Goal: Task Accomplishment & Management: Use online tool/utility

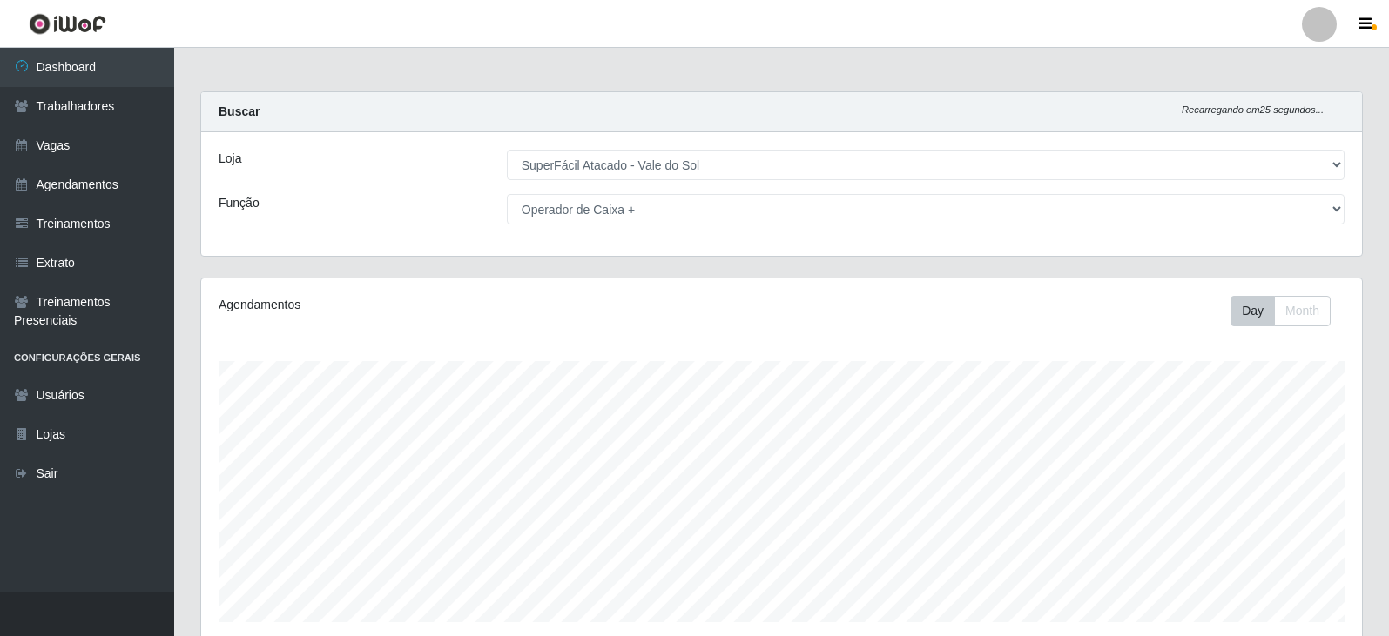
select select "502"
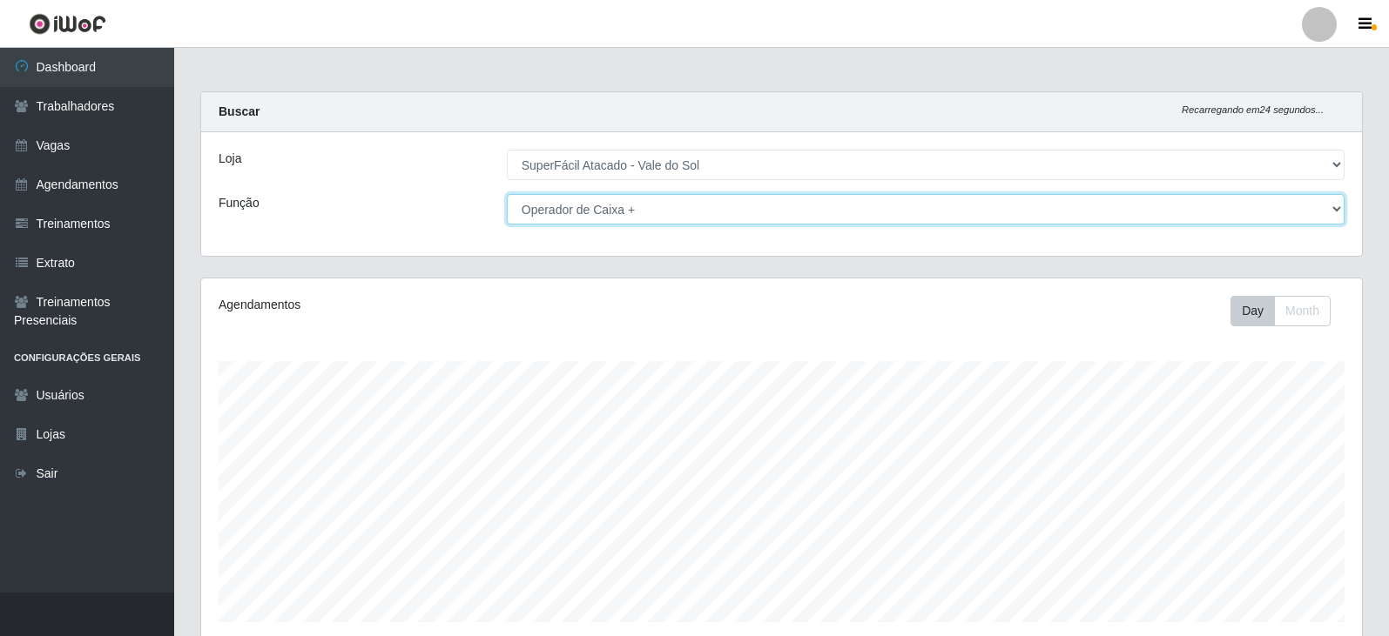
click at [898, 217] on select "[Selecione...] Embalador Embalador + Embalador ++ Operador de Caixa Operador de…" at bounding box center [926, 209] width 838 height 30
click at [507, 194] on select "[Selecione...] Embalador Embalador + Embalador ++ Operador de Caixa Operador de…" at bounding box center [926, 209] width 838 height 30
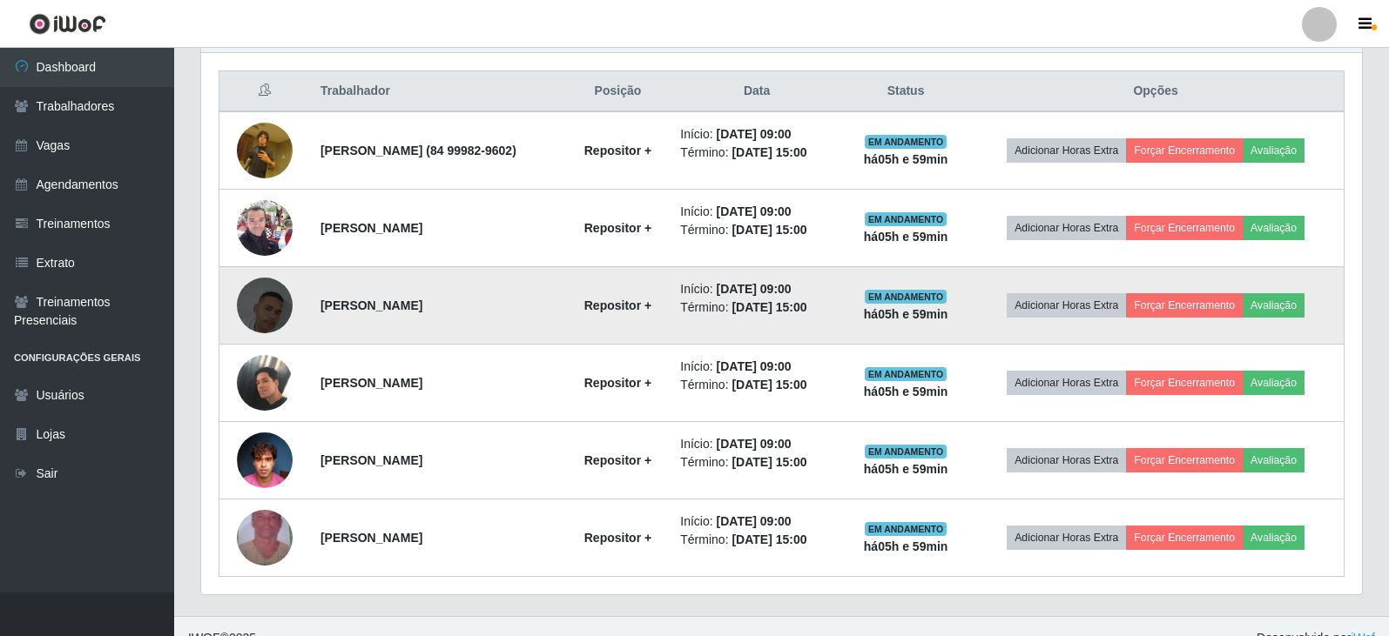
scroll to position [675, 0]
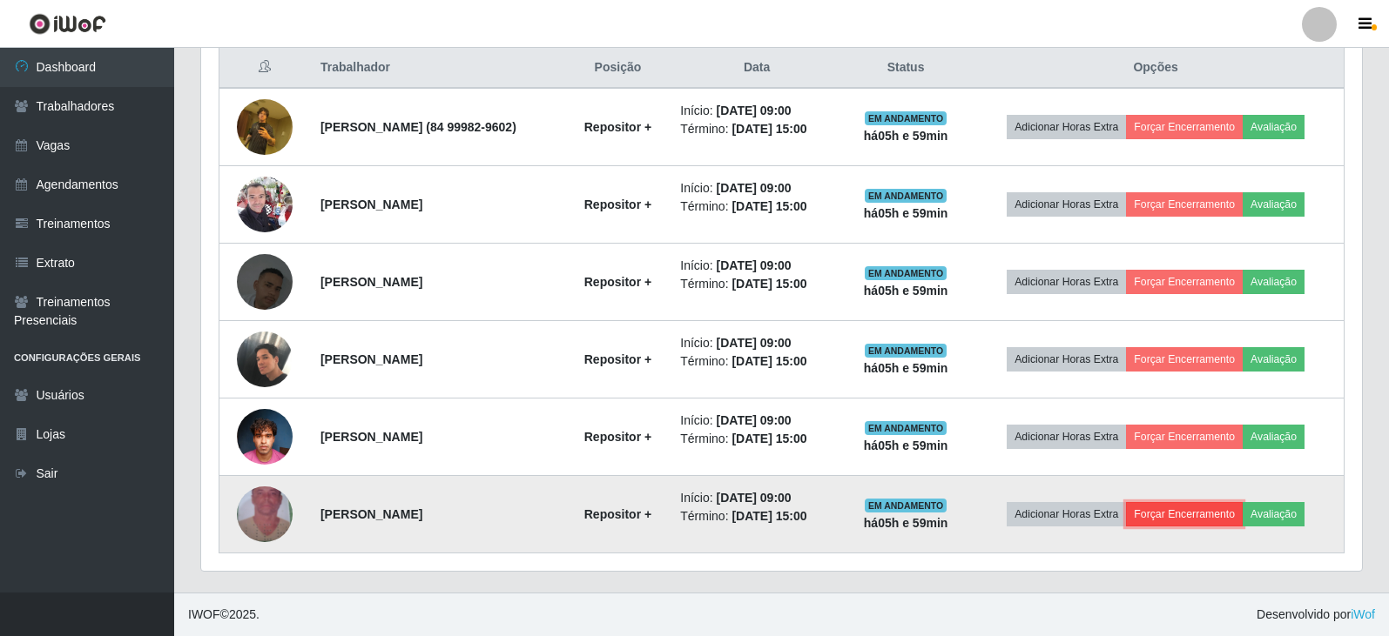
click at [1191, 514] on button "Forçar Encerramento" at bounding box center [1184, 514] width 117 height 24
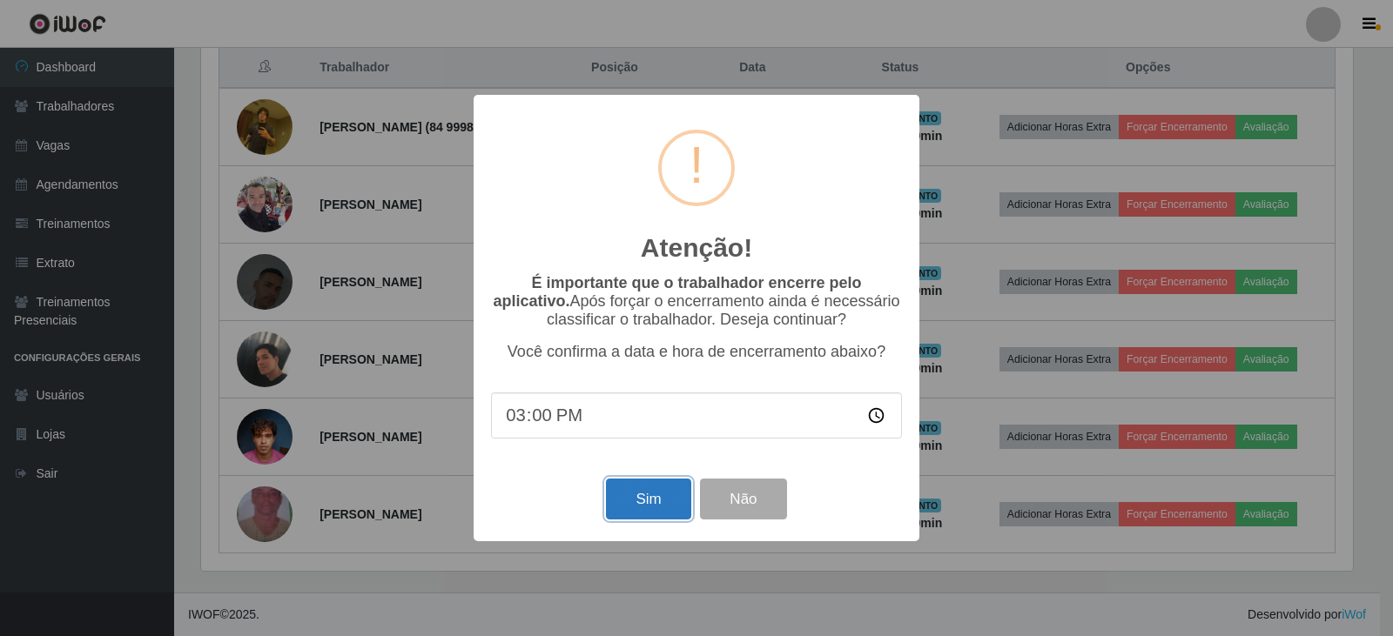
click at [652, 513] on button "Sim" at bounding box center [648, 499] width 84 height 41
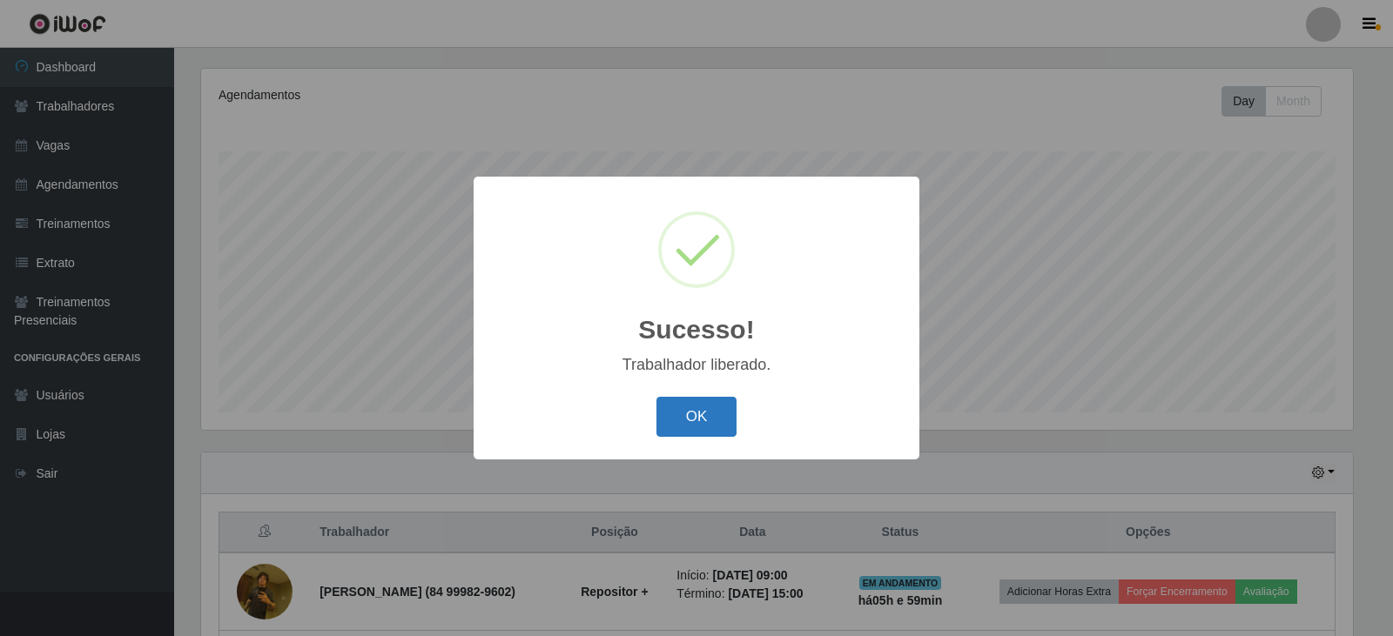
click at [710, 422] on button "OK" at bounding box center [696, 417] width 81 height 41
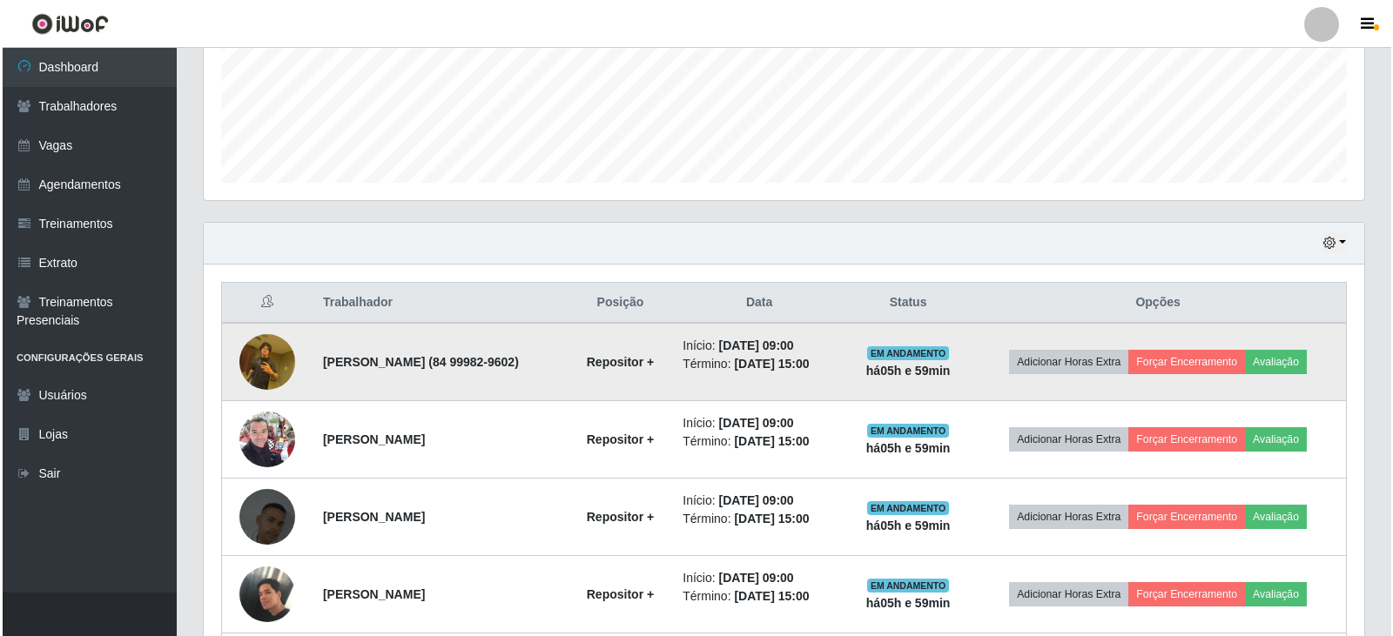
scroll to position [471, 0]
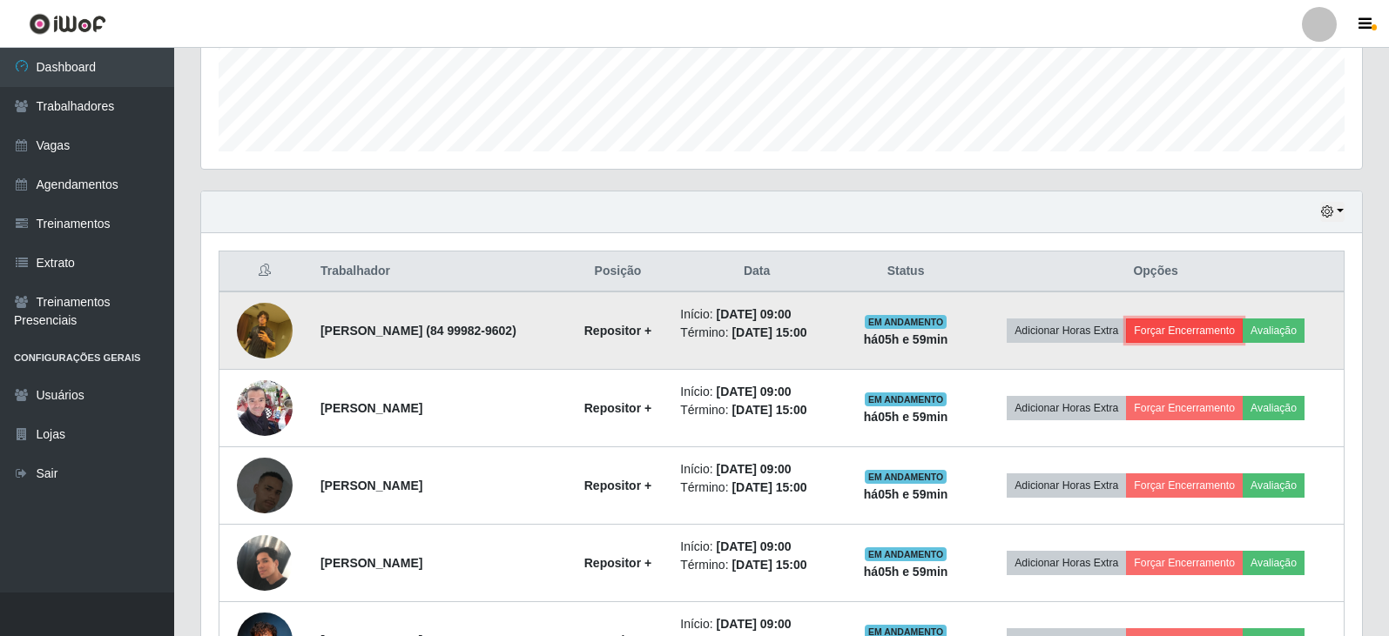
click at [1223, 335] on button "Forçar Encerramento" at bounding box center [1184, 331] width 117 height 24
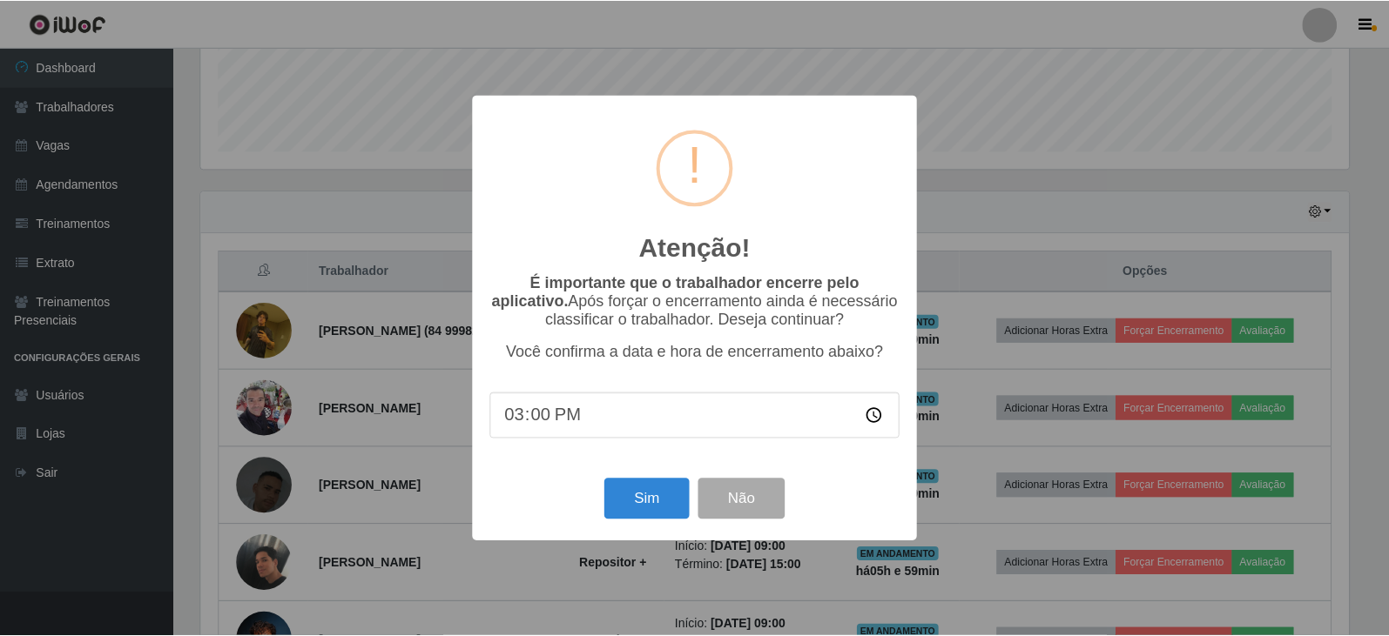
scroll to position [361, 1152]
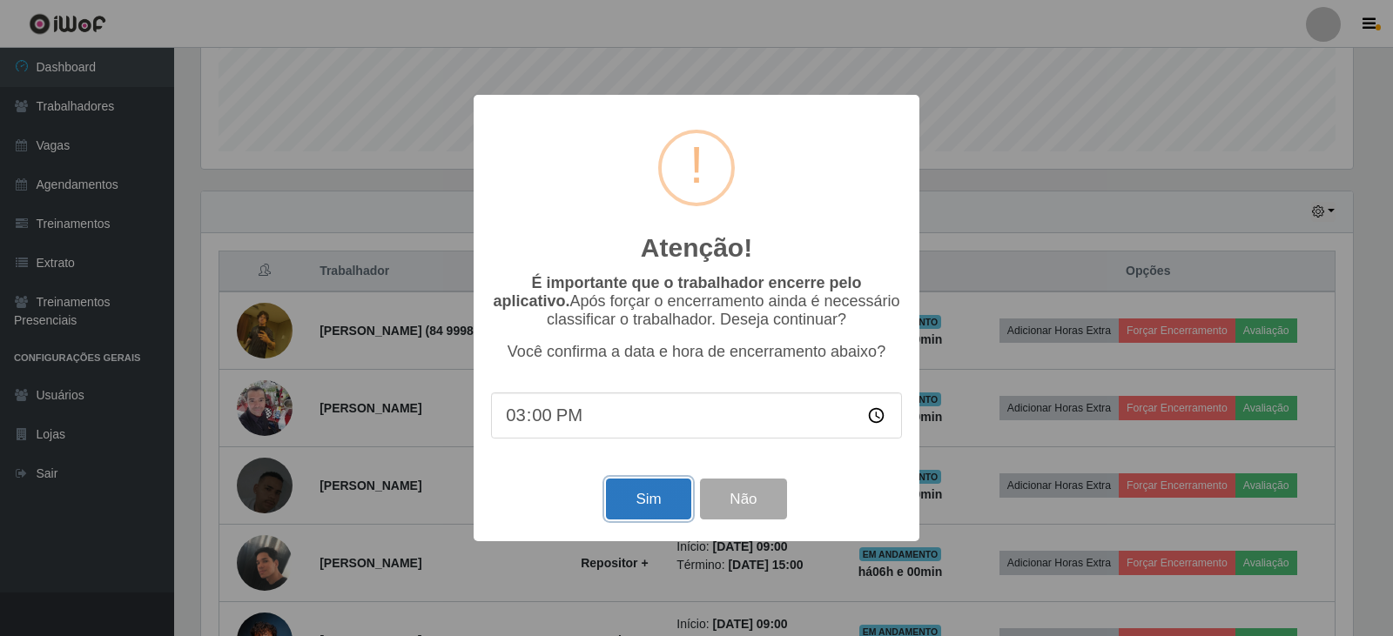
click at [670, 497] on button "Sim" at bounding box center [648, 499] width 84 height 41
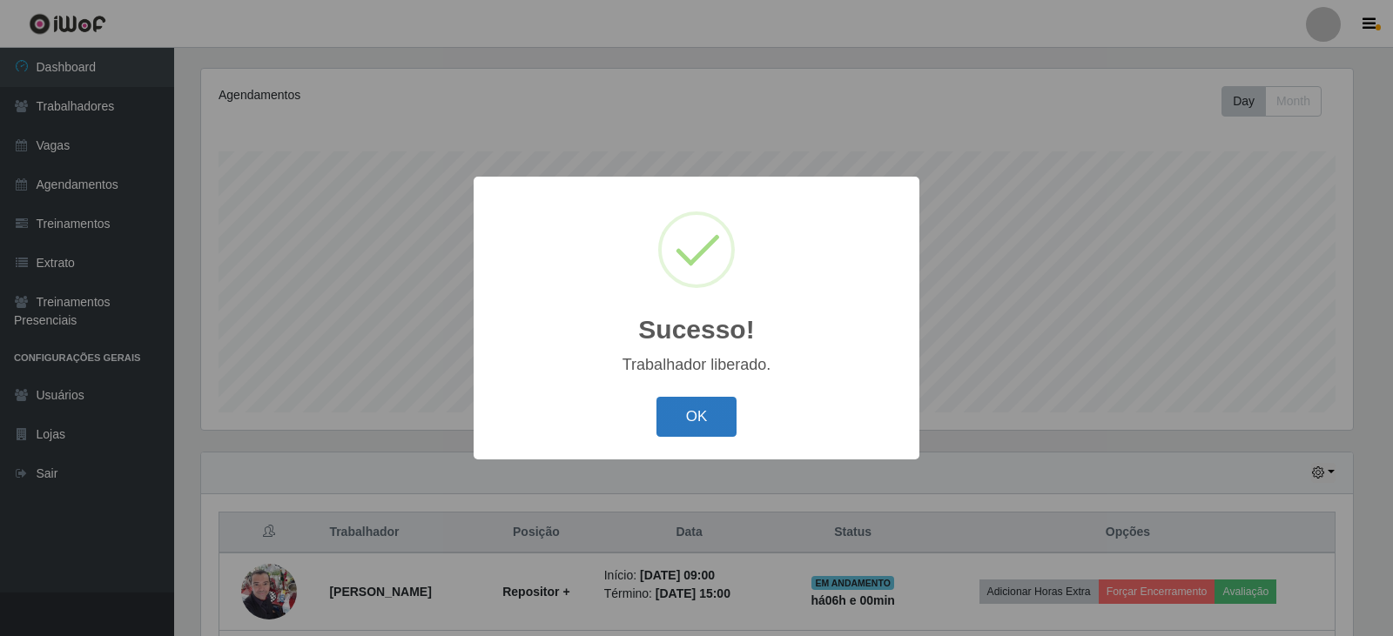
click at [690, 421] on button "OK" at bounding box center [696, 417] width 81 height 41
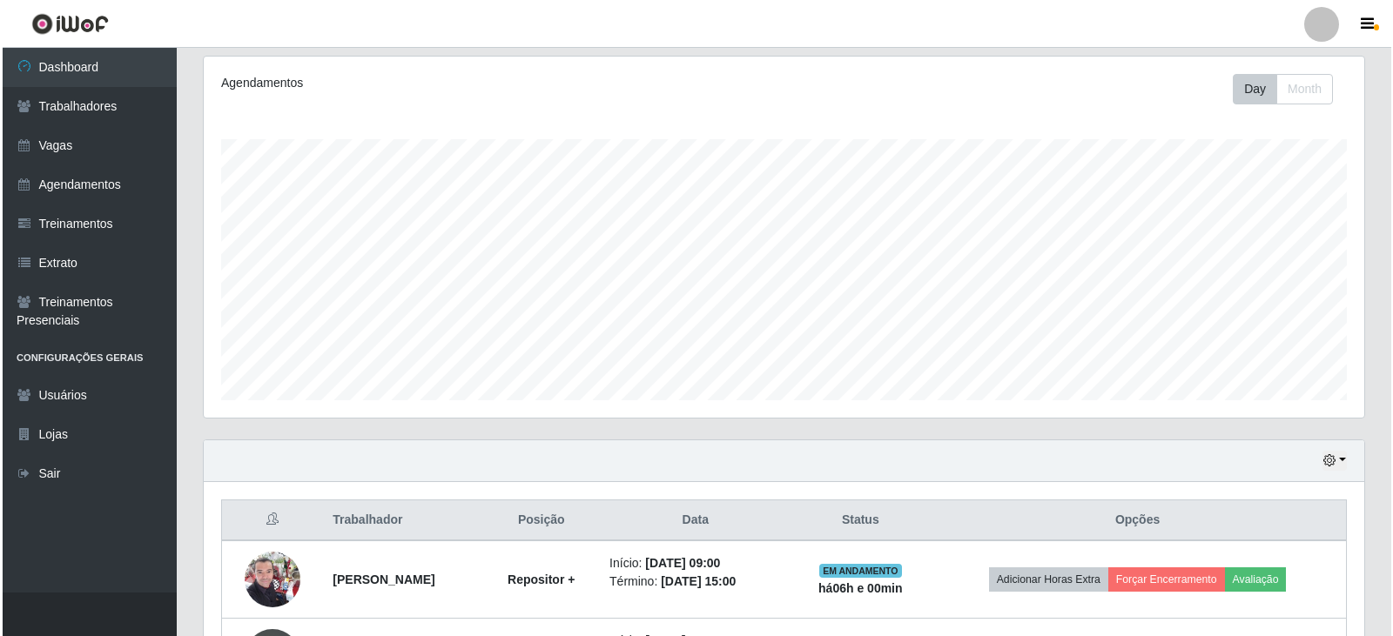
scroll to position [471, 0]
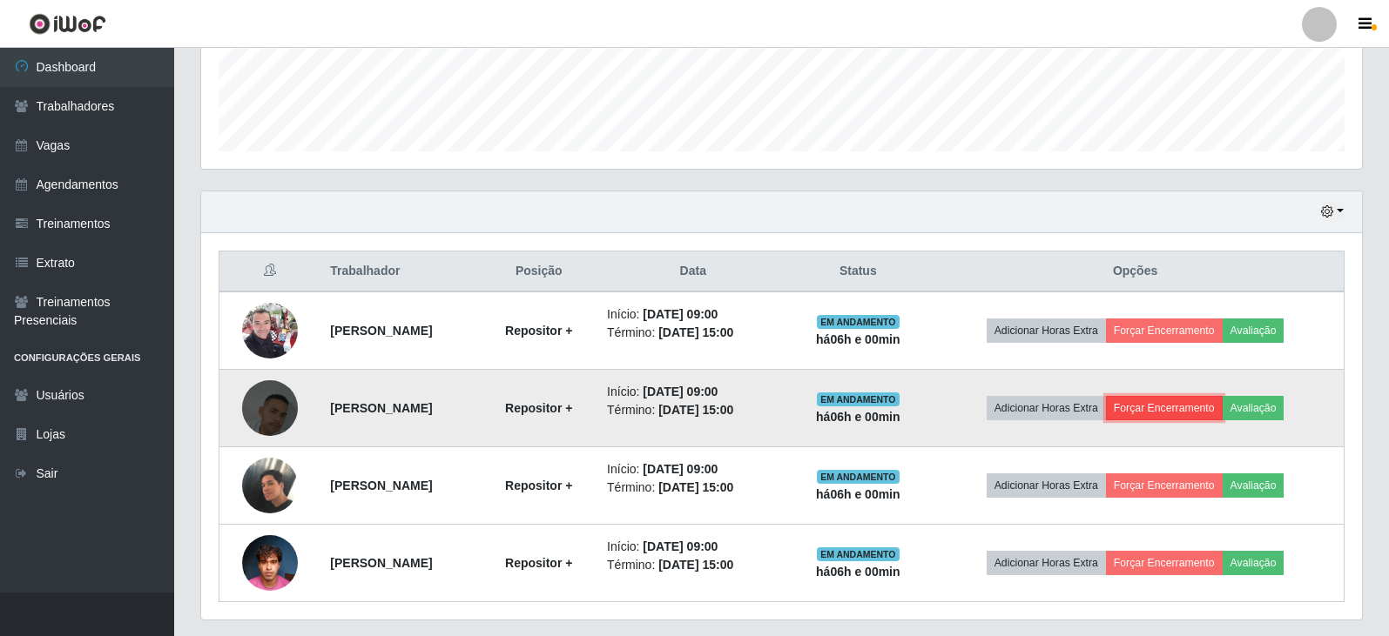
click at [1170, 419] on button "Forçar Encerramento" at bounding box center [1164, 408] width 117 height 24
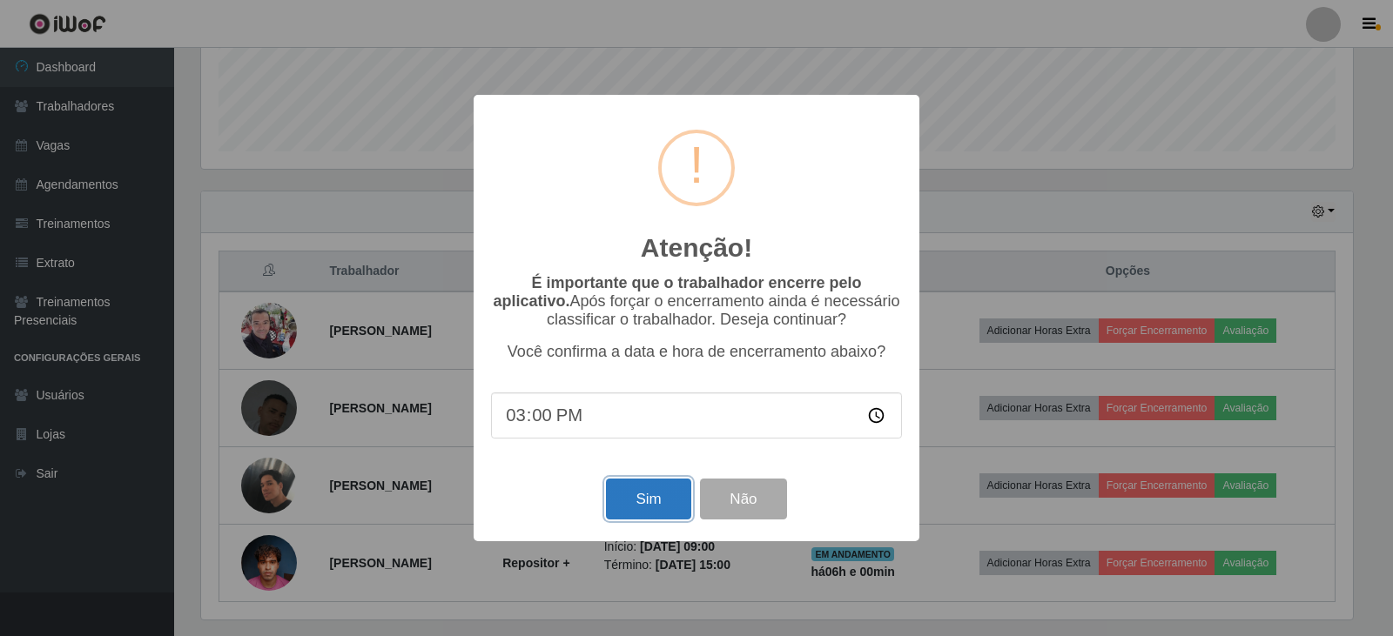
click at [646, 498] on button "Sim" at bounding box center [648, 499] width 84 height 41
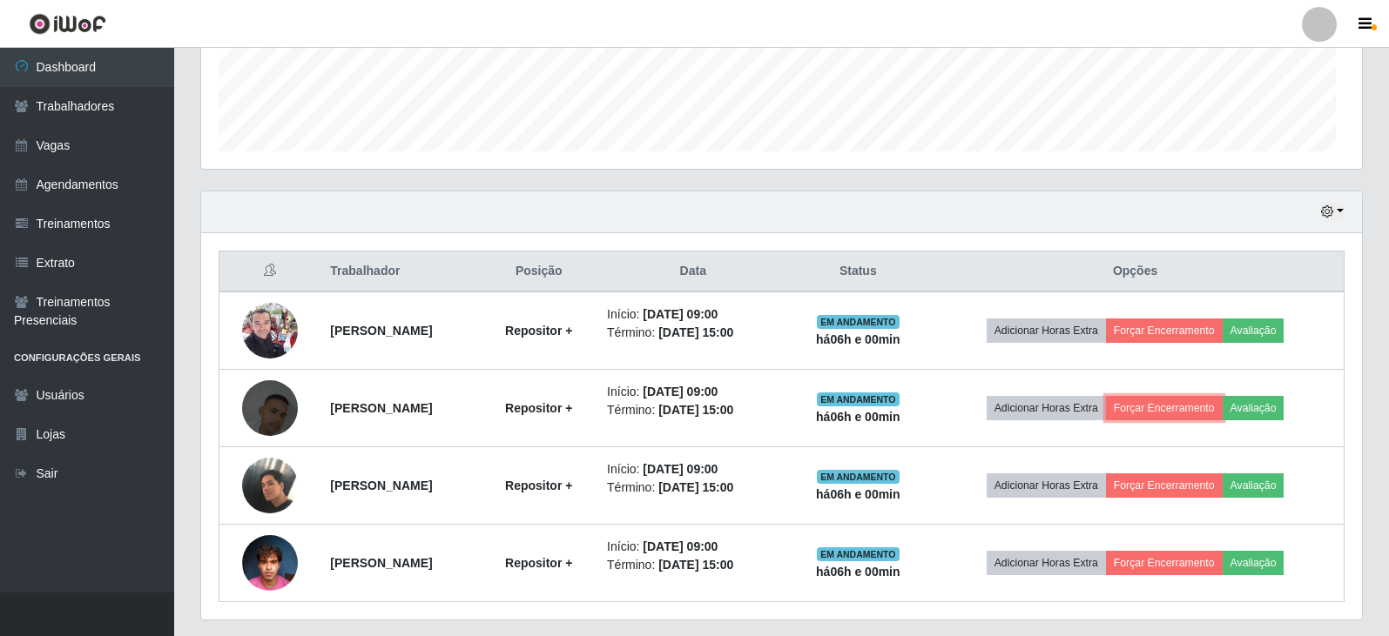
scroll to position [0, 0]
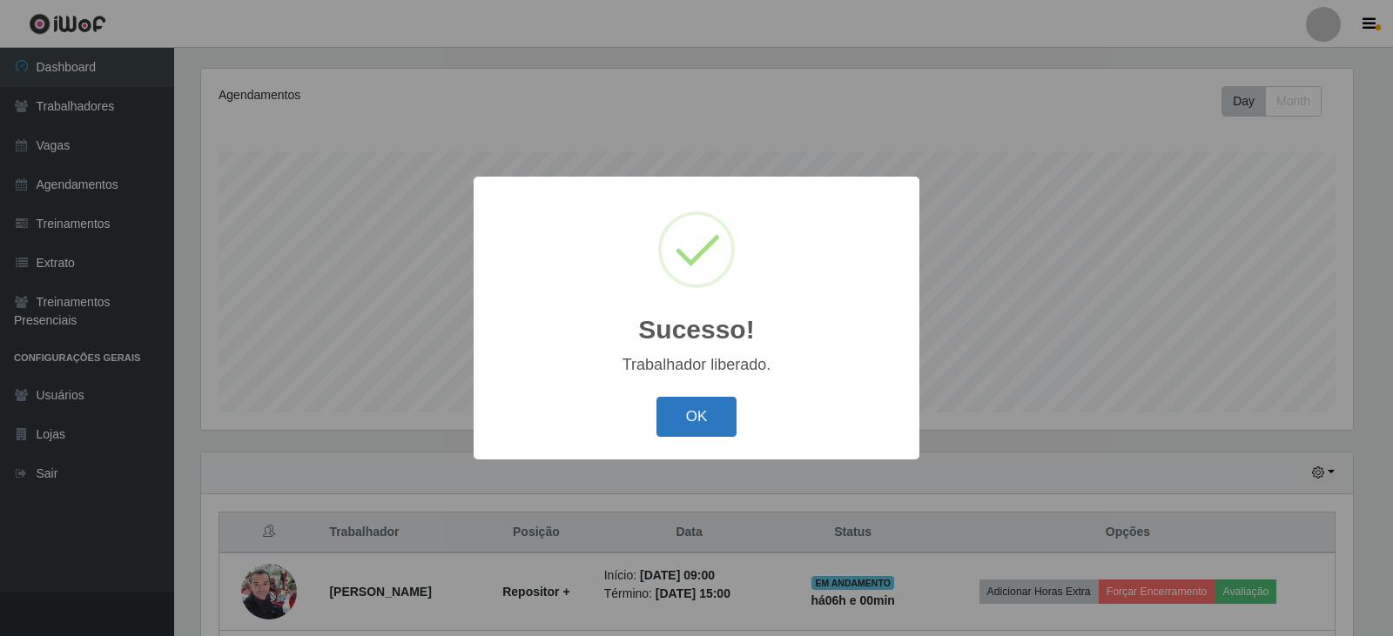
click at [700, 416] on button "OK" at bounding box center [696, 417] width 81 height 41
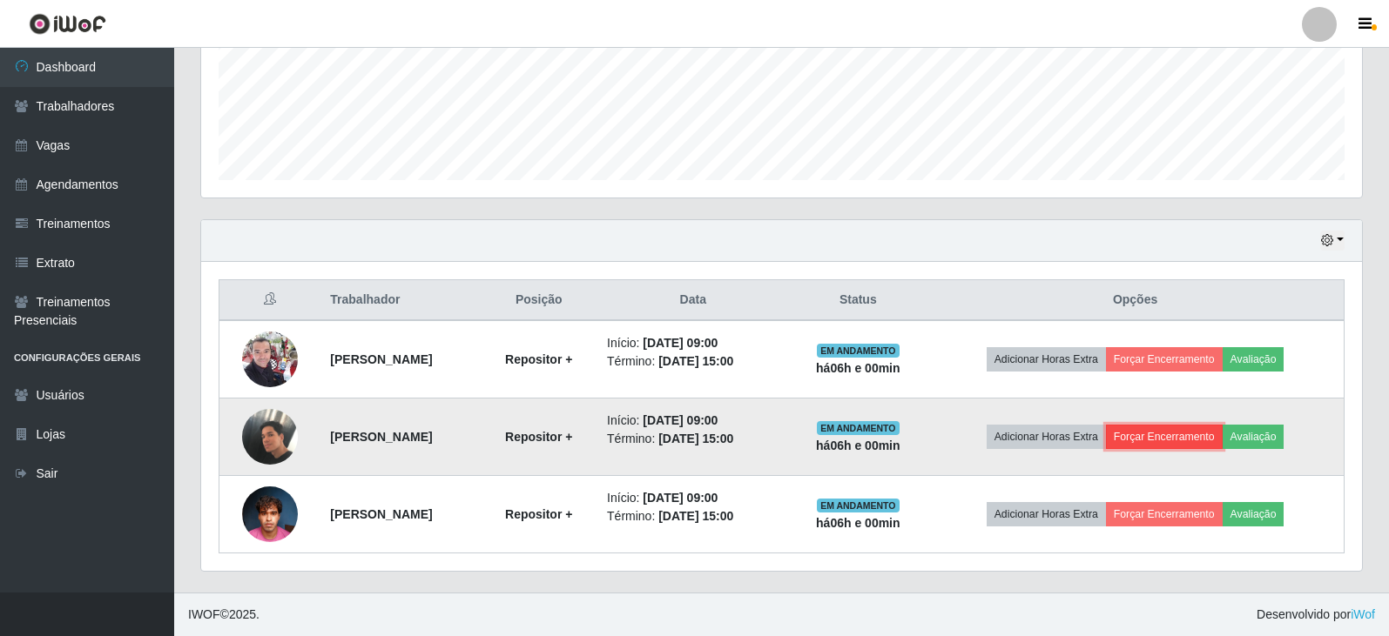
click at [1193, 429] on button "Forçar Encerramento" at bounding box center [1164, 437] width 117 height 24
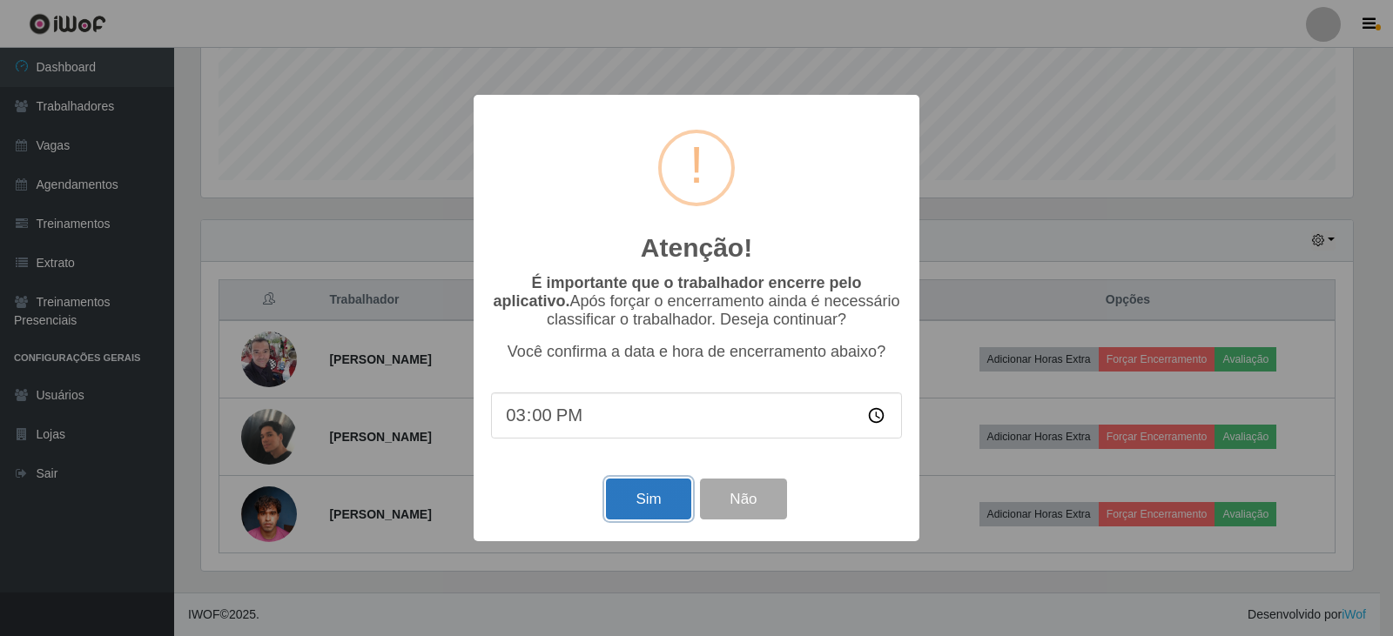
click at [636, 497] on button "Sim" at bounding box center [648, 499] width 84 height 41
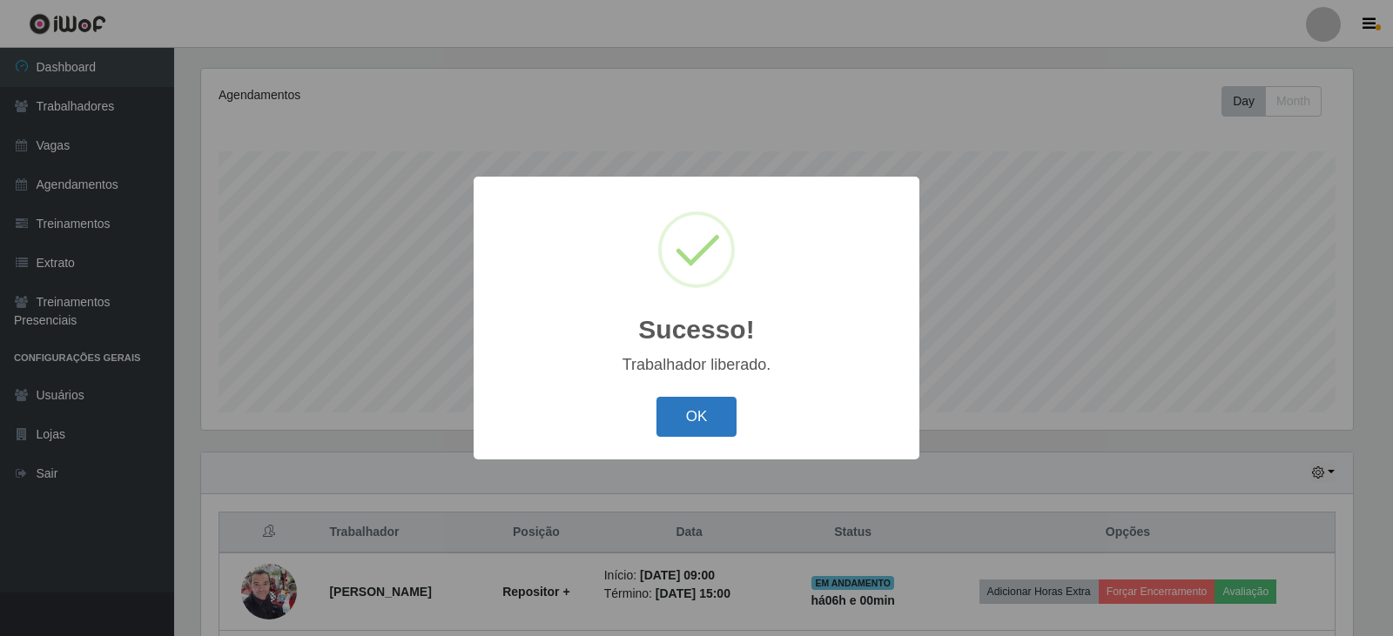
click at [712, 406] on button "OK" at bounding box center [696, 417] width 81 height 41
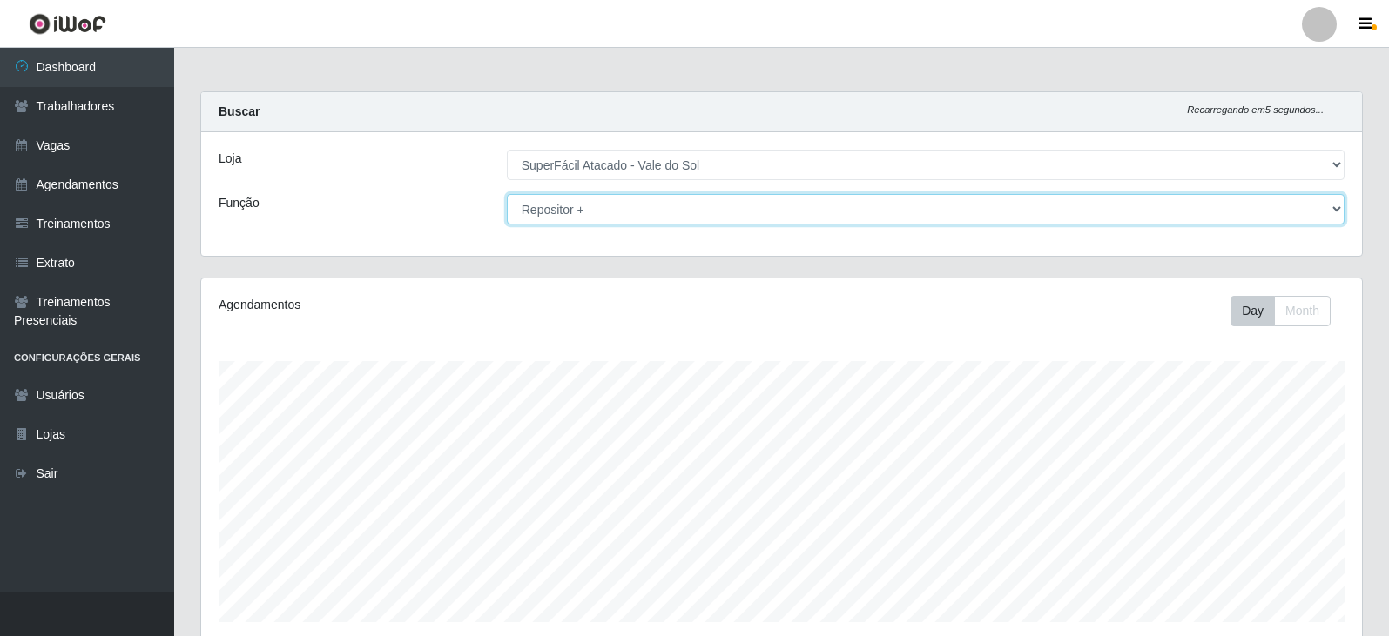
click at [640, 212] on select "[Selecione...] Embalador Embalador + Embalador ++ Operador de Caixa Operador de…" at bounding box center [926, 209] width 838 height 30
click at [507, 194] on select "[Selecione...] Embalador Embalador + Embalador ++ Operador de Caixa Operador de…" at bounding box center [926, 209] width 838 height 30
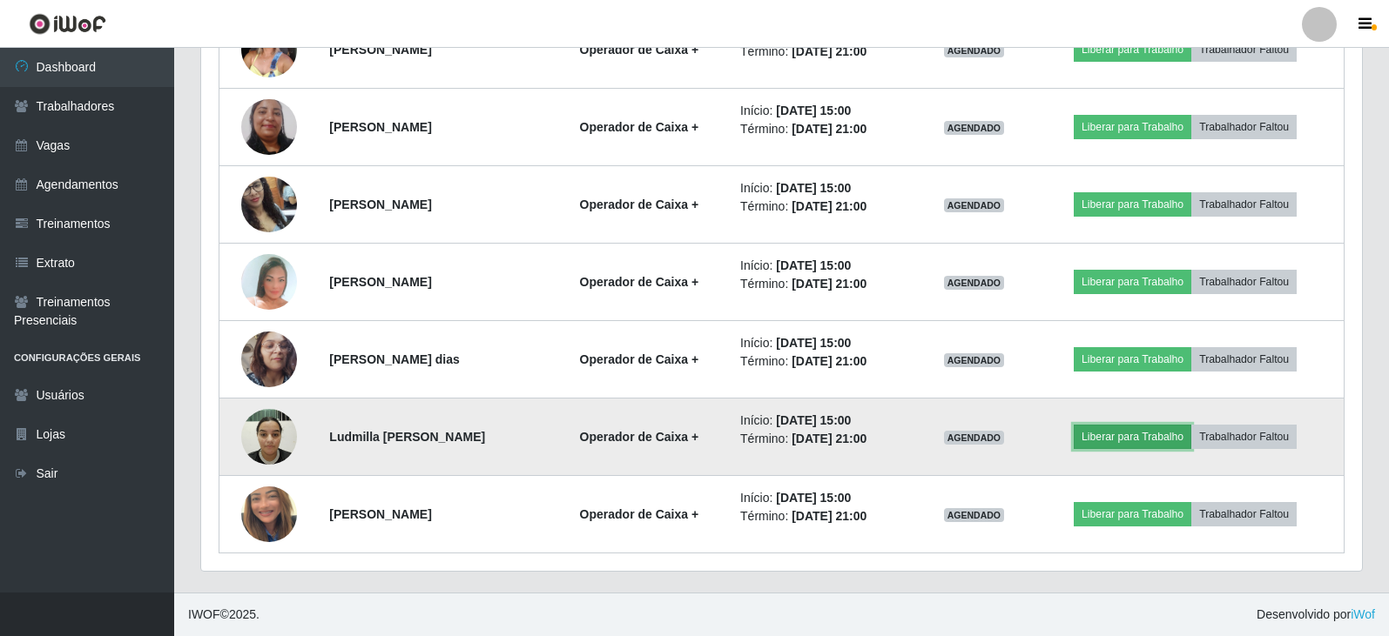
click at [1145, 425] on button "Liberar para Trabalho" at bounding box center [1133, 437] width 118 height 24
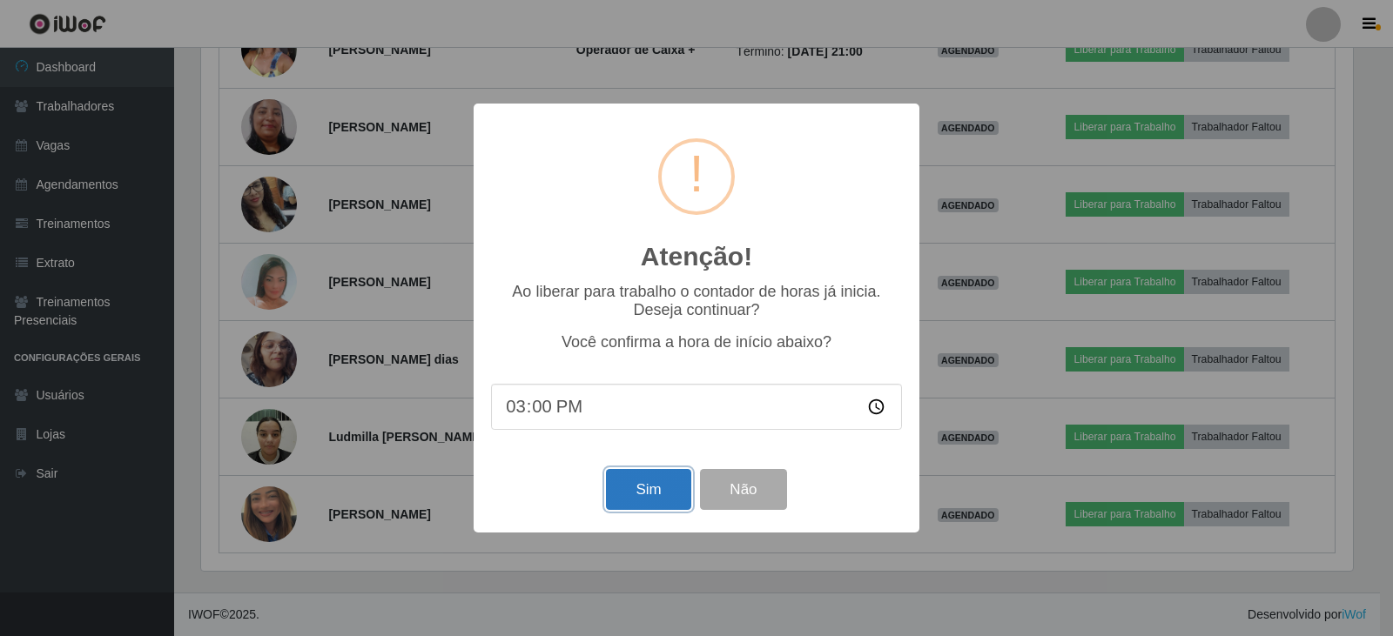
click at [671, 505] on button "Sim" at bounding box center [648, 489] width 84 height 41
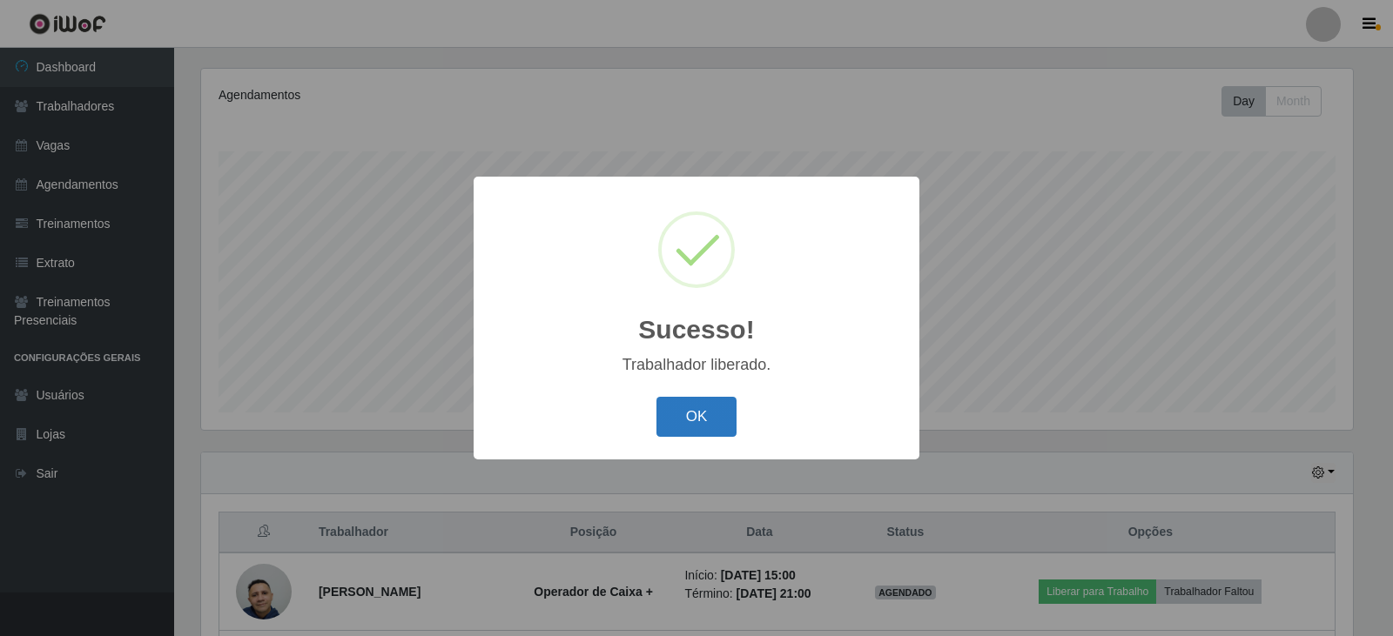
click at [704, 400] on button "OK" at bounding box center [696, 417] width 81 height 41
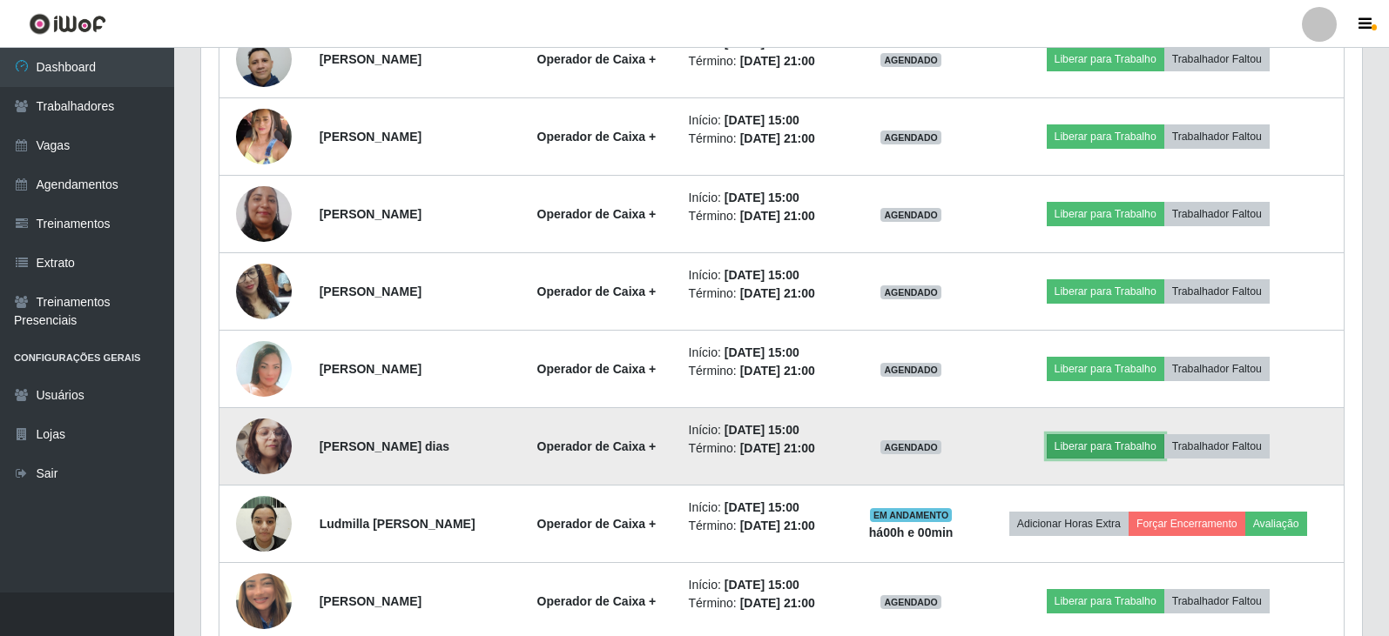
click at [1148, 441] on button "Liberar para Trabalho" at bounding box center [1106, 446] width 118 height 24
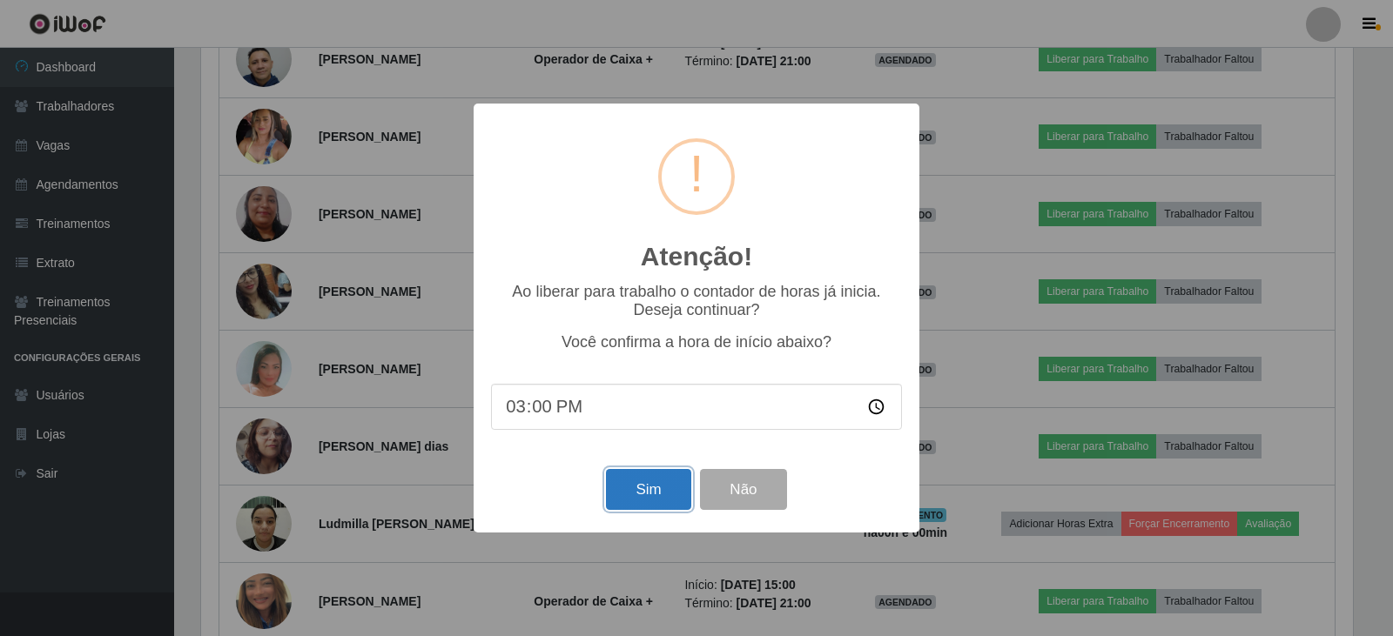
click at [648, 510] on button "Sim" at bounding box center [648, 489] width 84 height 41
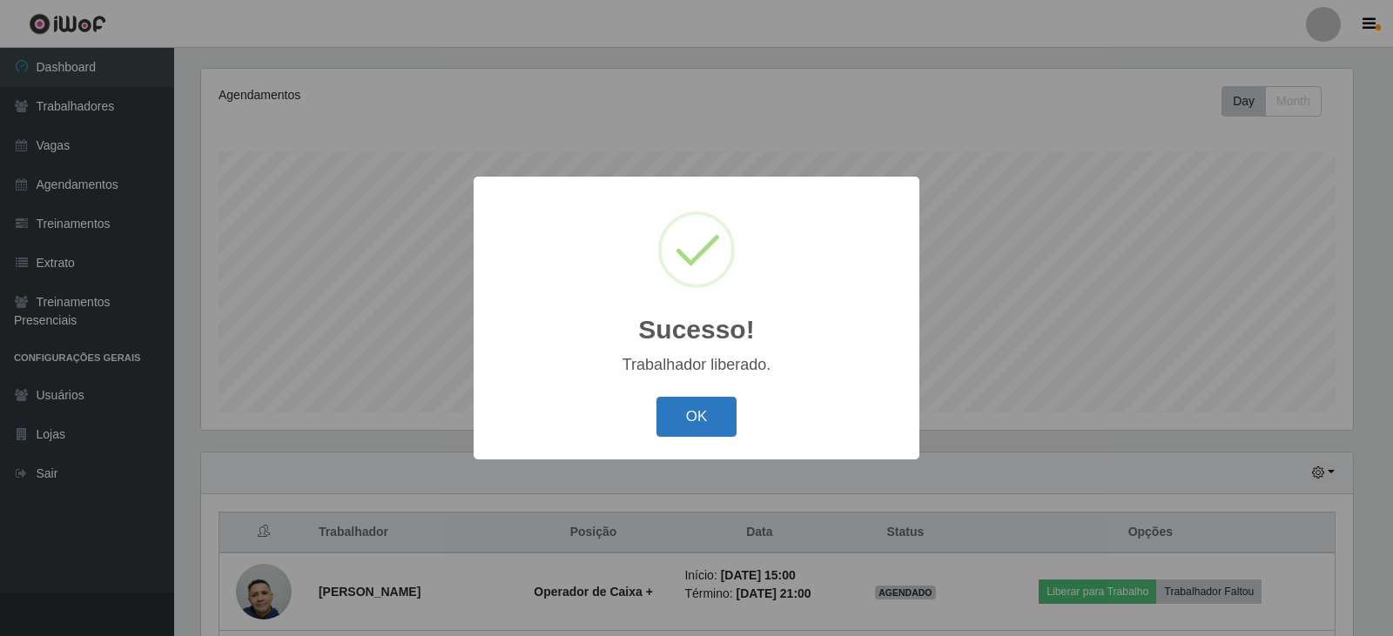
click at [681, 432] on button "OK" at bounding box center [696, 417] width 81 height 41
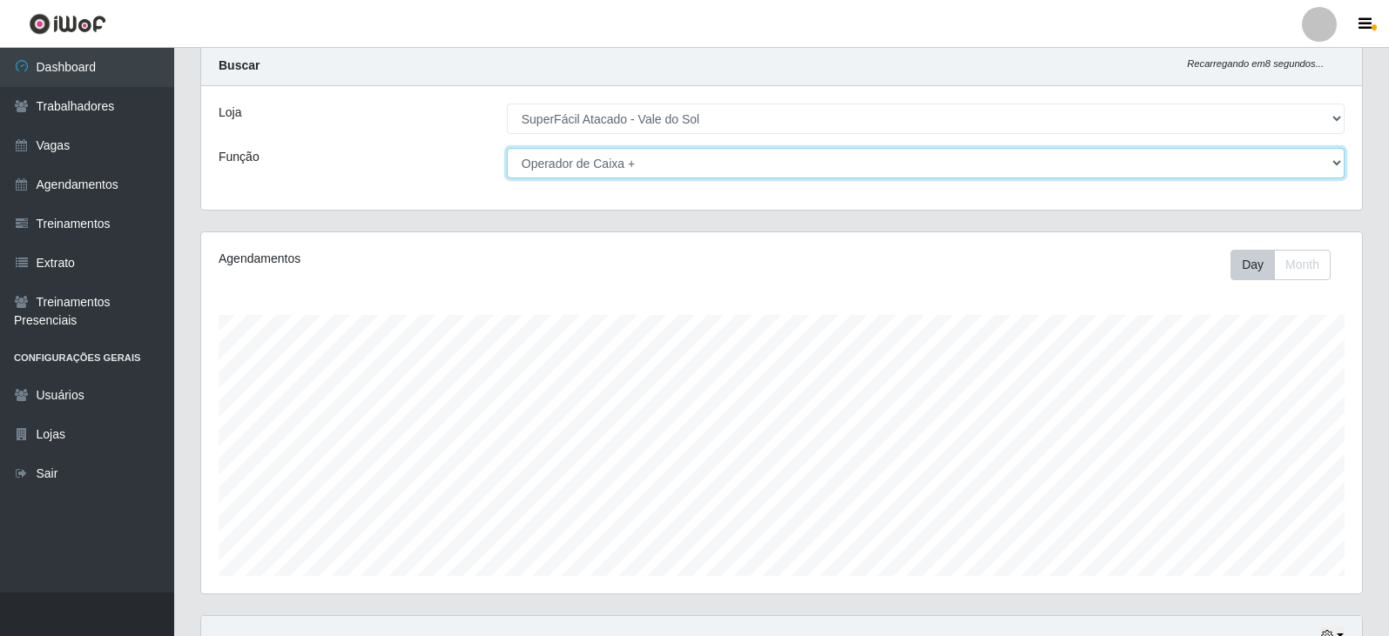
click at [777, 158] on select "[Selecione...] Embalador Embalador + Embalador ++ Operador de Caixa Operador de…" at bounding box center [926, 163] width 838 height 30
click at [507, 148] on select "[Selecione...] Embalador Embalador + Embalador ++ Operador de Caixa Operador de…" at bounding box center [926, 163] width 838 height 30
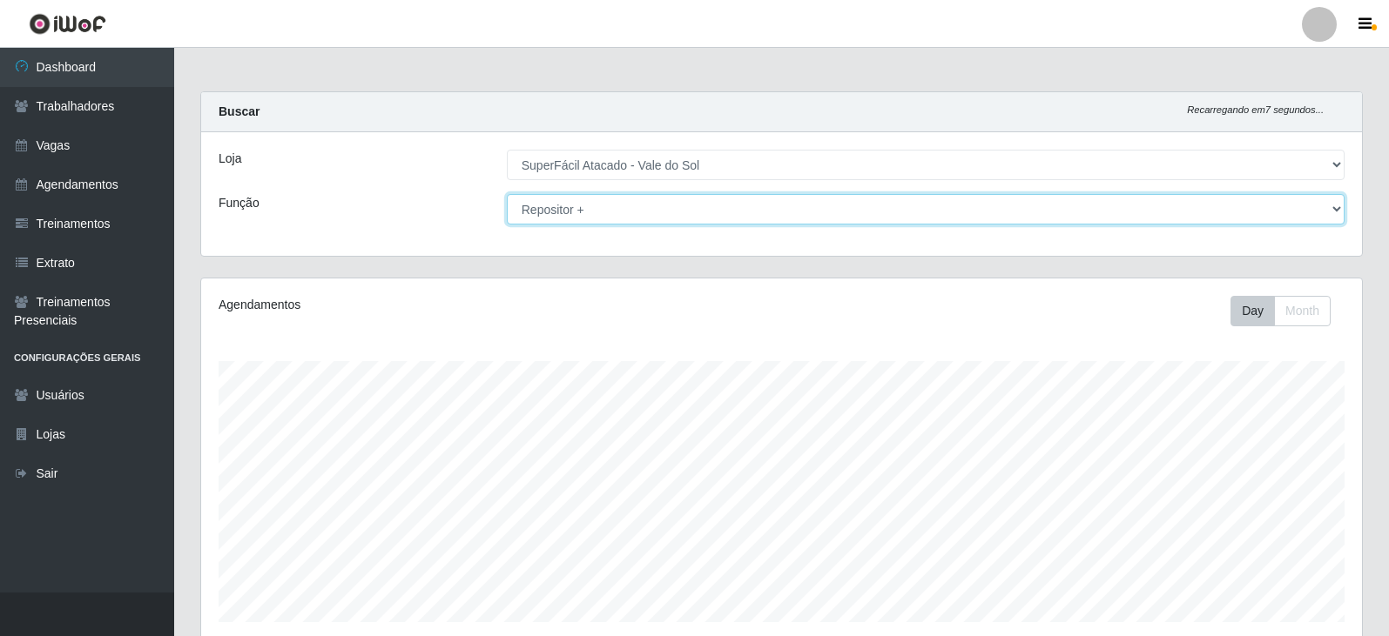
click at [656, 214] on select "[Selecione...] Embalador Embalador + Embalador ++ Operador de Caixa Operador de…" at bounding box center [926, 209] width 838 height 30
click at [507, 194] on select "[Selecione...] Embalador Embalador + Embalador ++ Operador de Caixa Operador de…" at bounding box center [926, 209] width 838 height 30
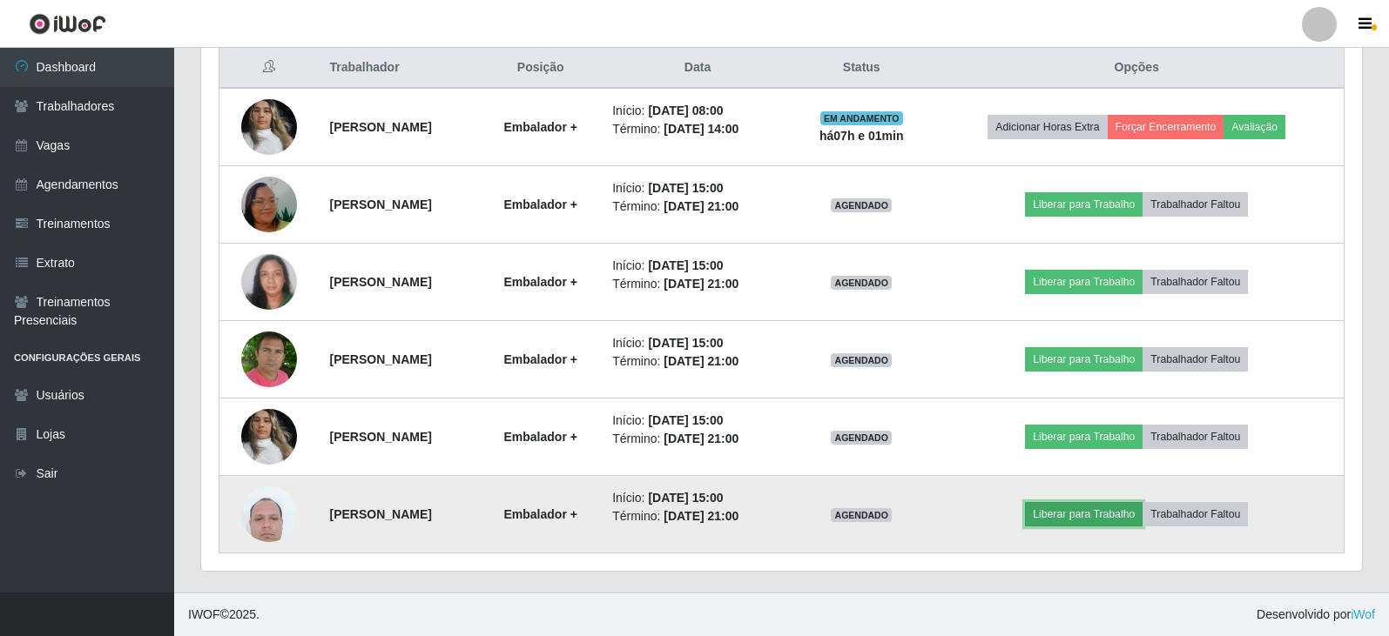
click at [1130, 510] on button "Liberar para Trabalho" at bounding box center [1084, 514] width 118 height 24
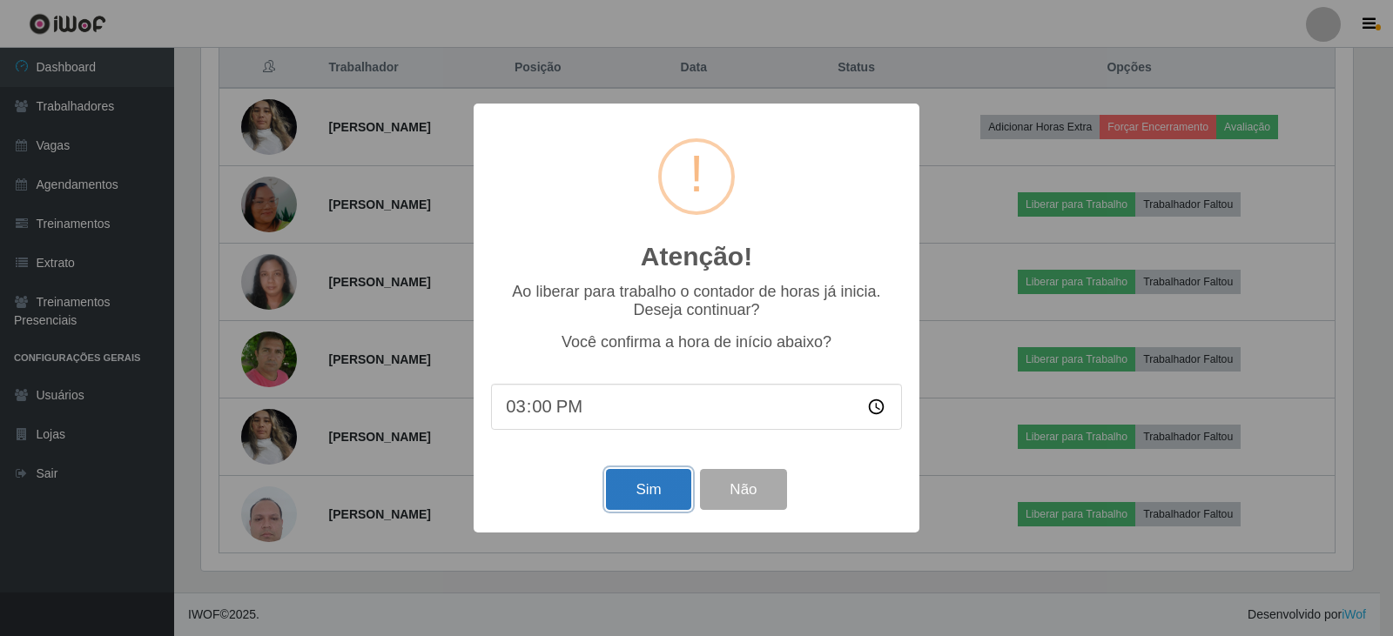
click at [656, 495] on button "Sim" at bounding box center [648, 489] width 84 height 41
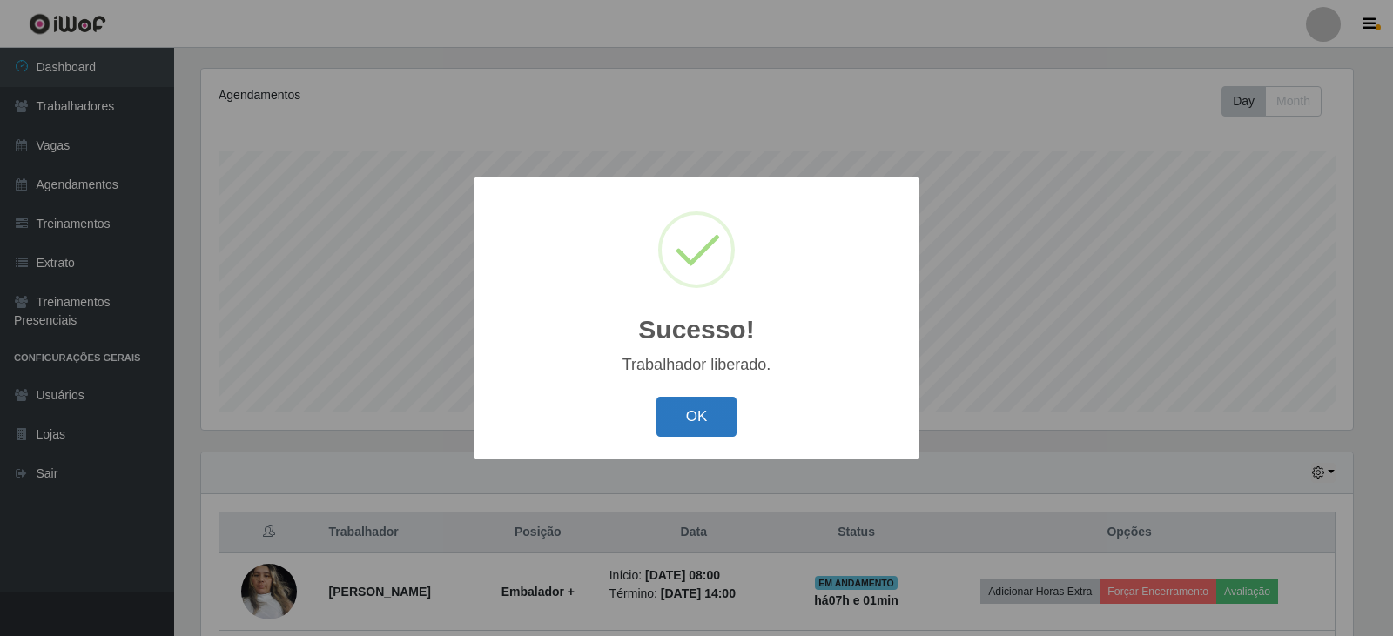
click at [709, 422] on button "OK" at bounding box center [696, 417] width 81 height 41
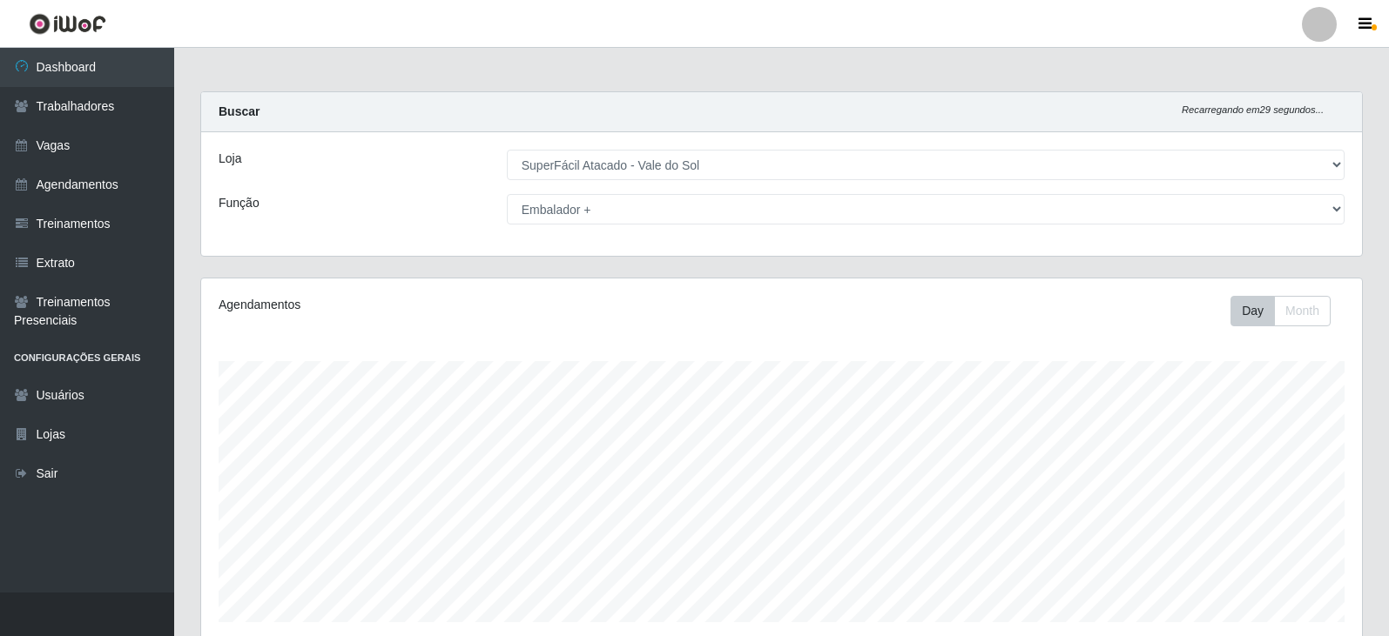
click at [781, 230] on div "Loja [Selecione...] SuperFácil Atacado - Vale do Sol Função [Selecione...] Emba…" at bounding box center [781, 194] width 1161 height 124
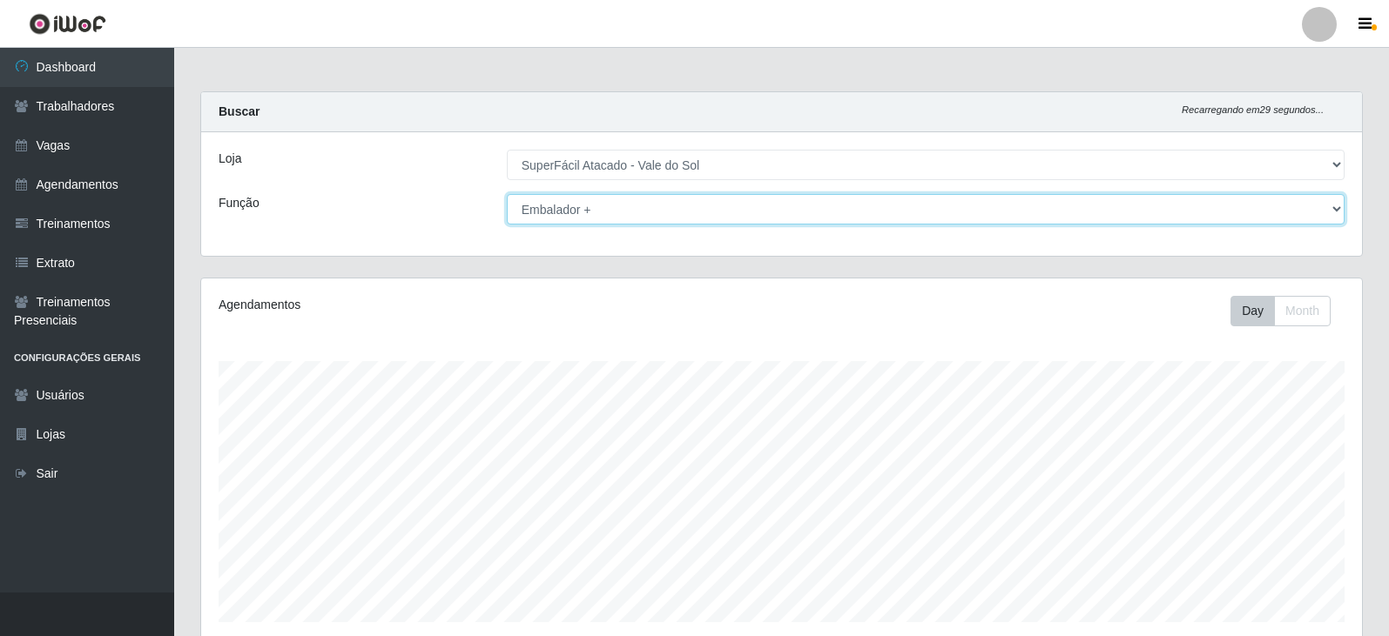
click at [780, 211] on select "[Selecione...] Embalador Embalador + Embalador ++ Operador de Caixa Operador de…" at bounding box center [926, 209] width 838 height 30
click at [507, 194] on select "[Selecione...] Embalador Embalador + Embalador ++ Operador de Caixa Operador de…" at bounding box center [926, 209] width 838 height 30
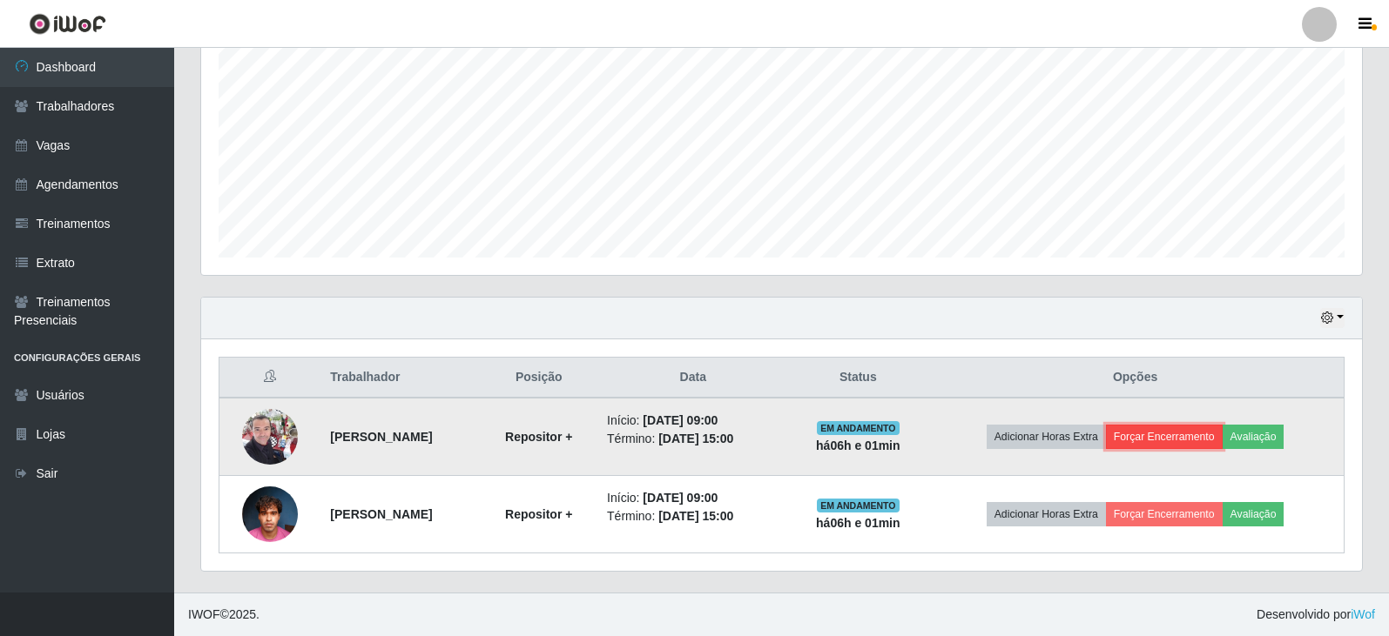
click at [1196, 439] on button "Forçar Encerramento" at bounding box center [1164, 437] width 117 height 24
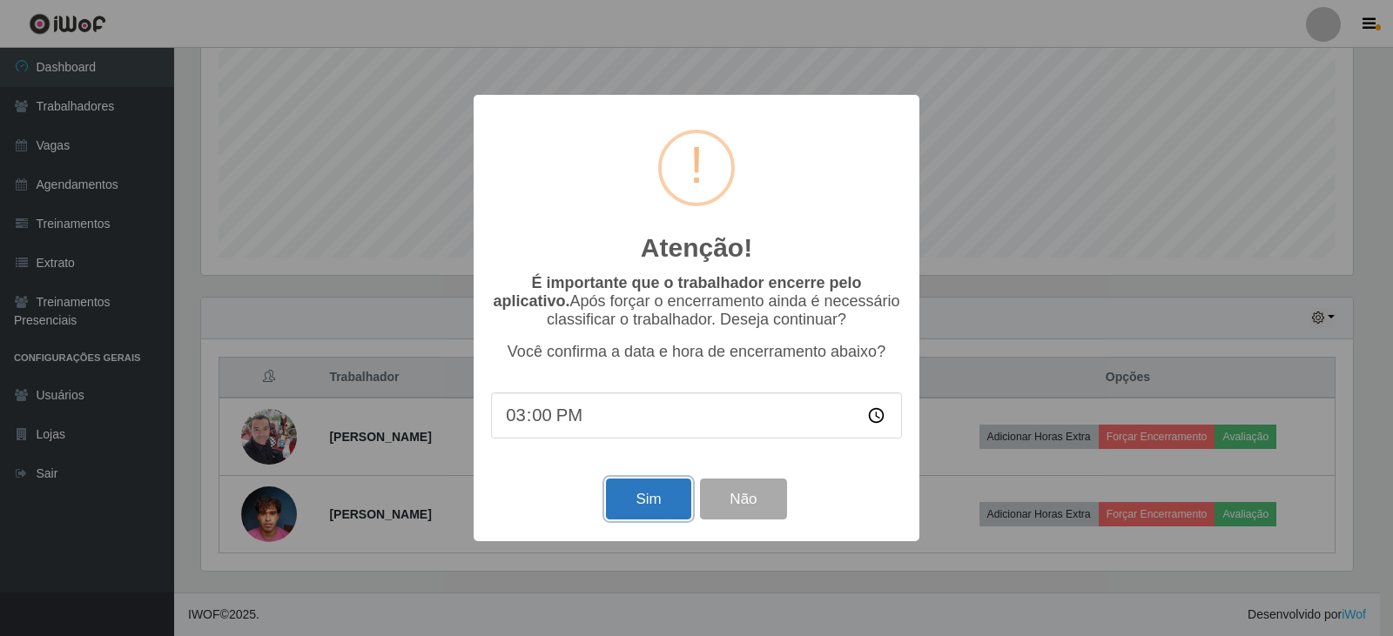
click at [624, 491] on button "Sim" at bounding box center [648, 499] width 84 height 41
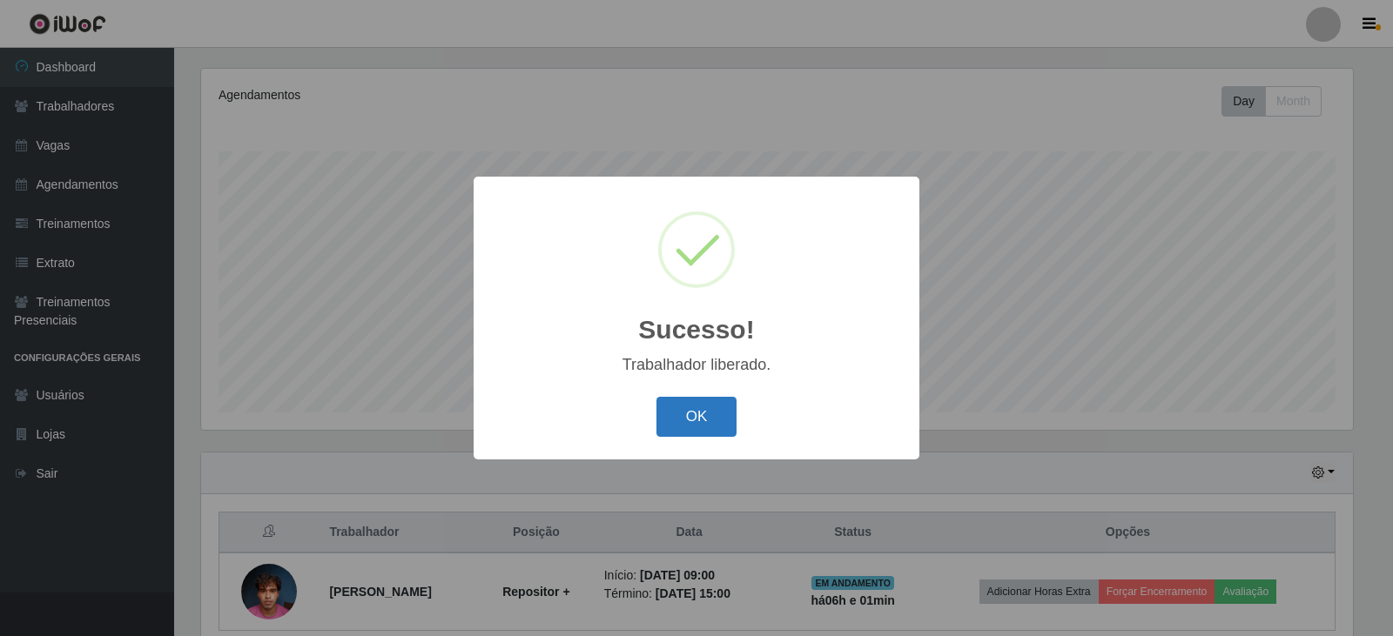
click at [705, 408] on button "OK" at bounding box center [696, 417] width 81 height 41
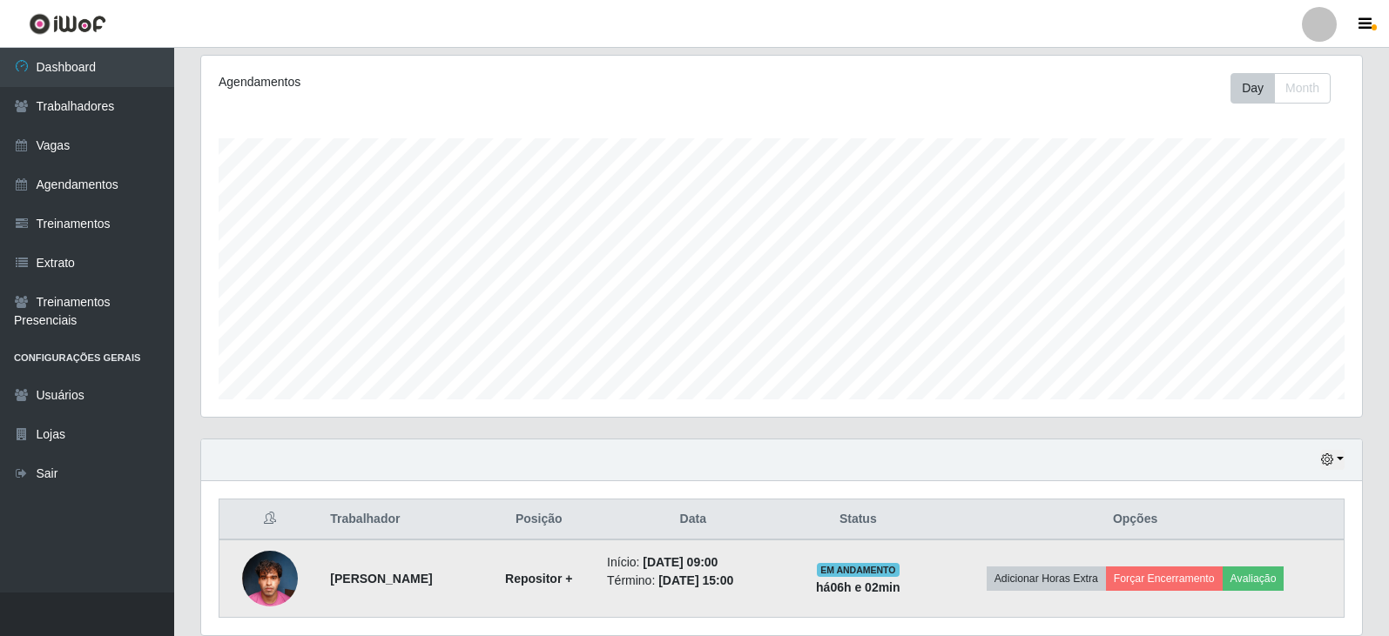
scroll to position [26, 0]
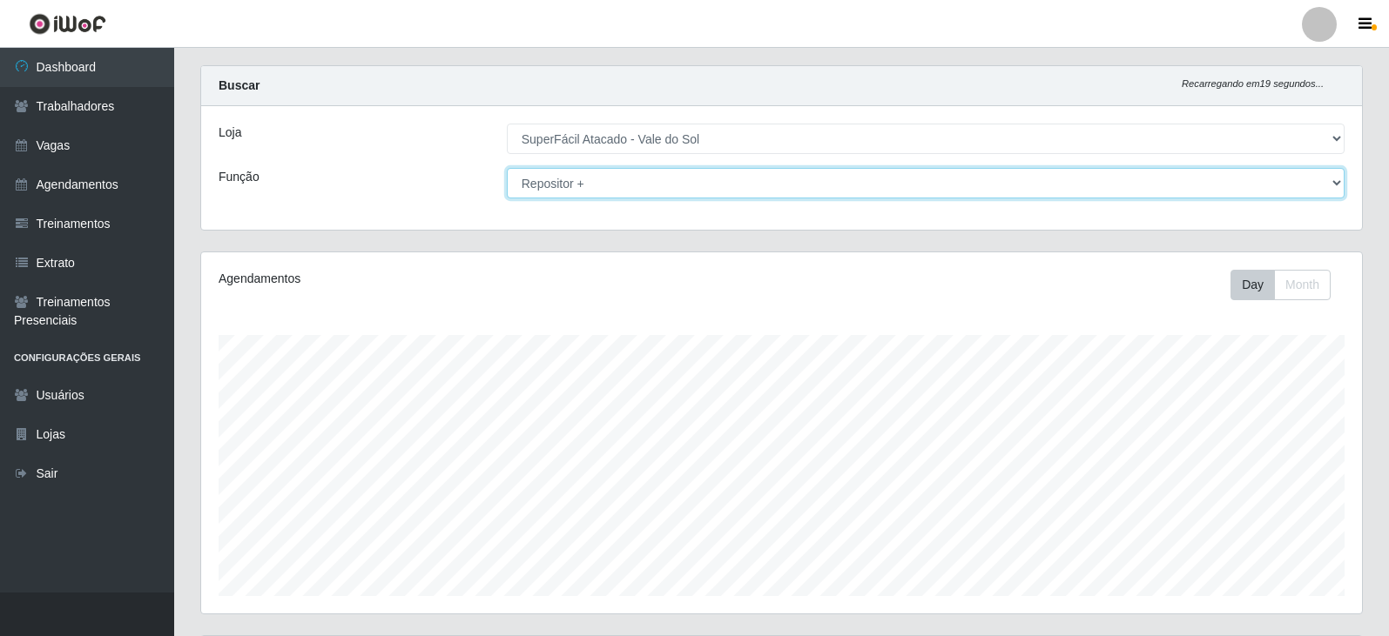
click at [967, 178] on select "[Selecione...] Embalador Embalador + Embalador ++ Operador de Caixa Operador de…" at bounding box center [926, 183] width 838 height 30
click at [507, 168] on select "[Selecione...] Embalador Embalador + Embalador ++ Operador de Caixa Operador de…" at bounding box center [926, 183] width 838 height 30
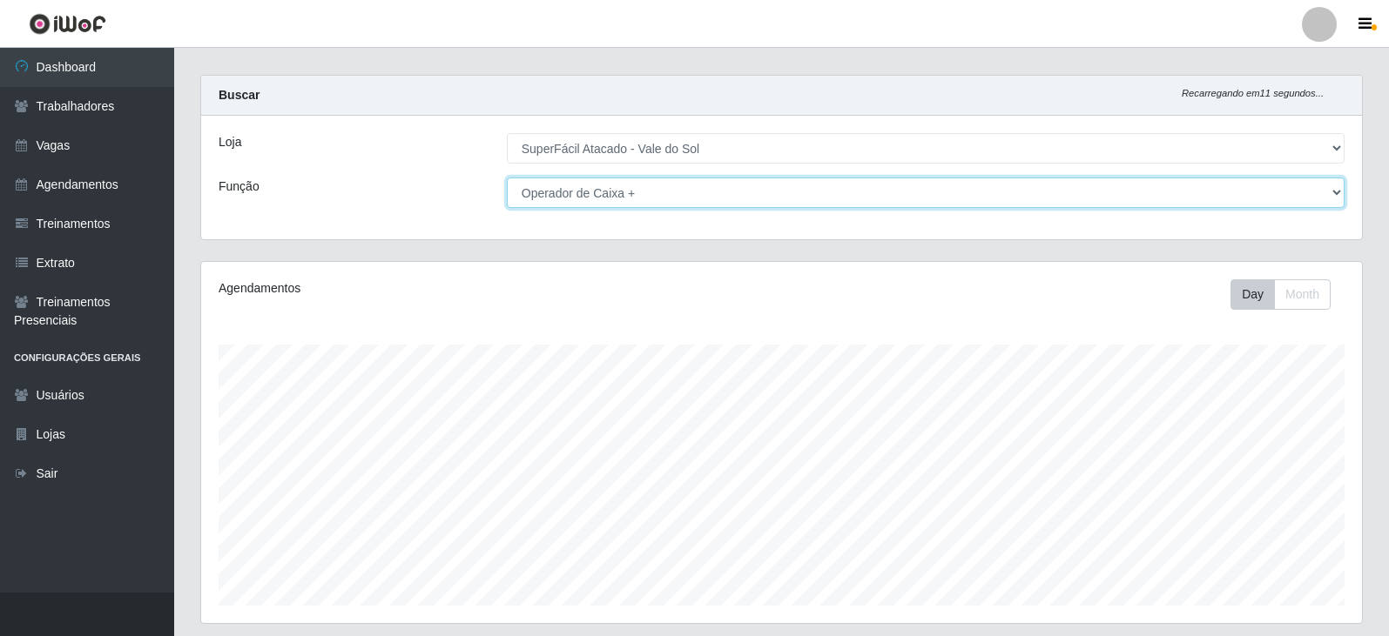
scroll to position [0, 0]
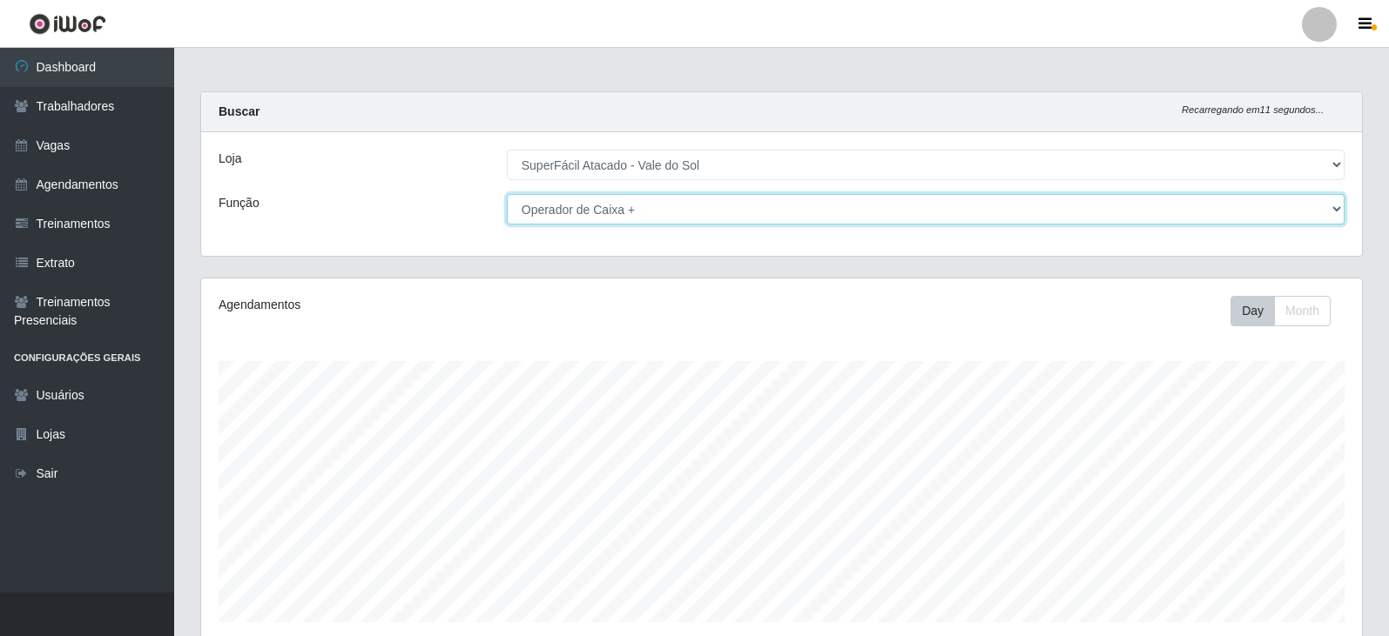
click at [702, 207] on select "[Selecione...] Embalador Embalador + Embalador ++ Operador de Caixa Operador de…" at bounding box center [926, 209] width 838 height 30
click at [507, 194] on select "[Selecione...] Embalador Embalador + Embalador ++ Operador de Caixa Operador de…" at bounding box center [926, 209] width 838 height 30
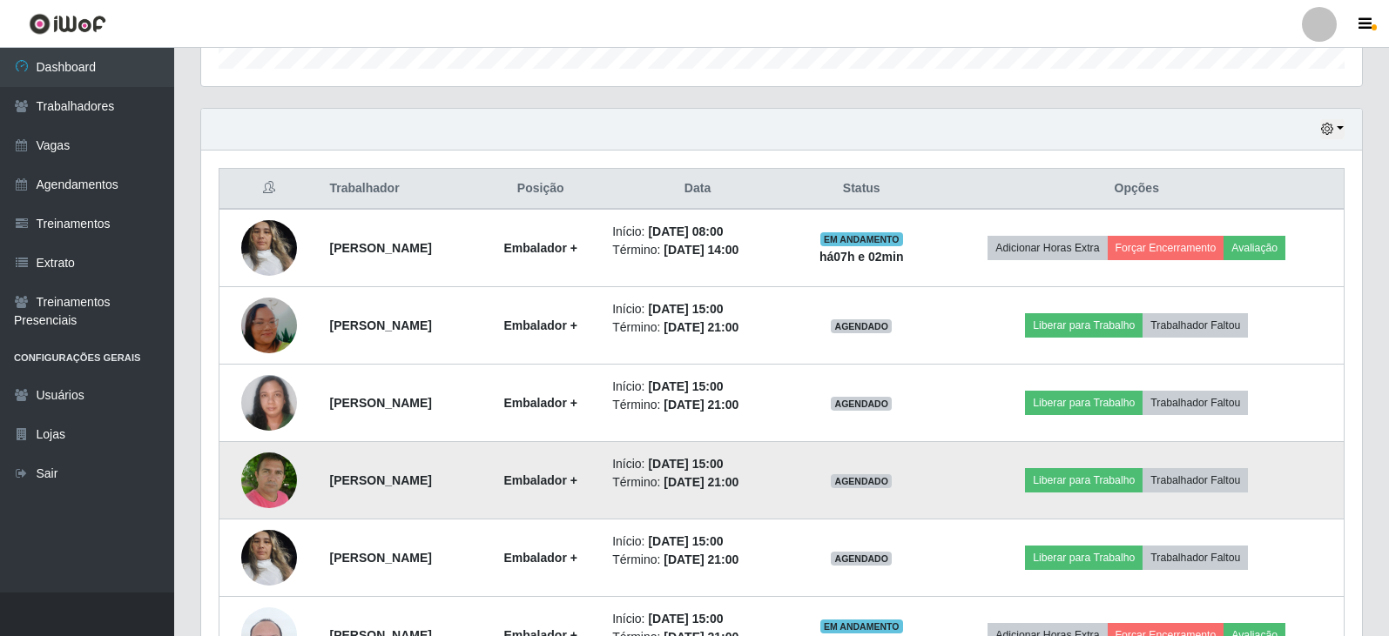
scroll to position [558, 0]
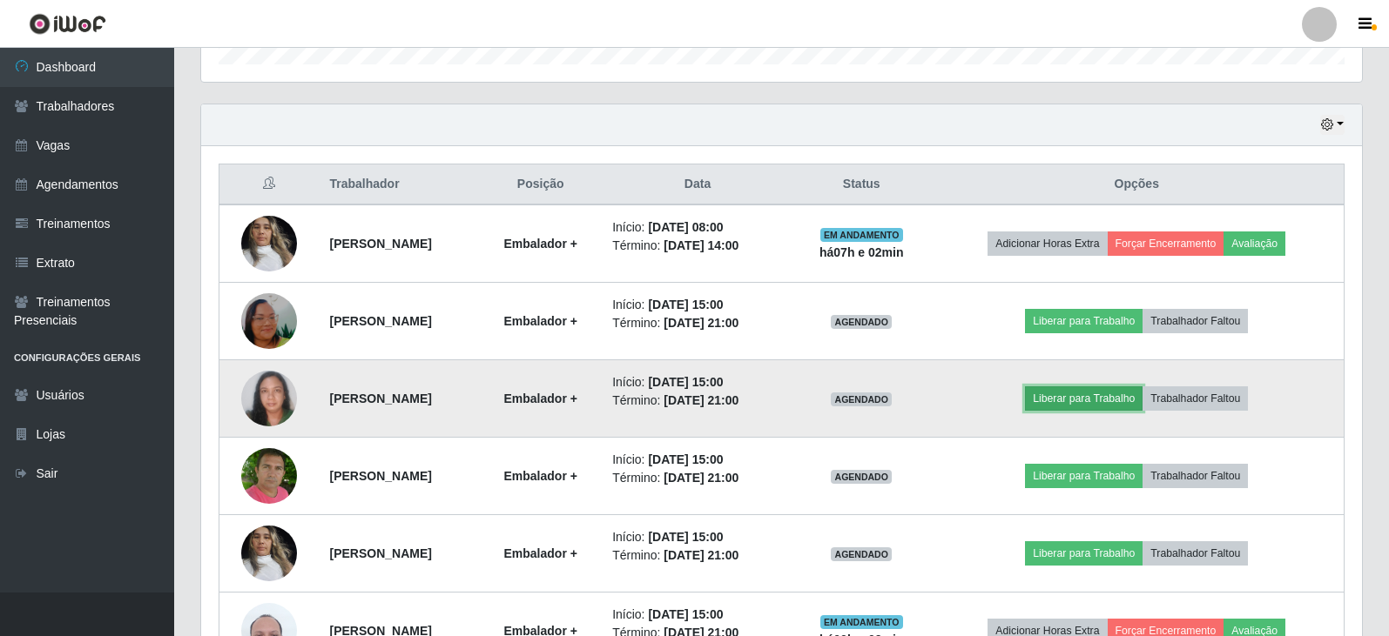
click at [1097, 388] on button "Liberar para Trabalho" at bounding box center [1084, 399] width 118 height 24
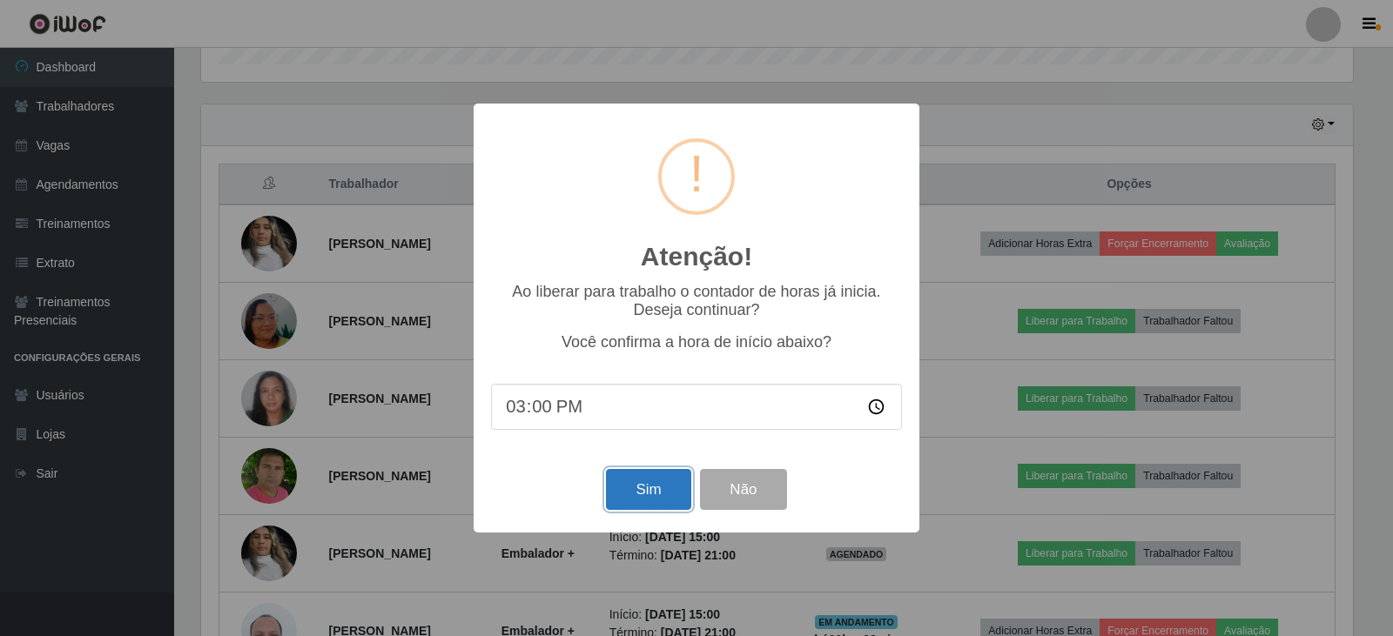
click at [670, 488] on button "Sim" at bounding box center [648, 489] width 84 height 41
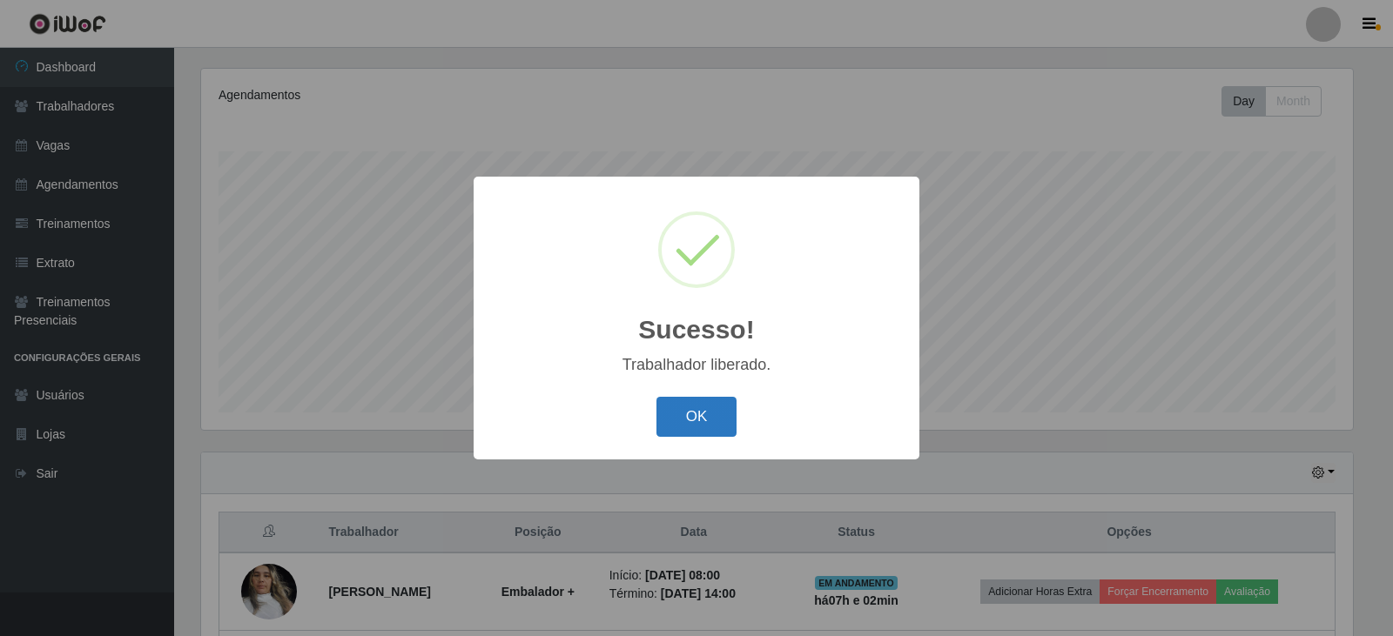
click at [702, 425] on button "OK" at bounding box center [696, 417] width 81 height 41
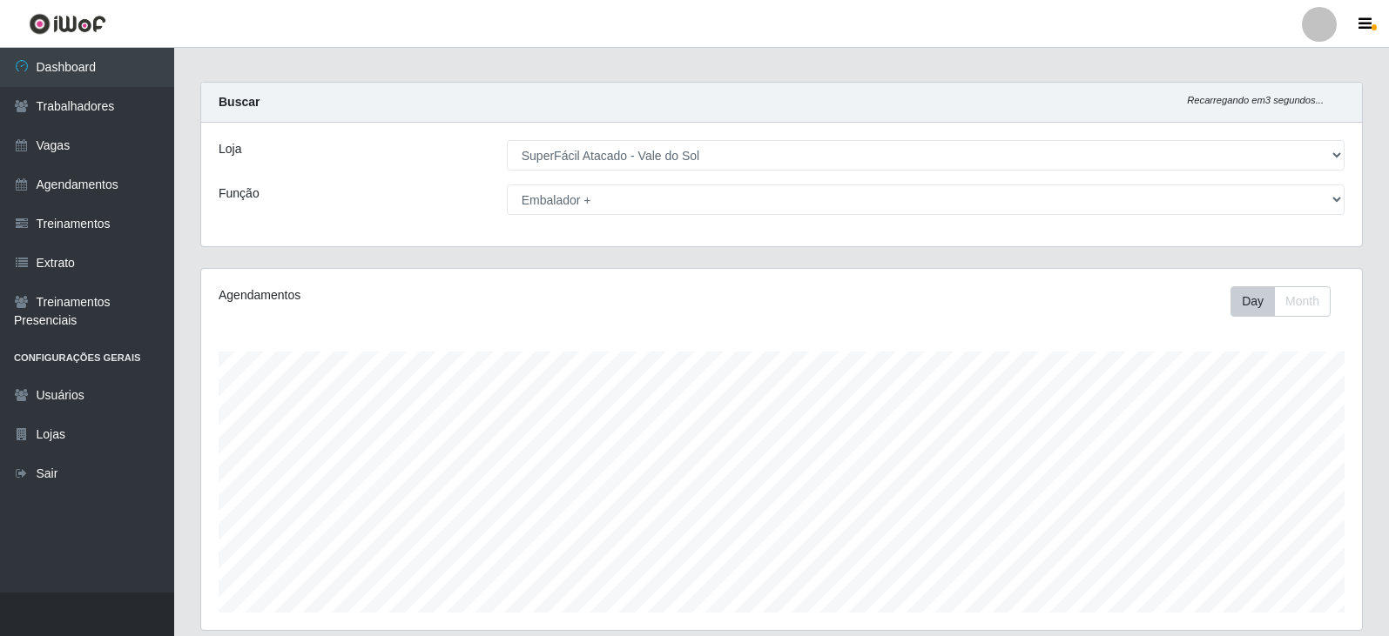
scroll to position [0, 0]
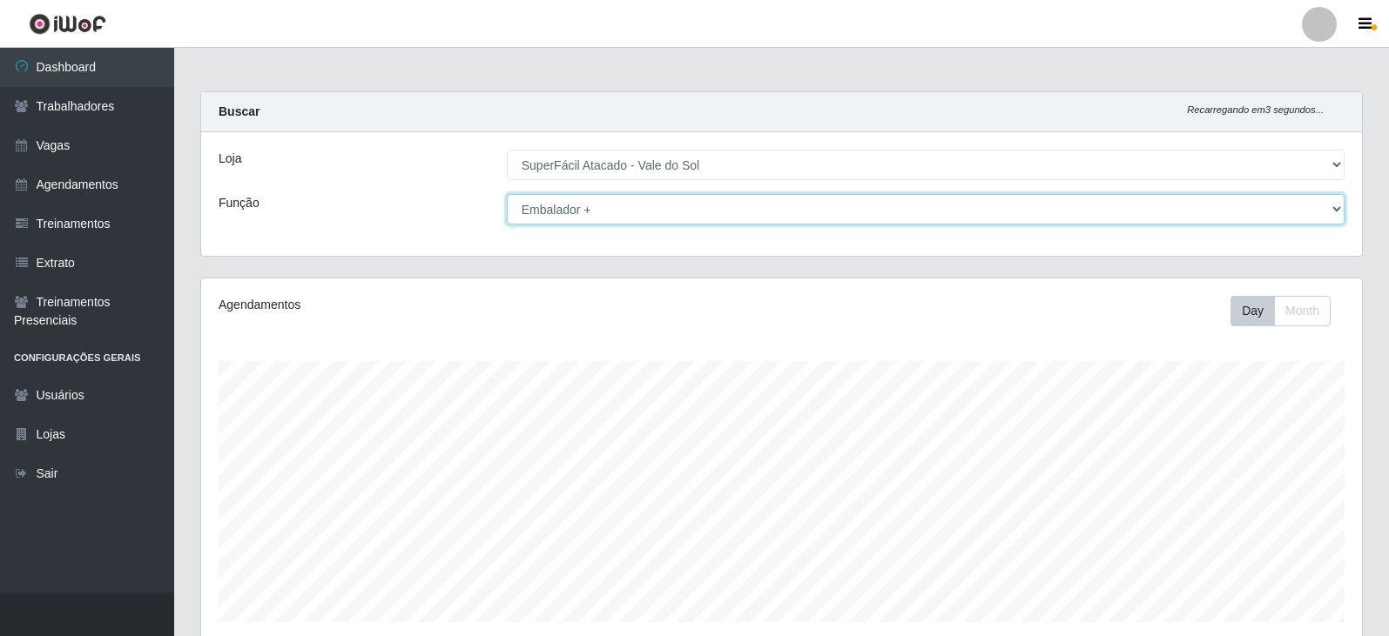
click at [908, 210] on select "[Selecione...] Embalador Embalador + Embalador ++ Operador de Caixa Operador de…" at bounding box center [926, 209] width 838 height 30
click at [507, 194] on select "[Selecione...] Embalador Embalador + Embalador ++ Operador de Caixa Operador de…" at bounding box center [926, 209] width 838 height 30
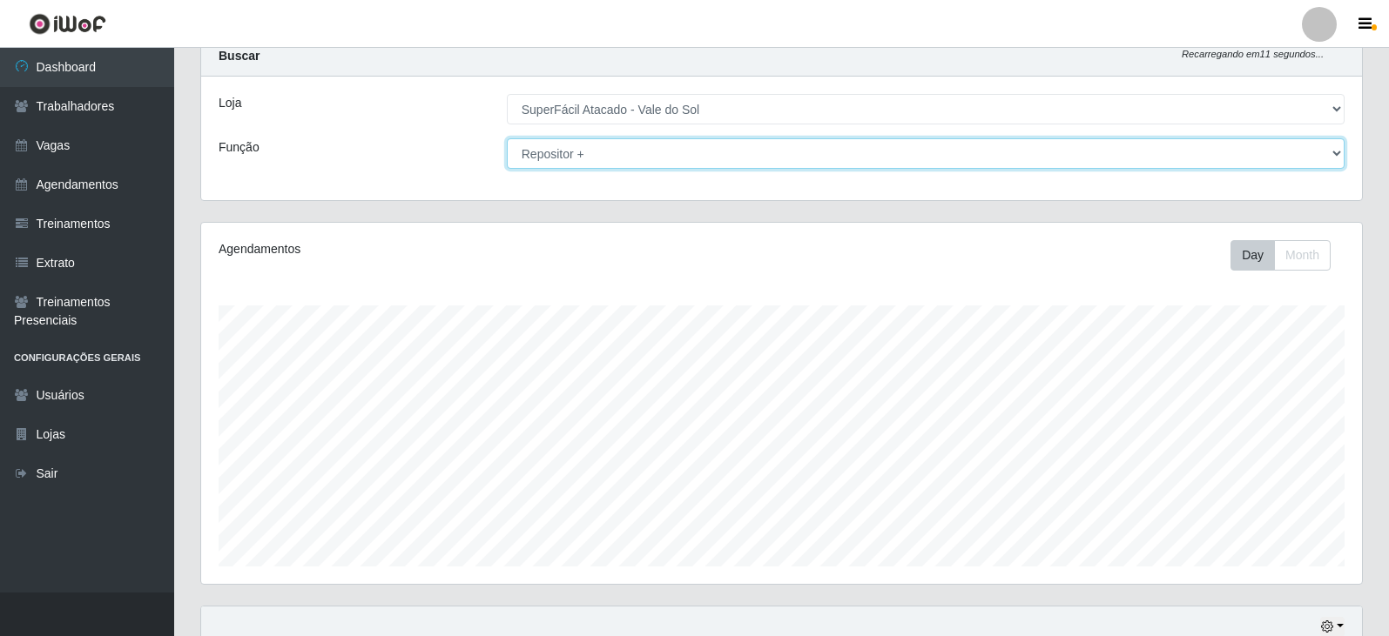
scroll to position [287, 0]
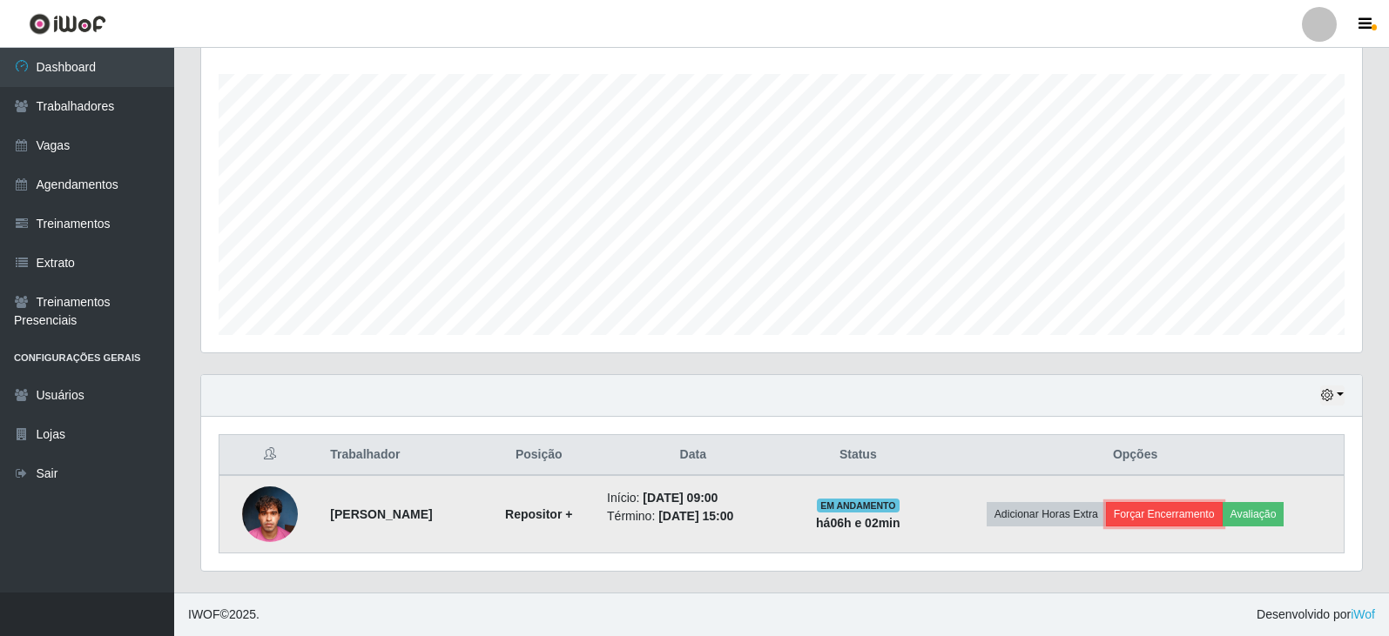
click at [1180, 515] on button "Forçar Encerramento" at bounding box center [1164, 514] width 117 height 24
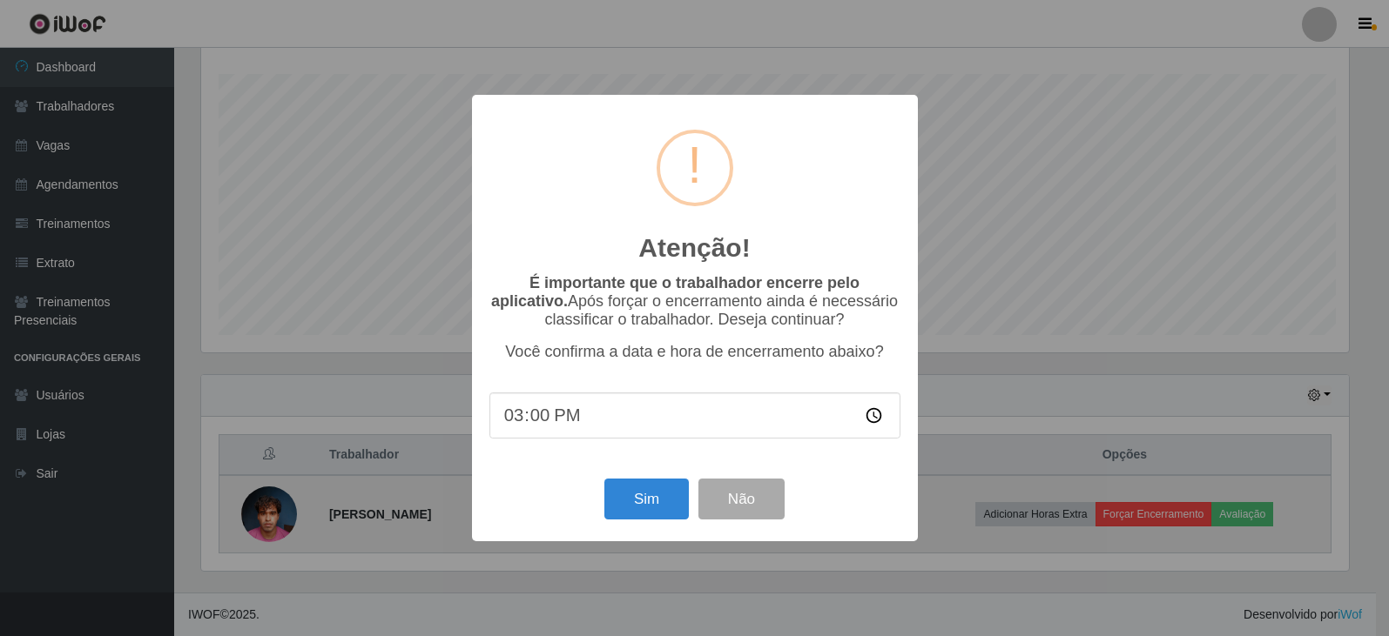
scroll to position [361, 1152]
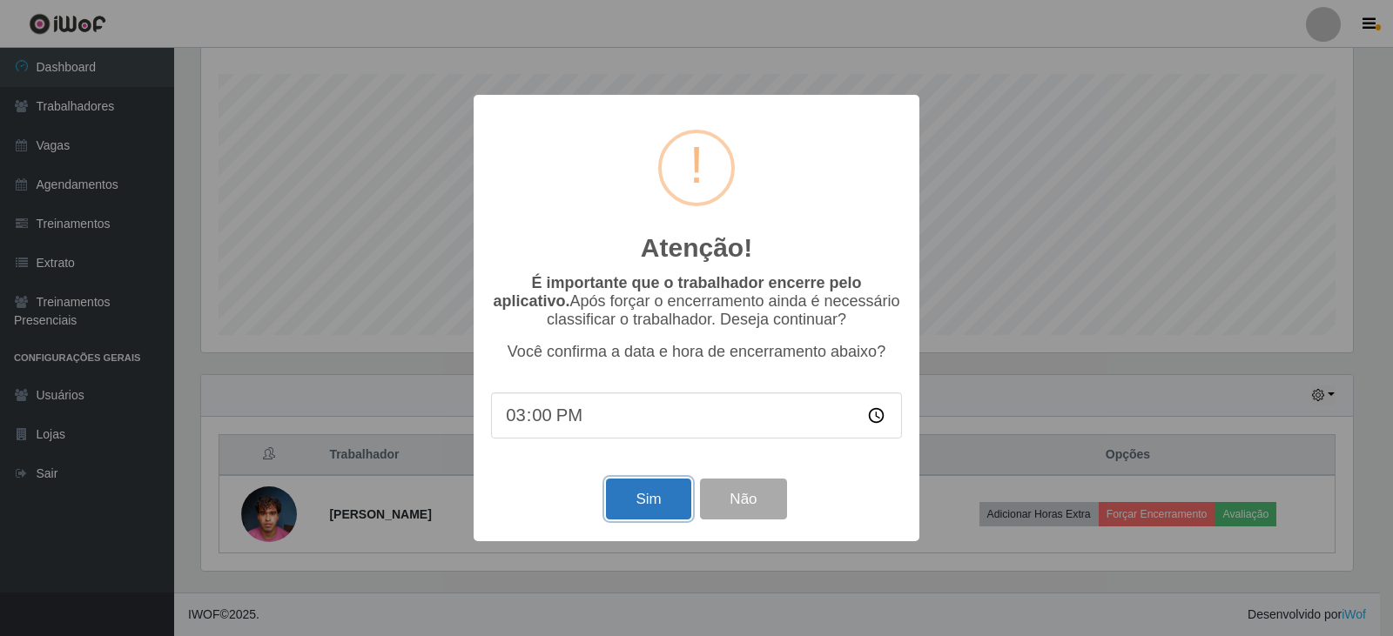
click at [623, 507] on button "Sim" at bounding box center [648, 499] width 84 height 41
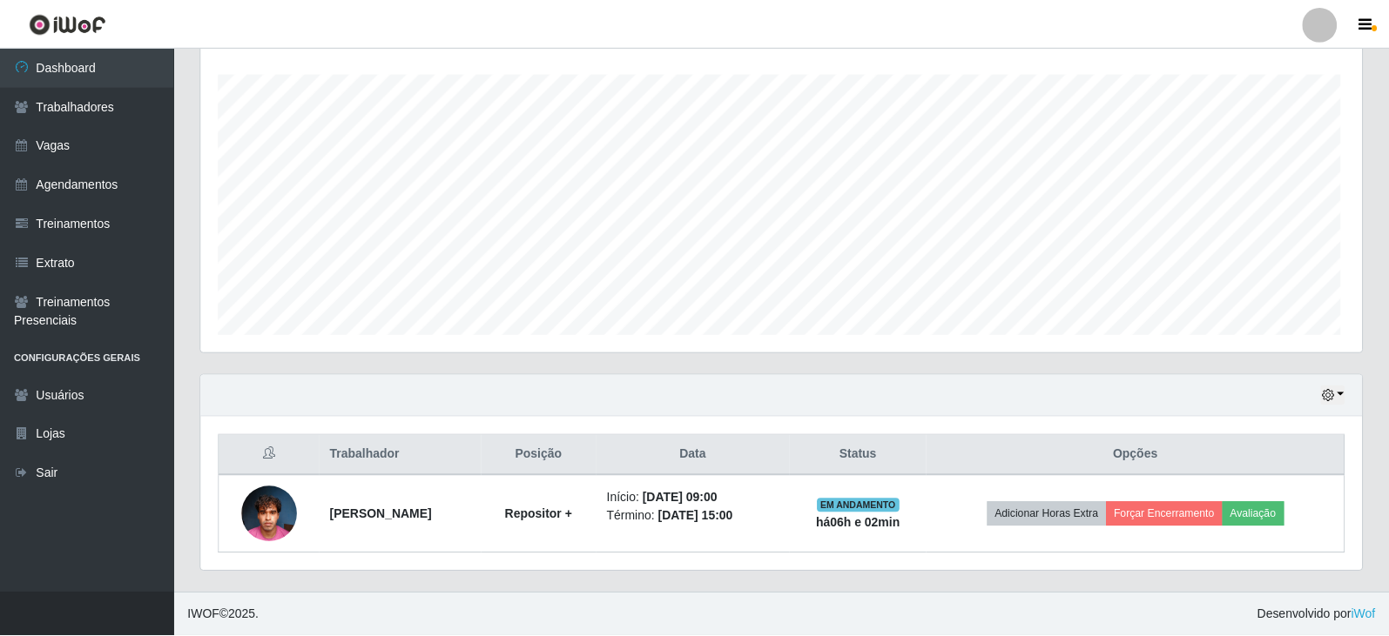
scroll to position [361, 1161]
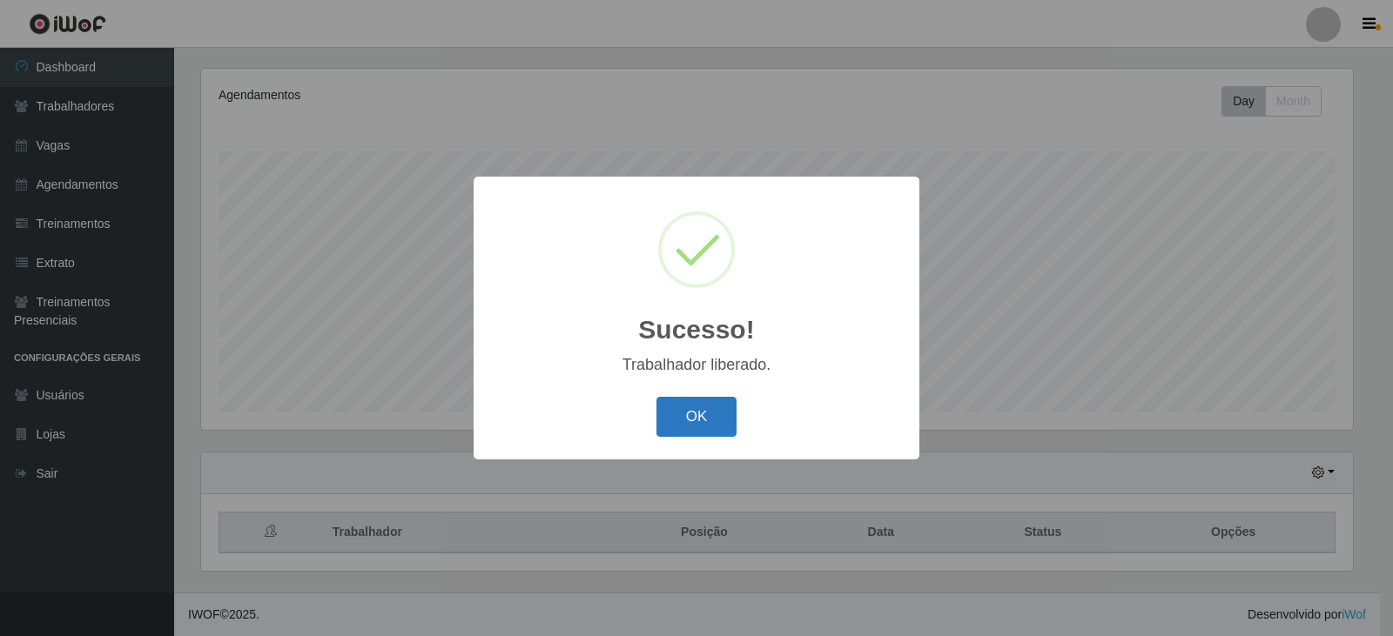
click at [717, 428] on button "OK" at bounding box center [696, 417] width 81 height 41
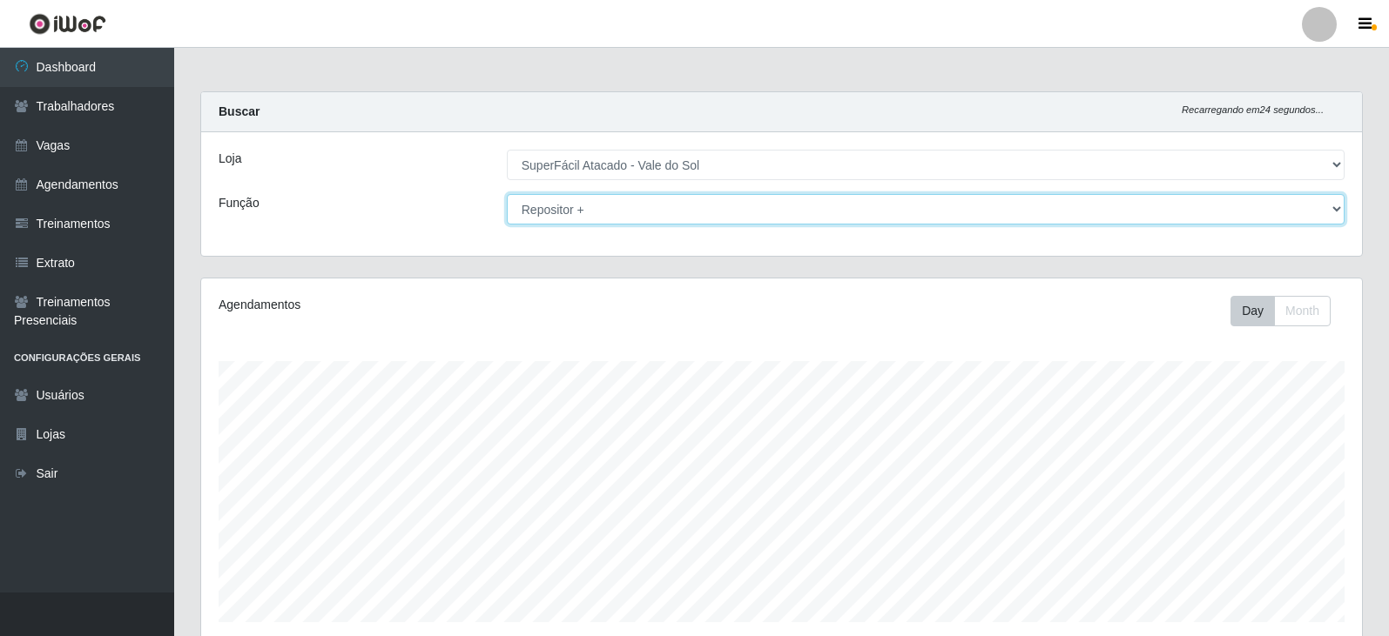
click at [786, 222] on select "[Selecione...] Embalador Embalador + Embalador ++ Operador de Caixa Operador de…" at bounding box center [926, 209] width 838 height 30
click at [507, 194] on select "[Selecione...] Embalador Embalador + Embalador ++ Operador de Caixa Operador de…" at bounding box center [926, 209] width 838 height 30
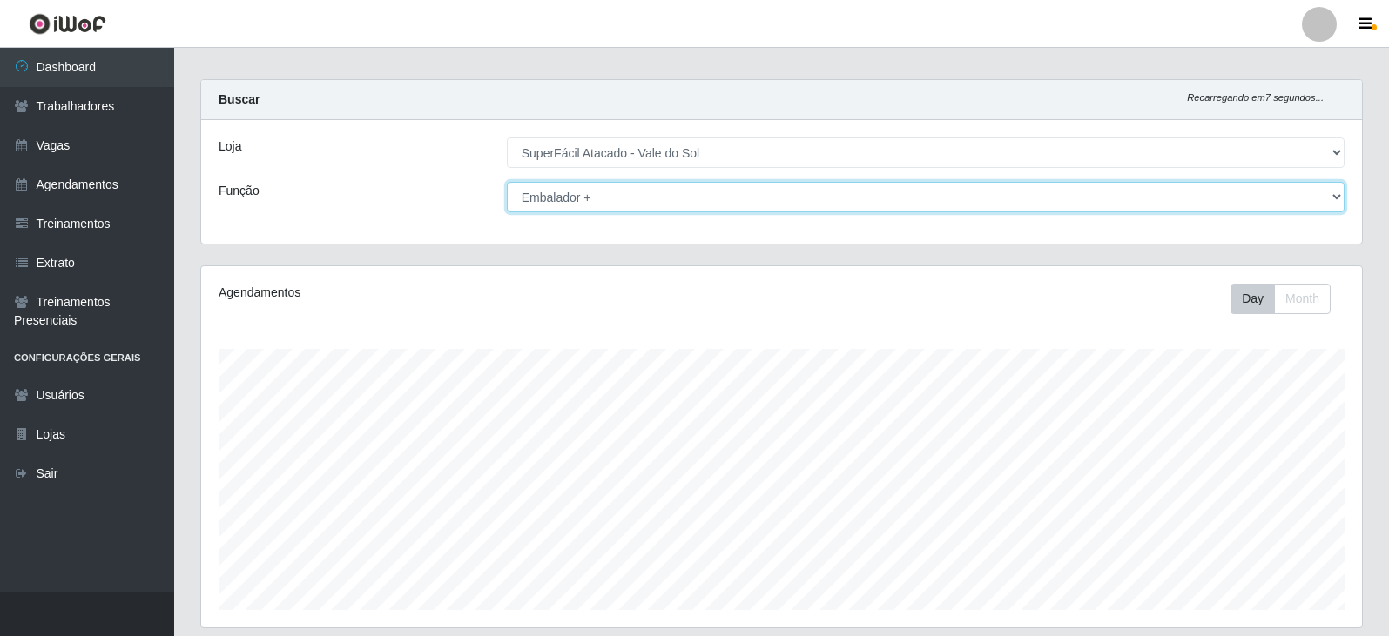
scroll to position [0, 0]
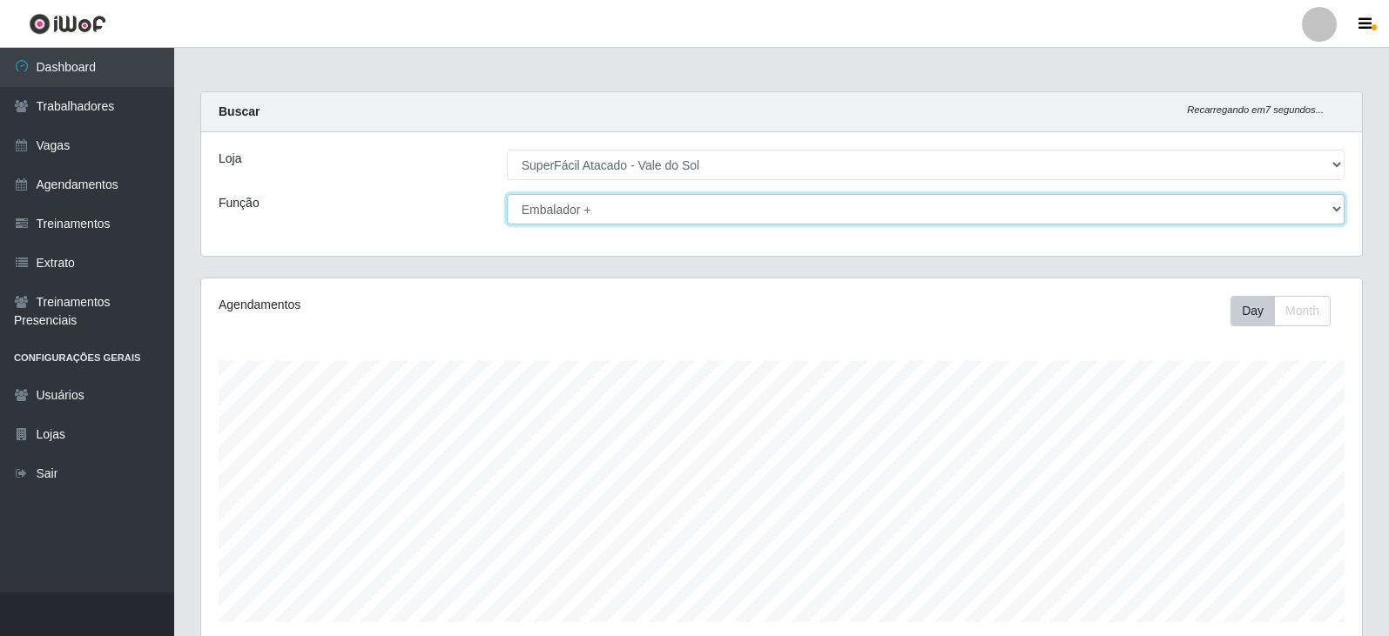
click at [710, 219] on select "[Selecione...] Embalador Embalador + Embalador ++ Operador de Caixa Operador de…" at bounding box center [926, 209] width 838 height 30
click at [507, 194] on select "[Selecione...] Embalador Embalador + Embalador ++ Operador de Caixa Operador de…" at bounding box center [926, 209] width 838 height 30
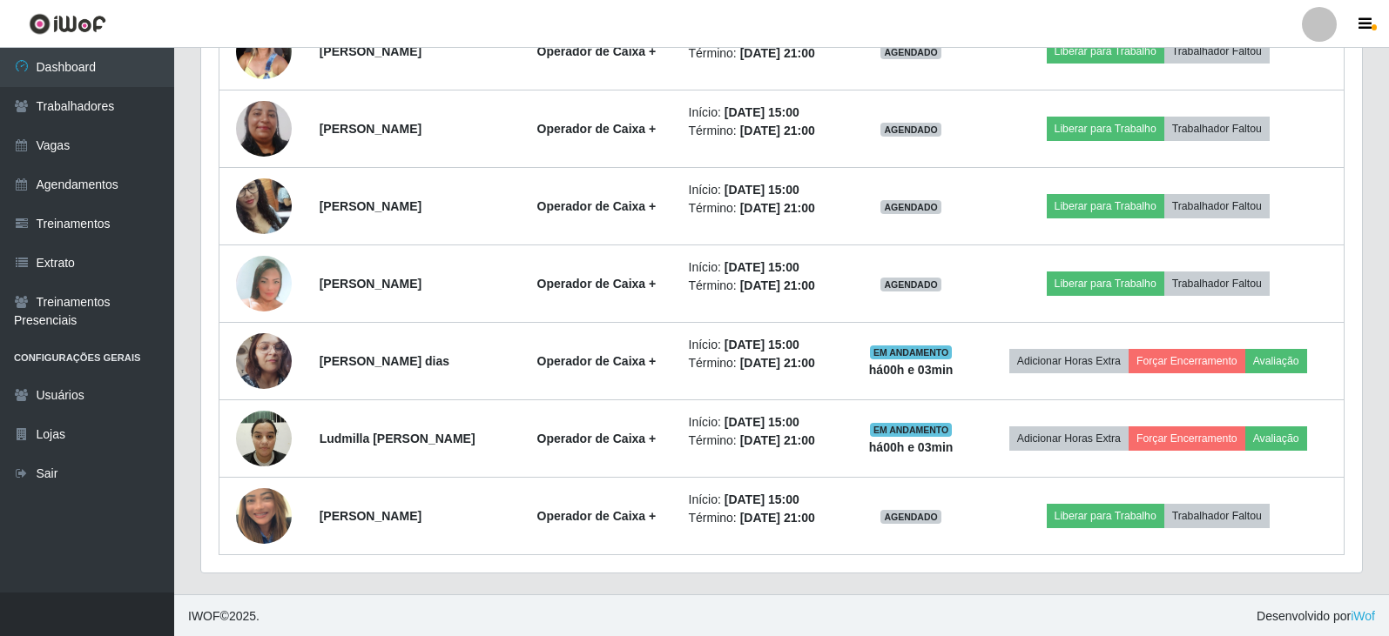
scroll to position [830, 0]
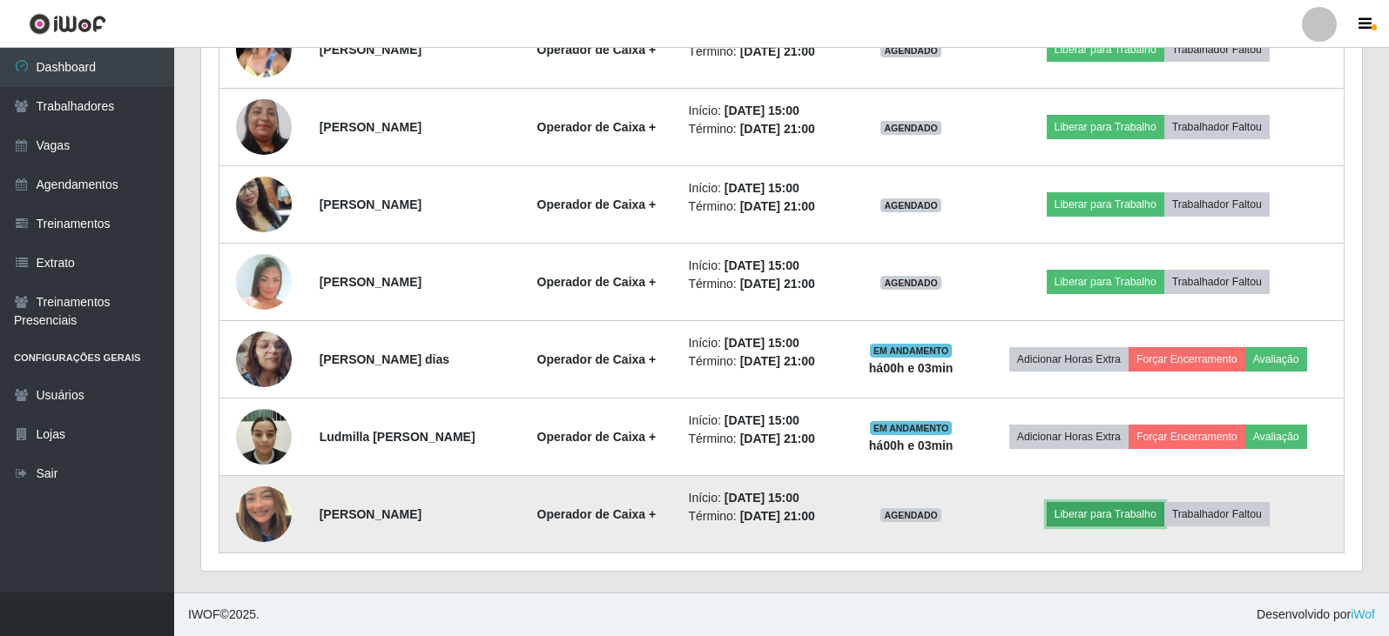
click at [1104, 507] on button "Liberar para Trabalho" at bounding box center [1106, 514] width 118 height 24
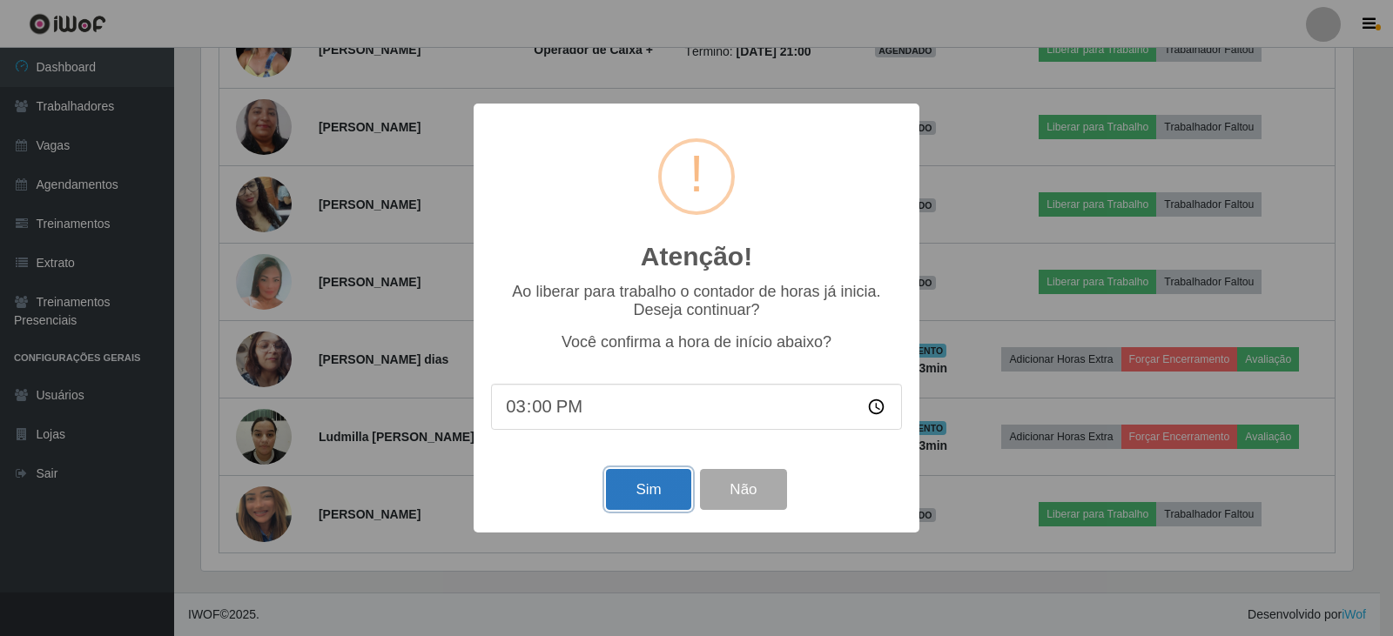
click at [659, 488] on button "Sim" at bounding box center [648, 489] width 84 height 41
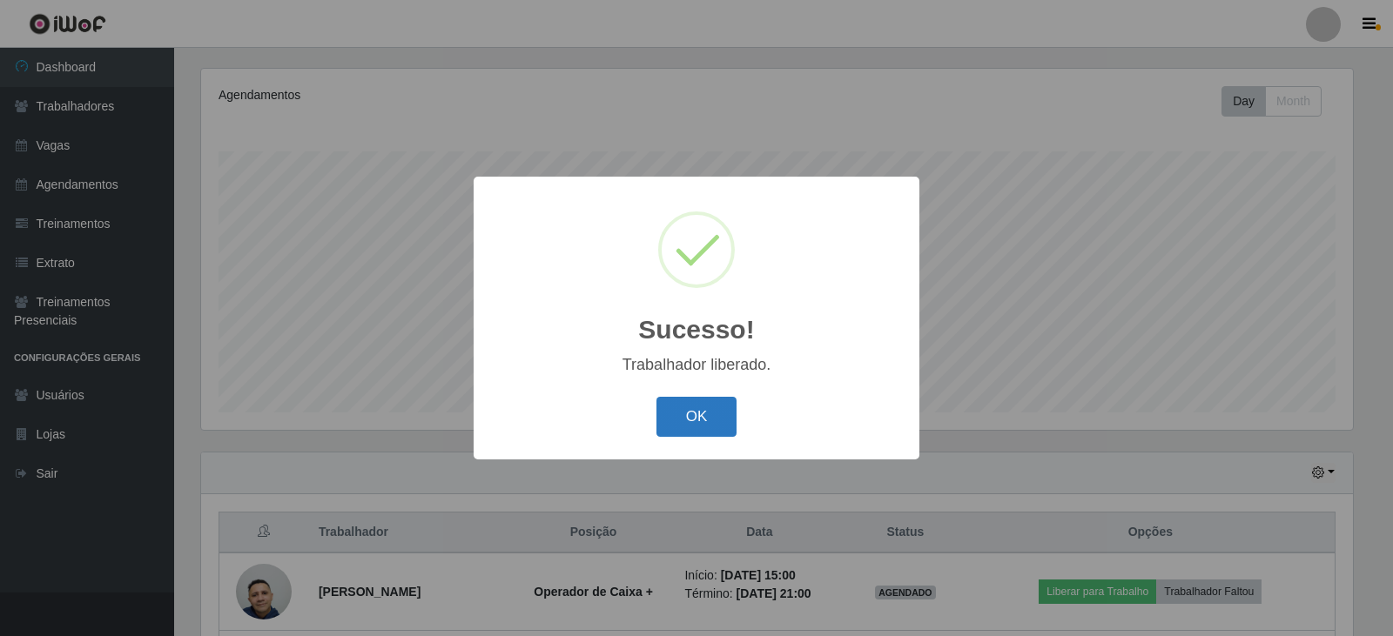
click at [708, 417] on button "OK" at bounding box center [696, 417] width 81 height 41
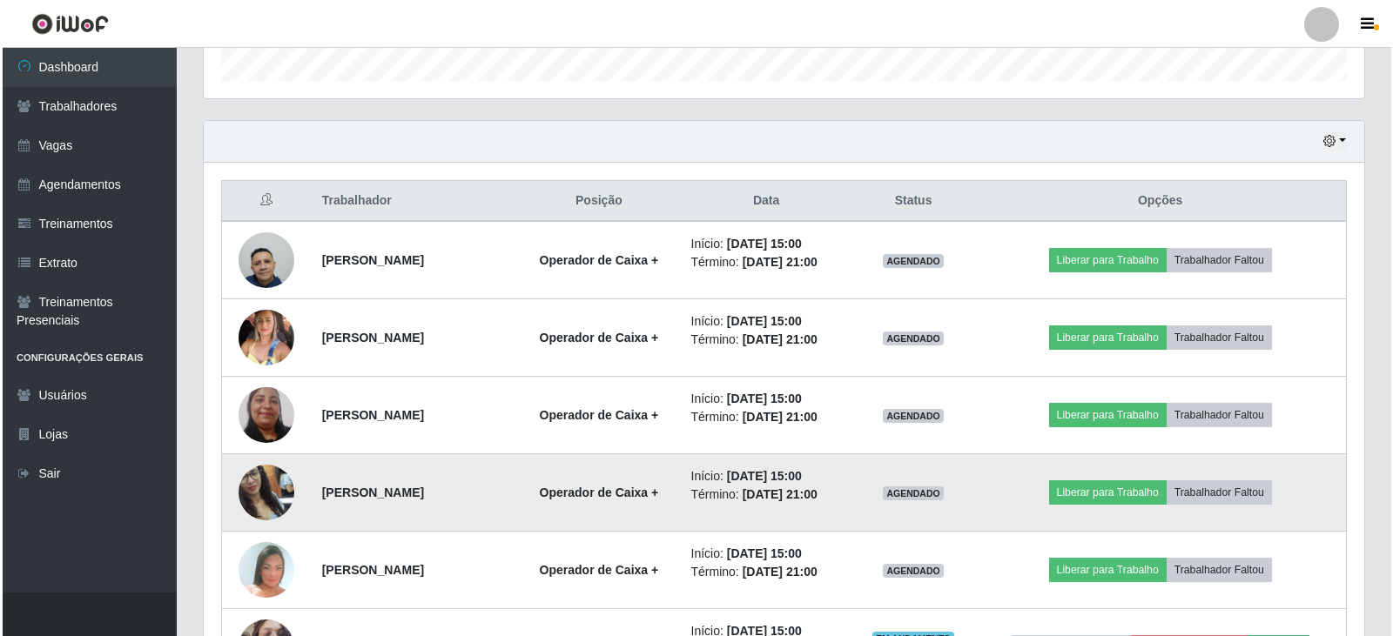
scroll to position [481, 0]
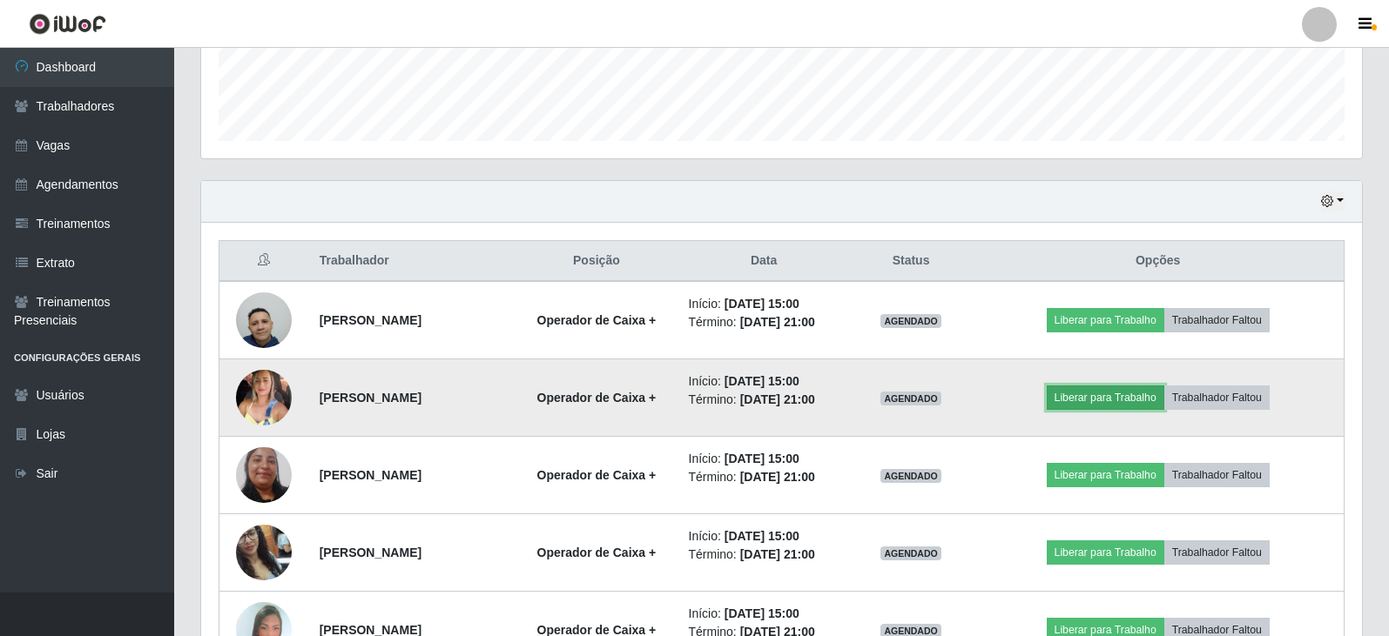
click at [1145, 386] on button "Liberar para Trabalho" at bounding box center [1106, 398] width 118 height 24
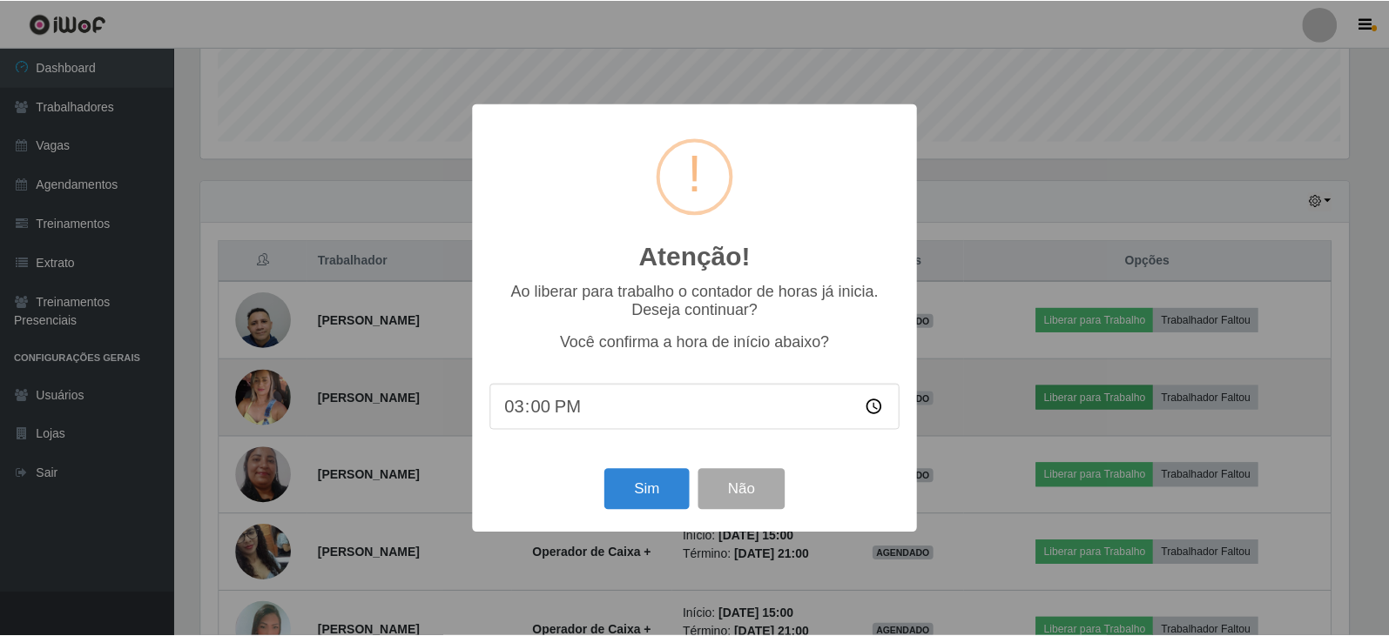
scroll to position [361, 1152]
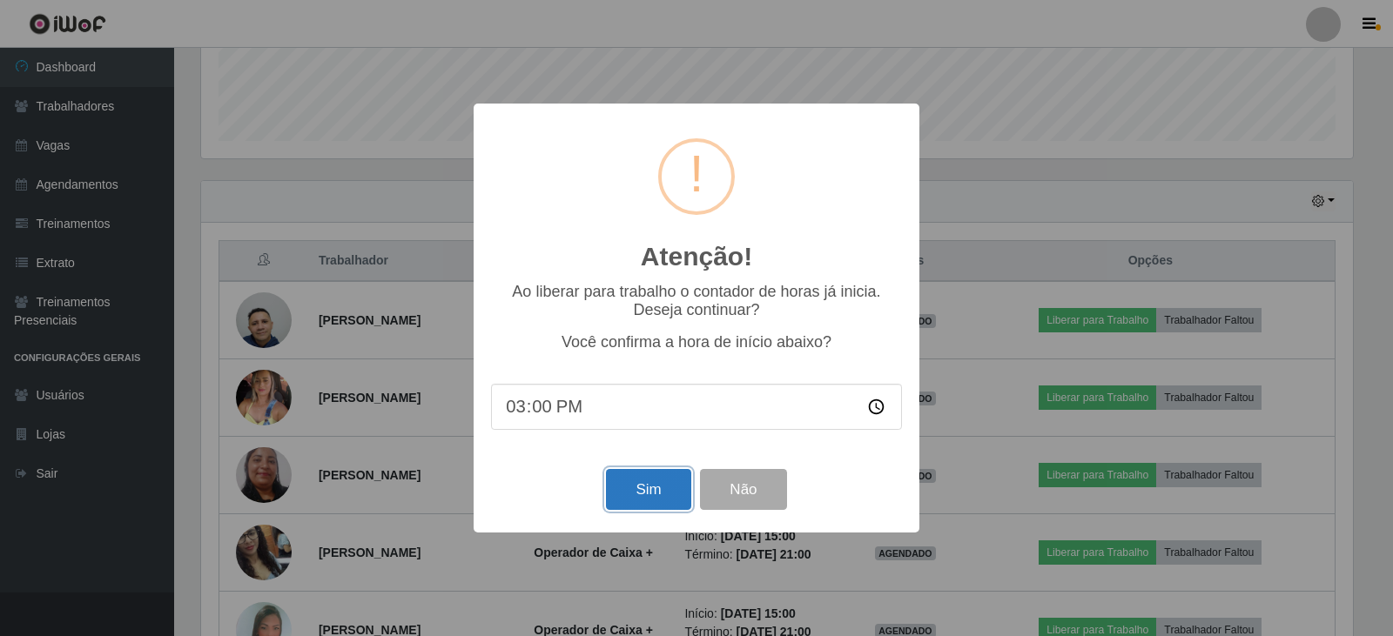
click at [672, 484] on button "Sim" at bounding box center [648, 489] width 84 height 41
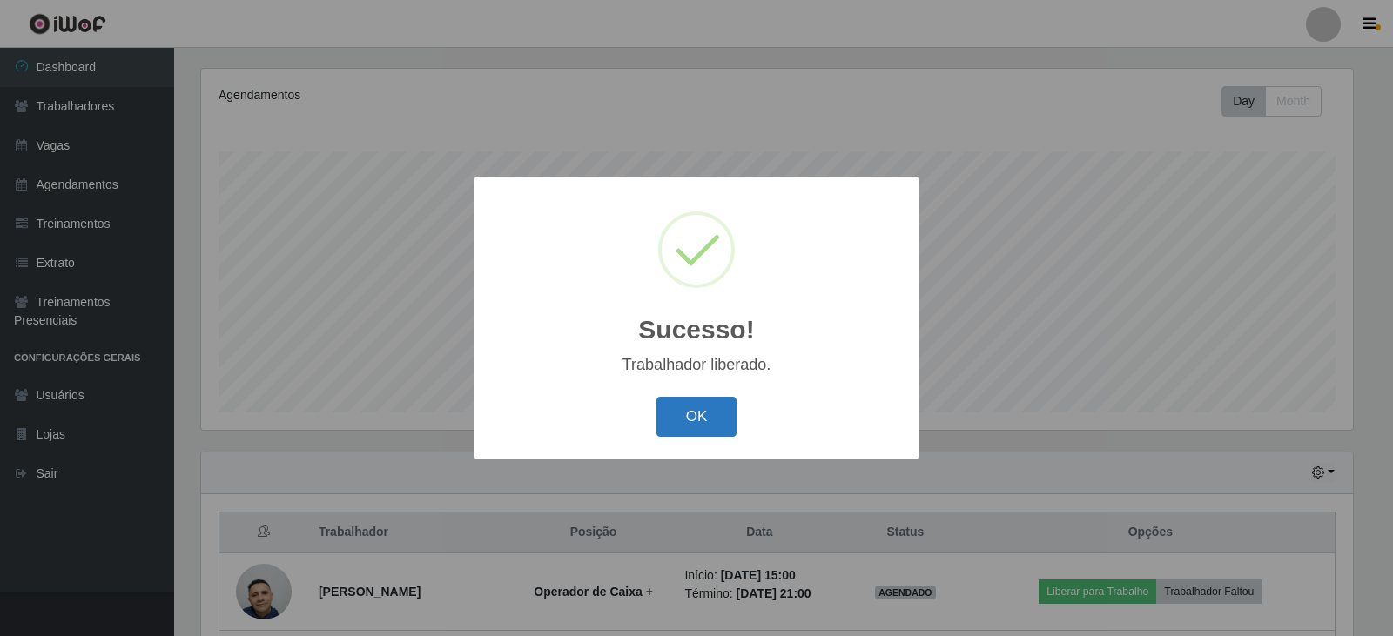
click at [685, 432] on button "OK" at bounding box center [696, 417] width 81 height 41
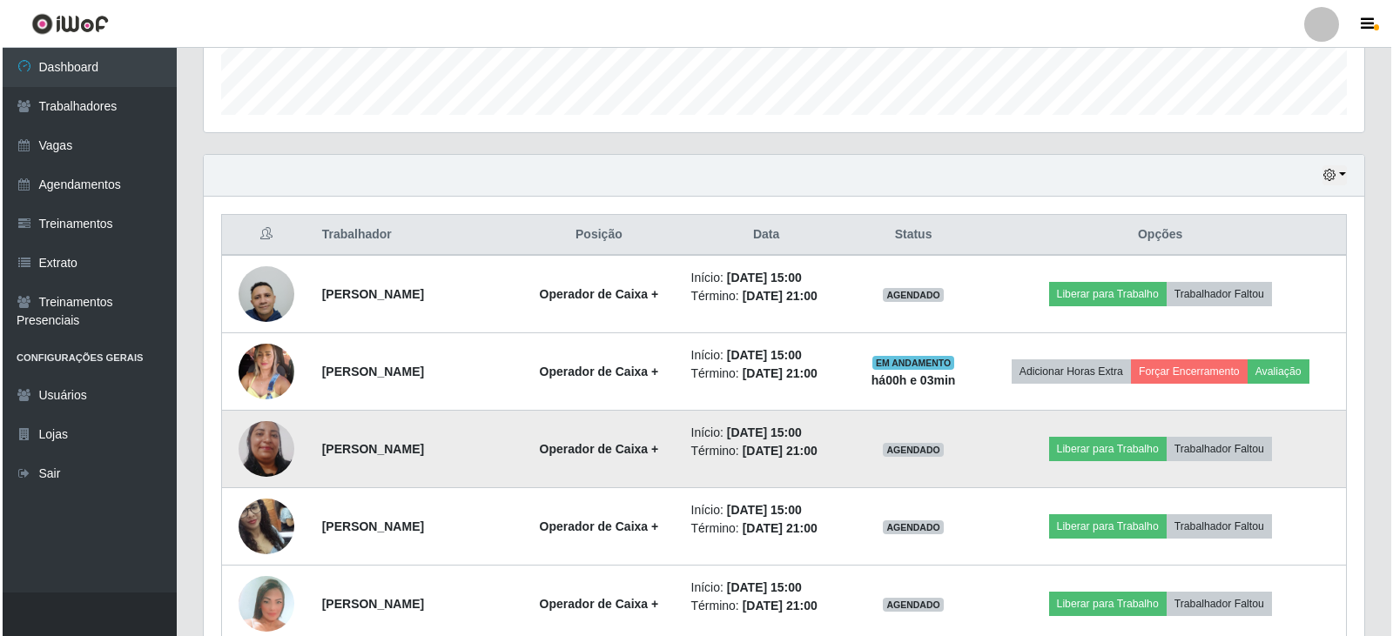
scroll to position [558, 0]
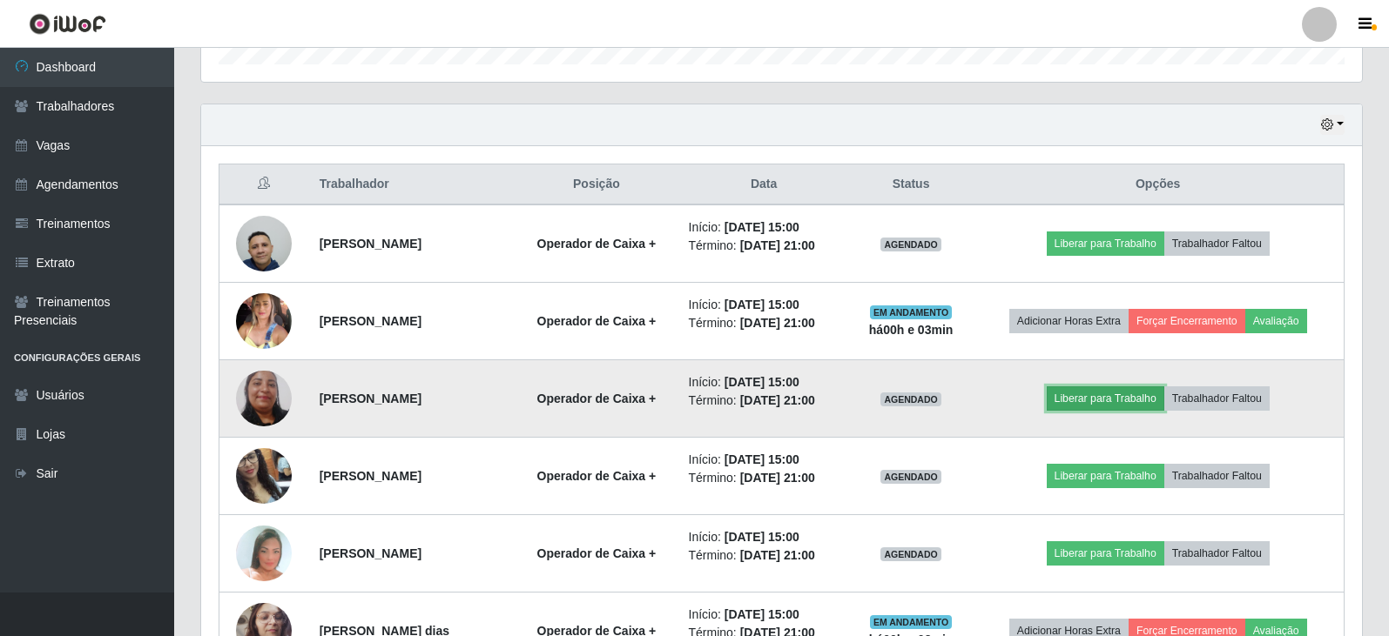
click at [1090, 394] on button "Liberar para Trabalho" at bounding box center [1106, 399] width 118 height 24
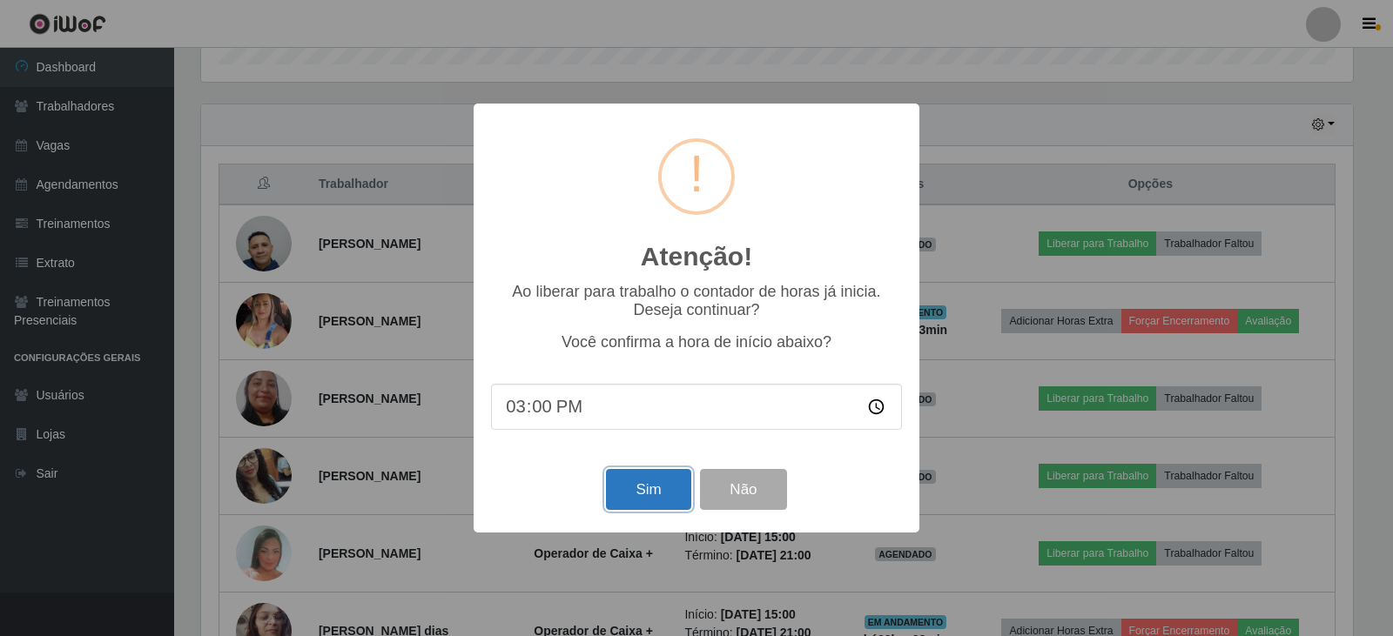
click at [669, 508] on button "Sim" at bounding box center [648, 489] width 84 height 41
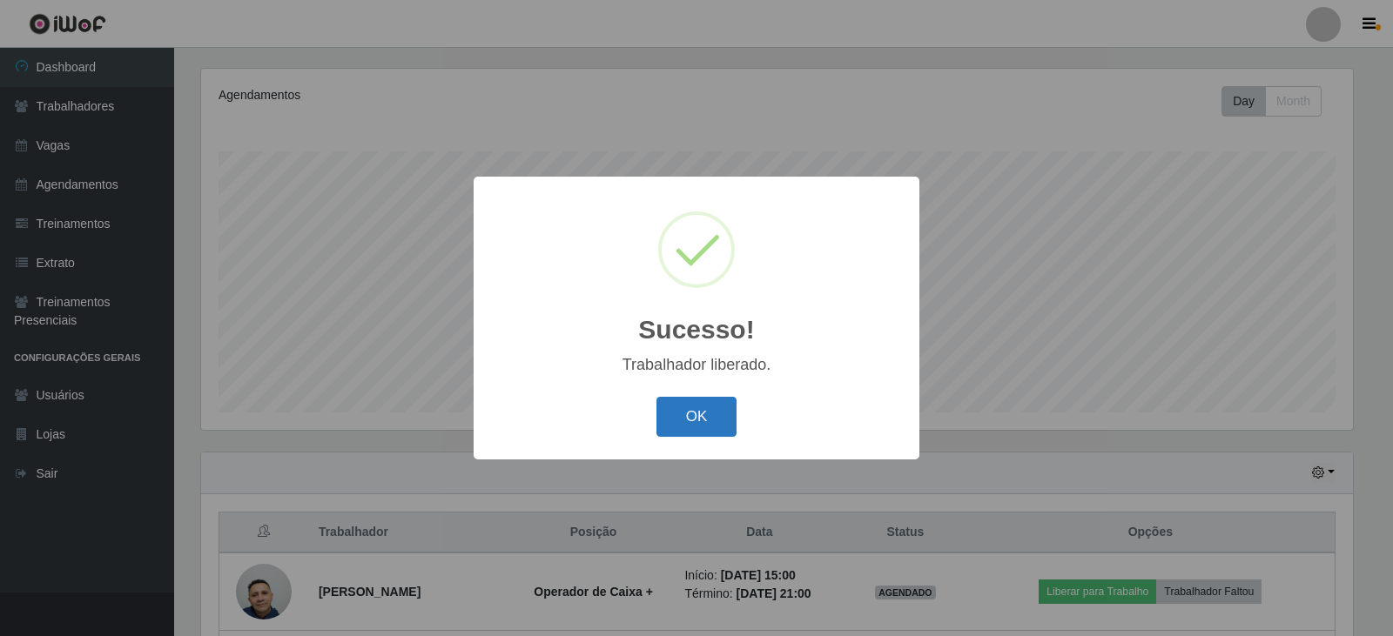
click at [709, 422] on button "OK" at bounding box center [696, 417] width 81 height 41
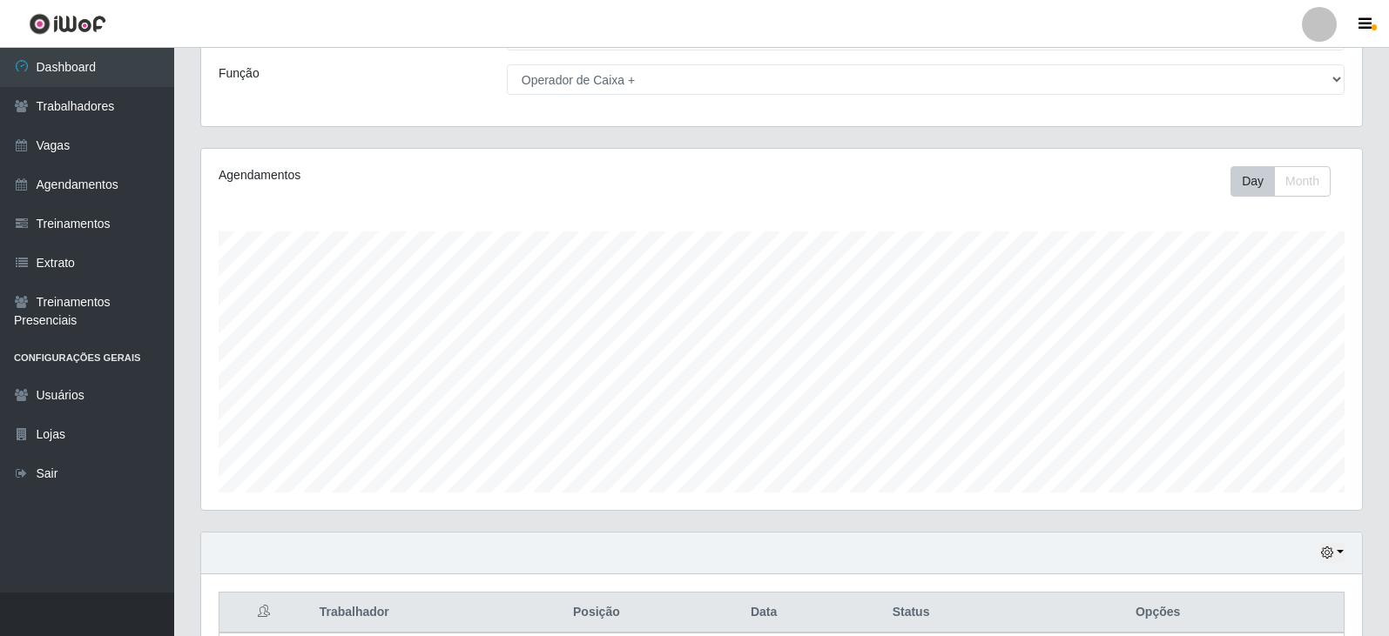
scroll to position [0, 0]
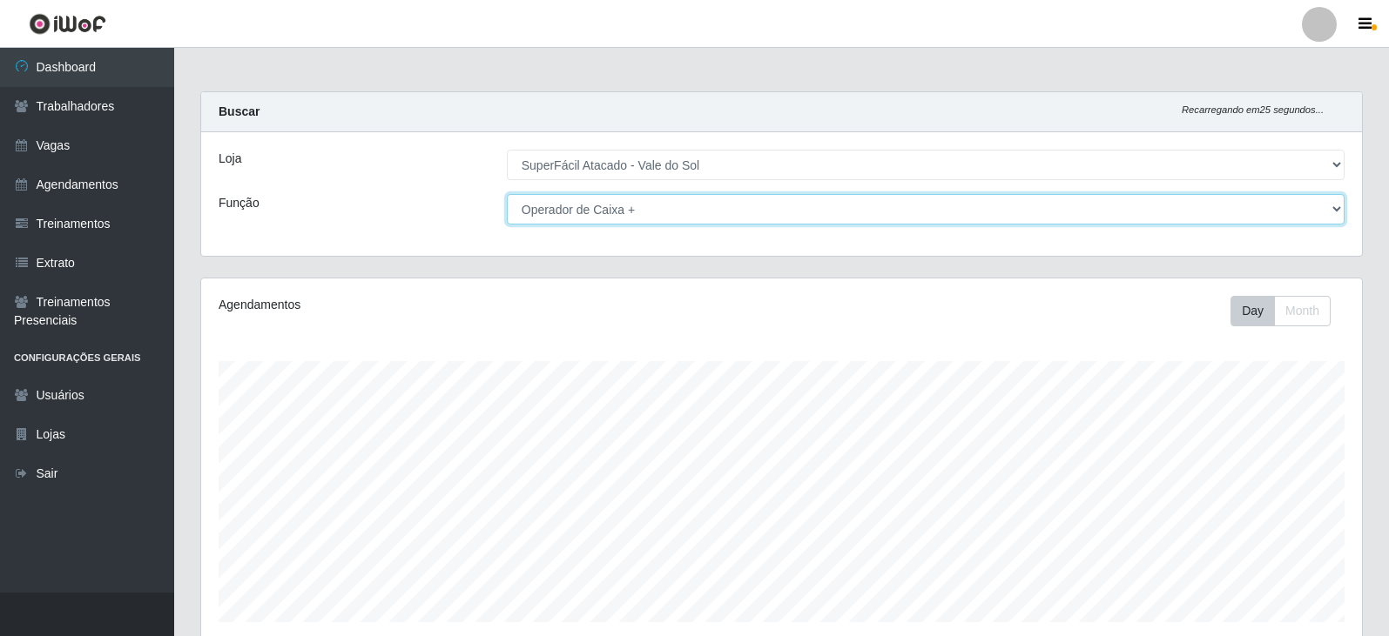
drag, startPoint x: 622, startPoint y: 207, endPoint x: 622, endPoint y: 221, distance: 13.9
click at [622, 207] on select "[Selecione...] Embalador Embalador + Embalador ++ Operador de Caixa Operador de…" at bounding box center [926, 209] width 838 height 30
click at [507, 194] on select "[Selecione...] Embalador Embalador + Embalador ++ Operador de Caixa Operador de…" at bounding box center [926, 209] width 838 height 30
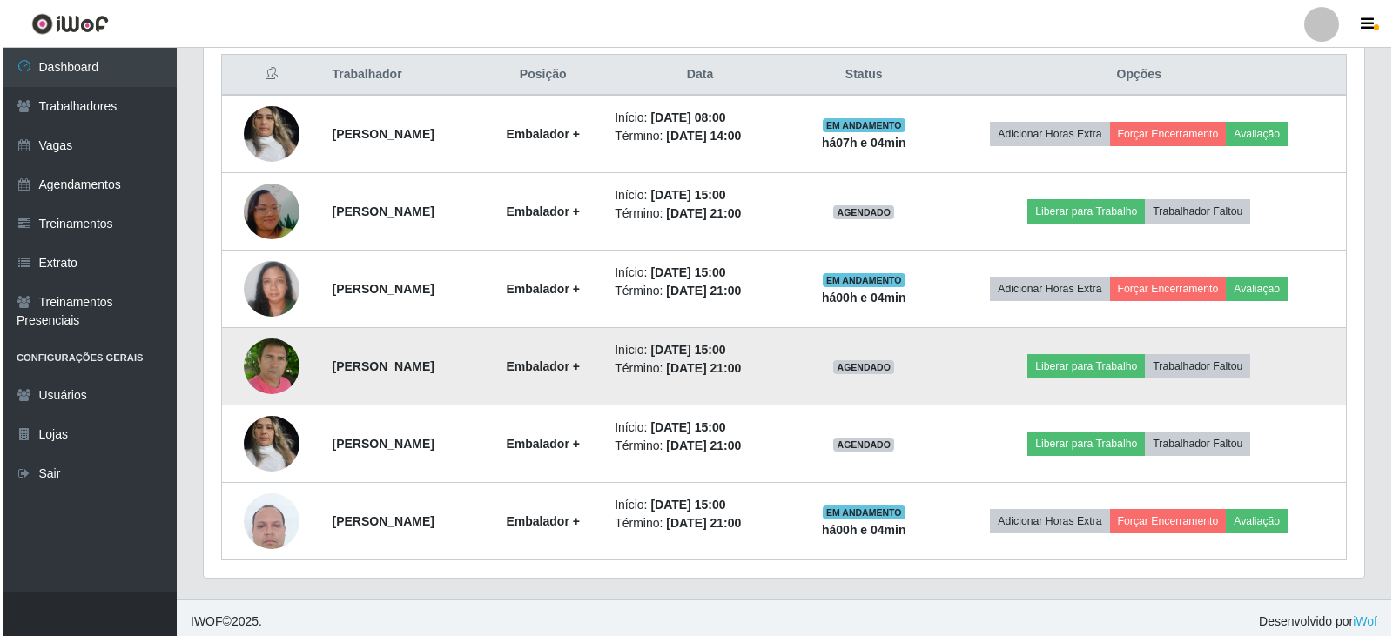
scroll to position [675, 0]
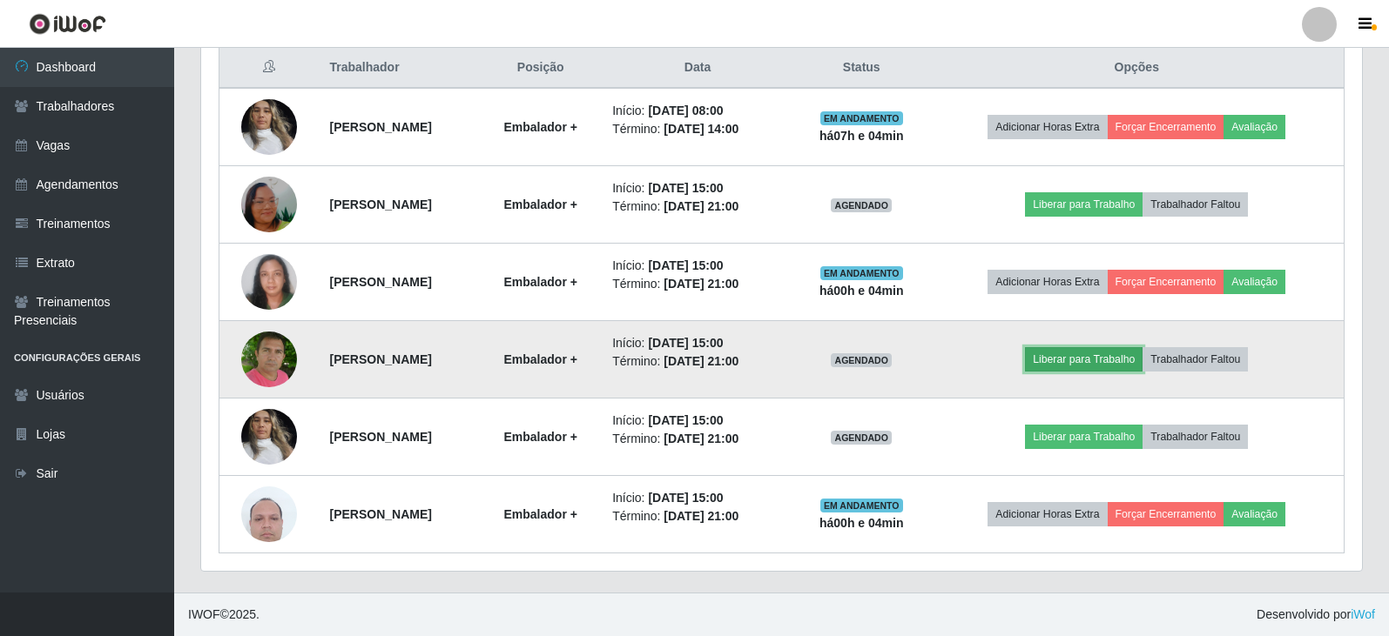
click at [1122, 361] on button "Liberar para Trabalho" at bounding box center [1084, 359] width 118 height 24
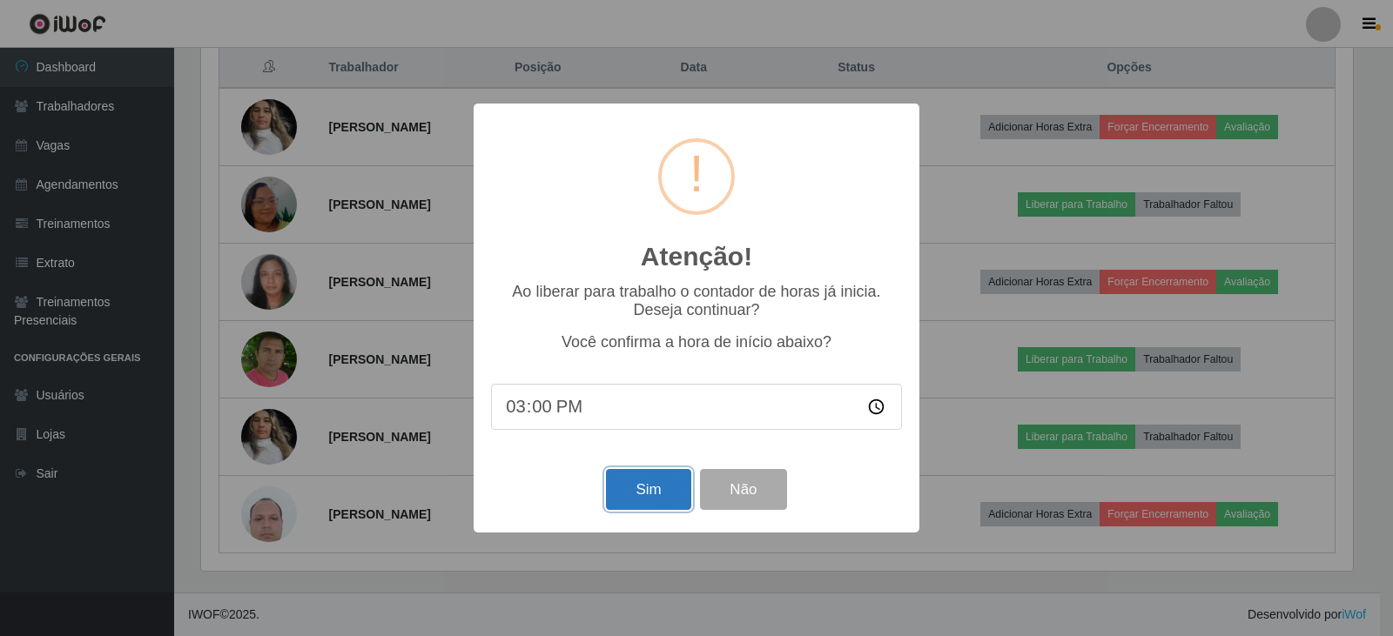
click at [636, 488] on button "Sim" at bounding box center [648, 489] width 84 height 41
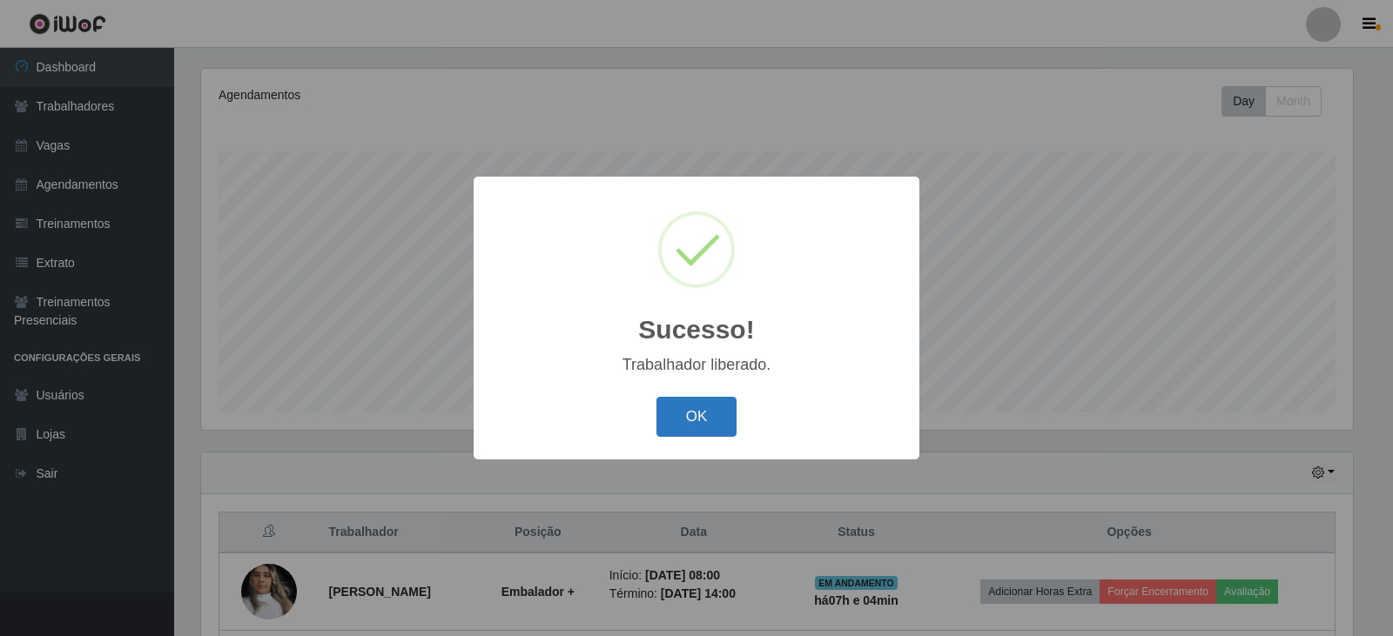
click at [709, 411] on button "OK" at bounding box center [696, 417] width 81 height 41
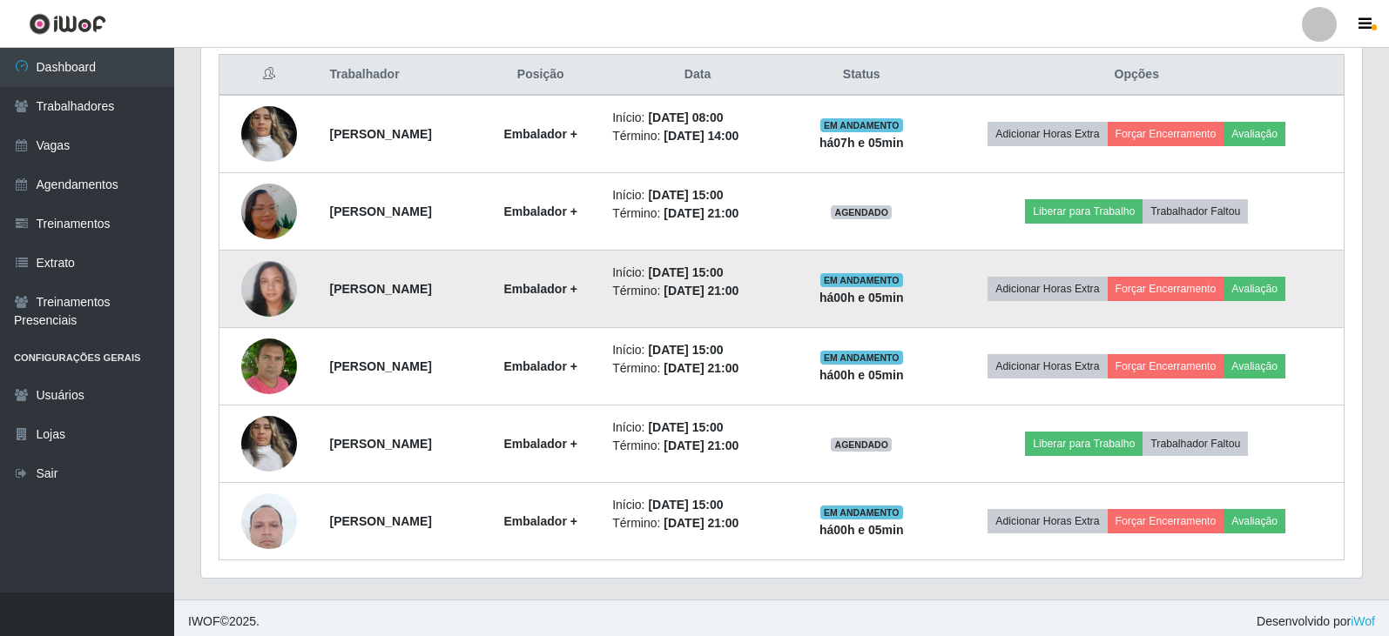
scroll to position [675, 0]
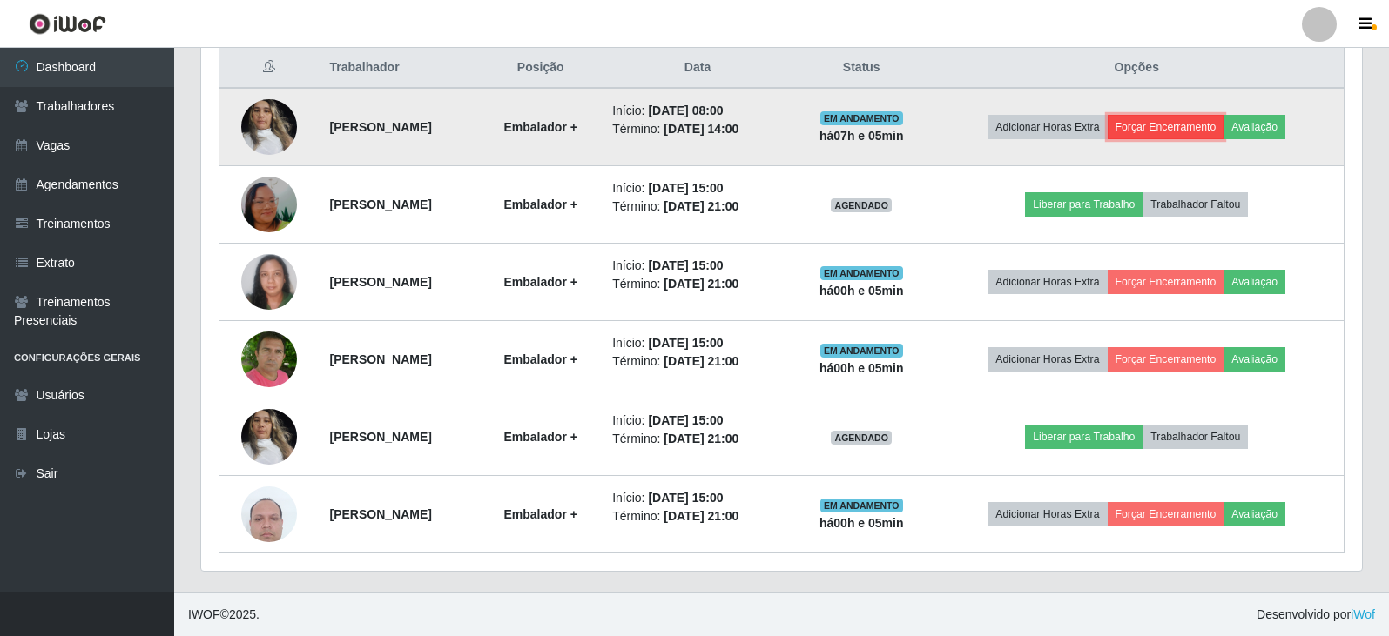
click at [1203, 125] on button "Forçar Encerramento" at bounding box center [1166, 127] width 117 height 24
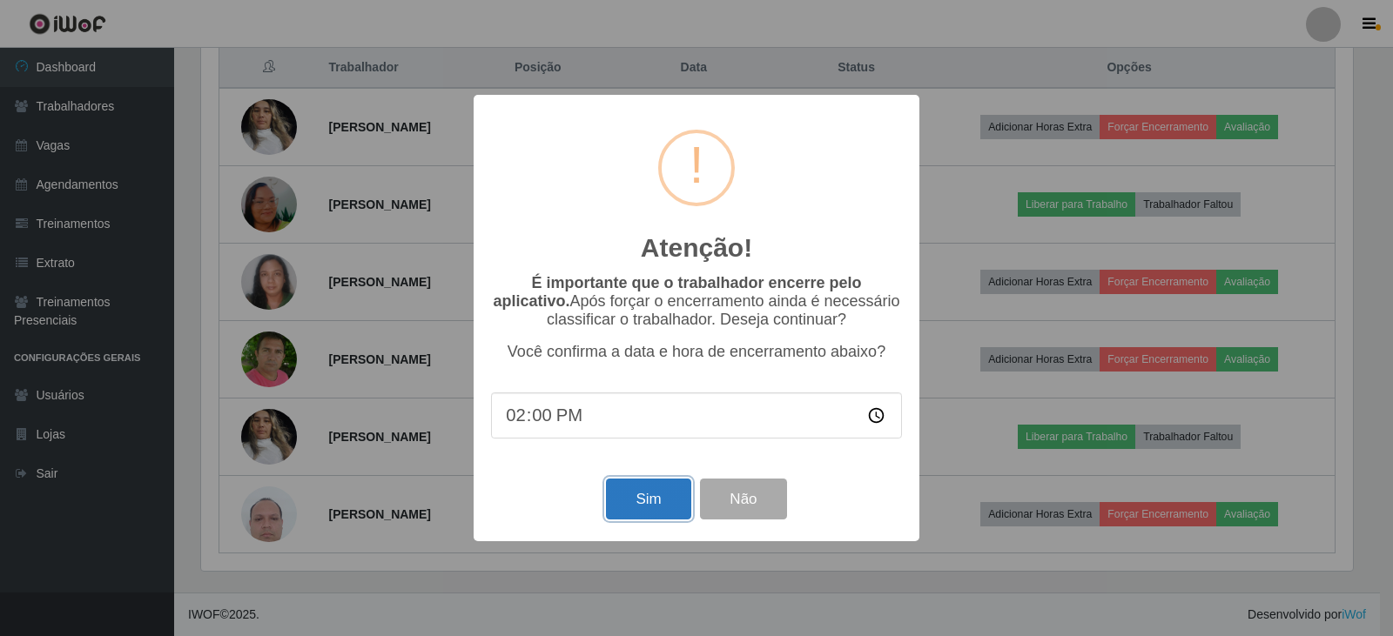
click at [655, 508] on button "Sim" at bounding box center [648, 499] width 84 height 41
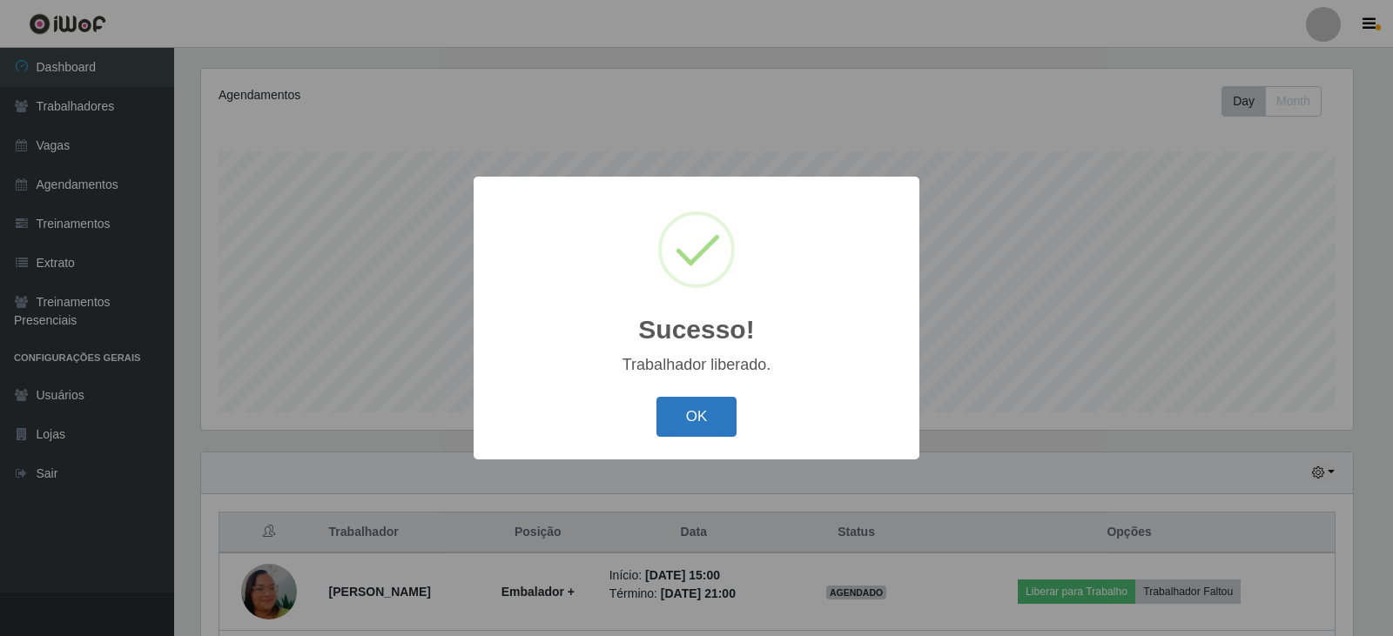
click at [695, 415] on button "OK" at bounding box center [696, 417] width 81 height 41
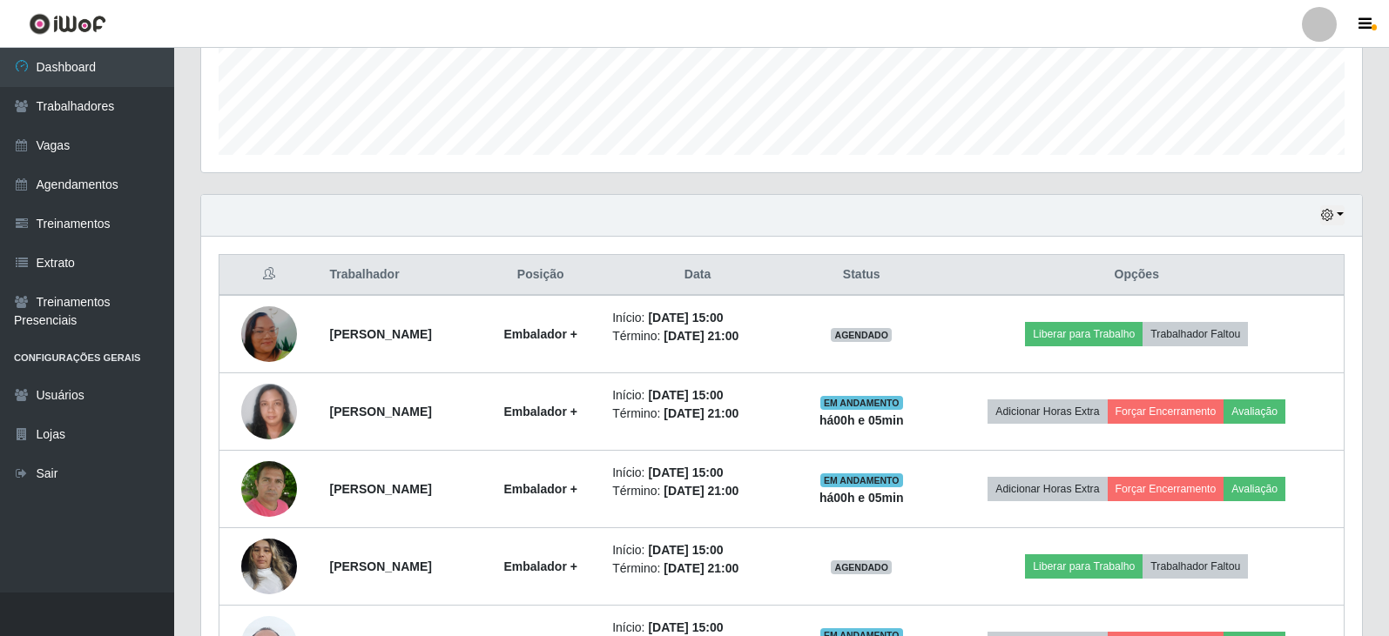
scroll to position [558, 0]
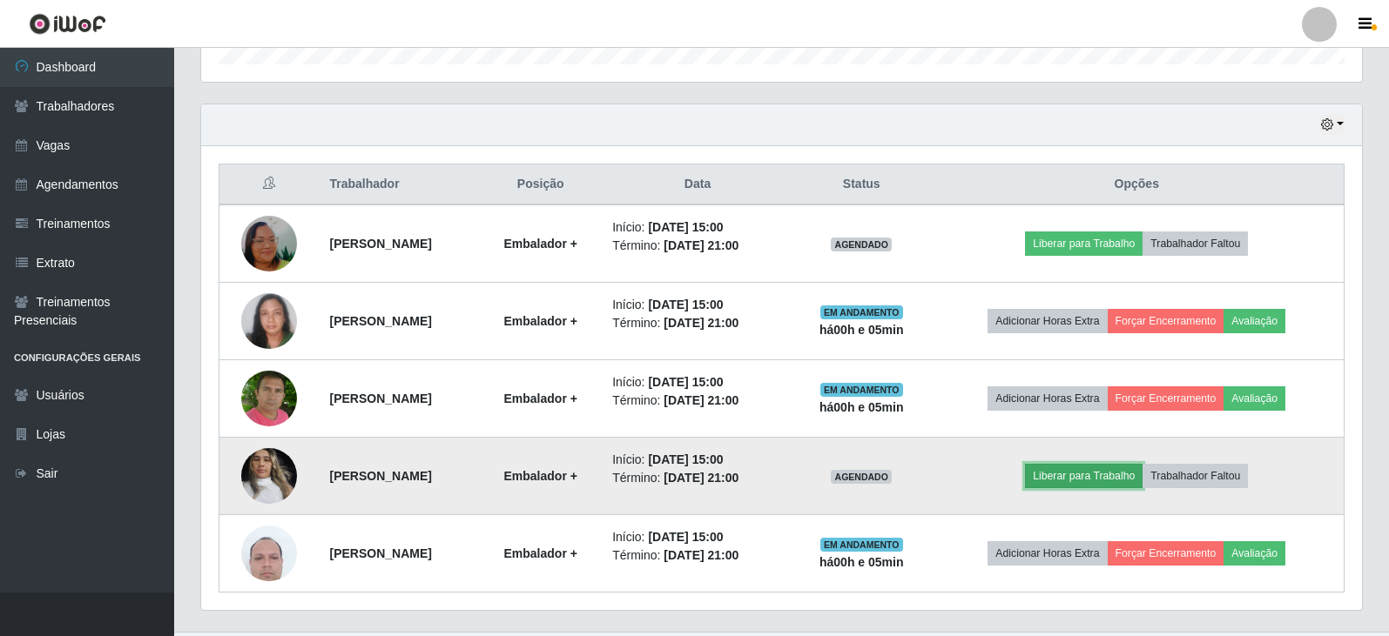
click at [1090, 473] on button "Liberar para Trabalho" at bounding box center [1084, 476] width 118 height 24
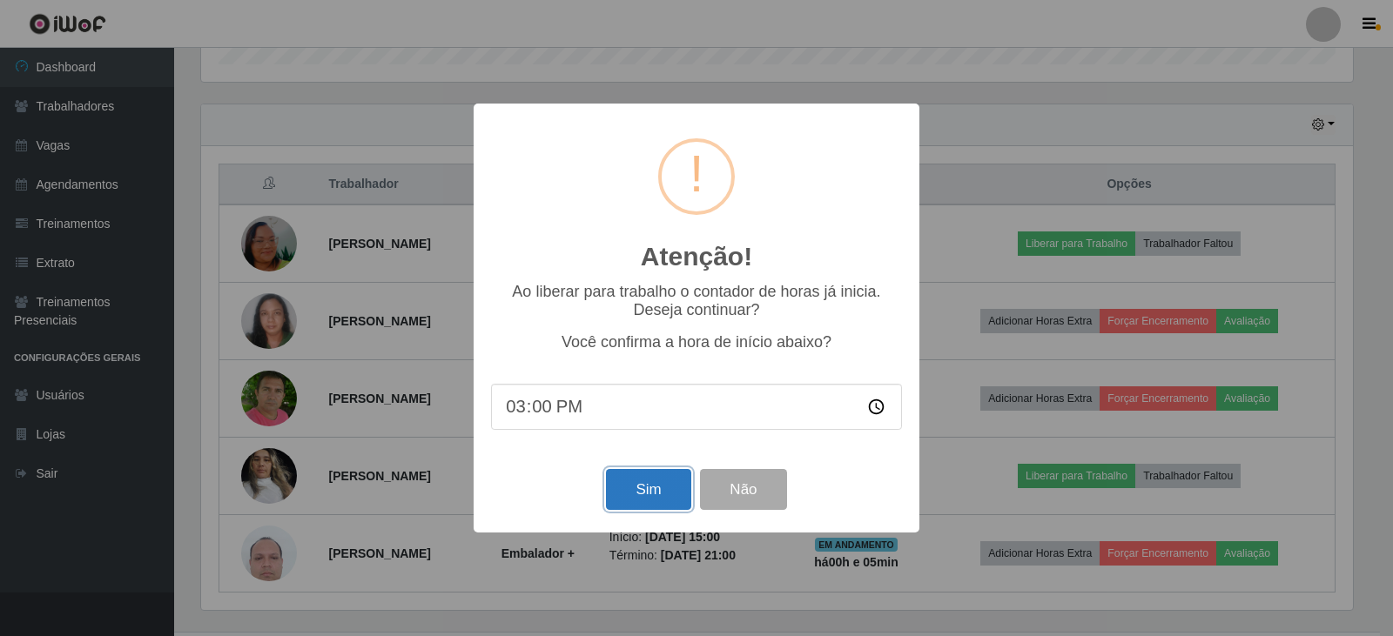
click at [650, 491] on button "Sim" at bounding box center [648, 489] width 84 height 41
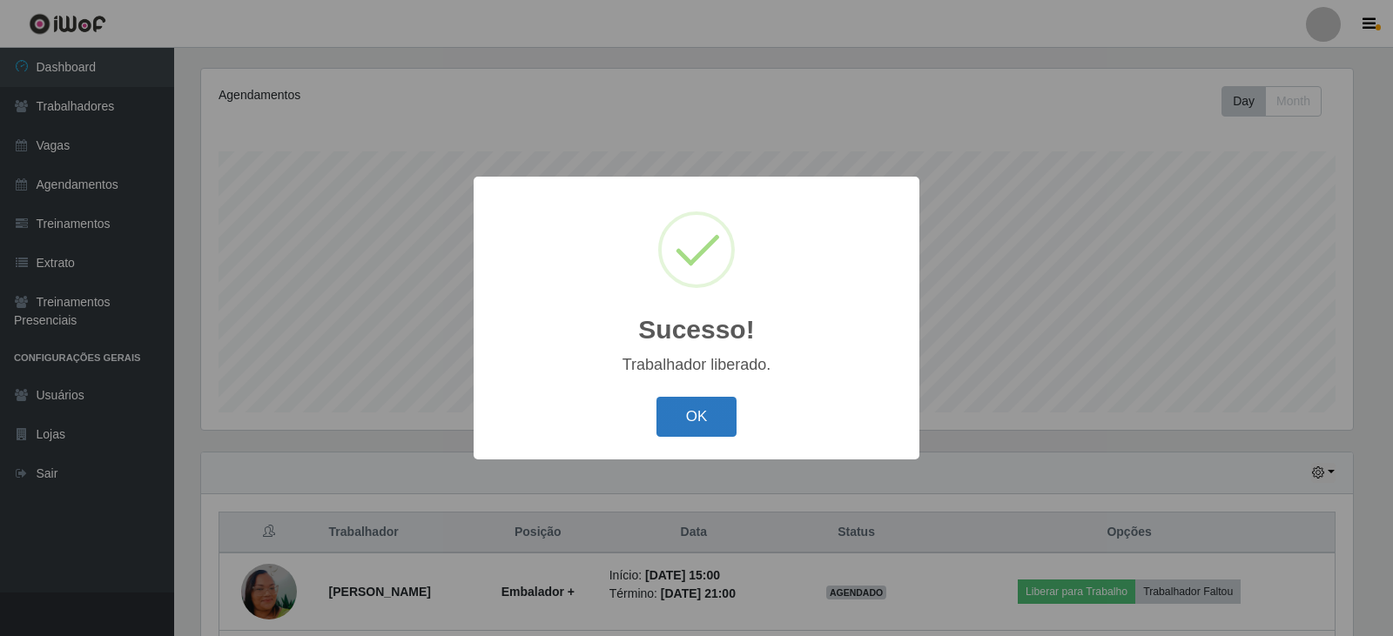
click at [698, 426] on button "OK" at bounding box center [696, 417] width 81 height 41
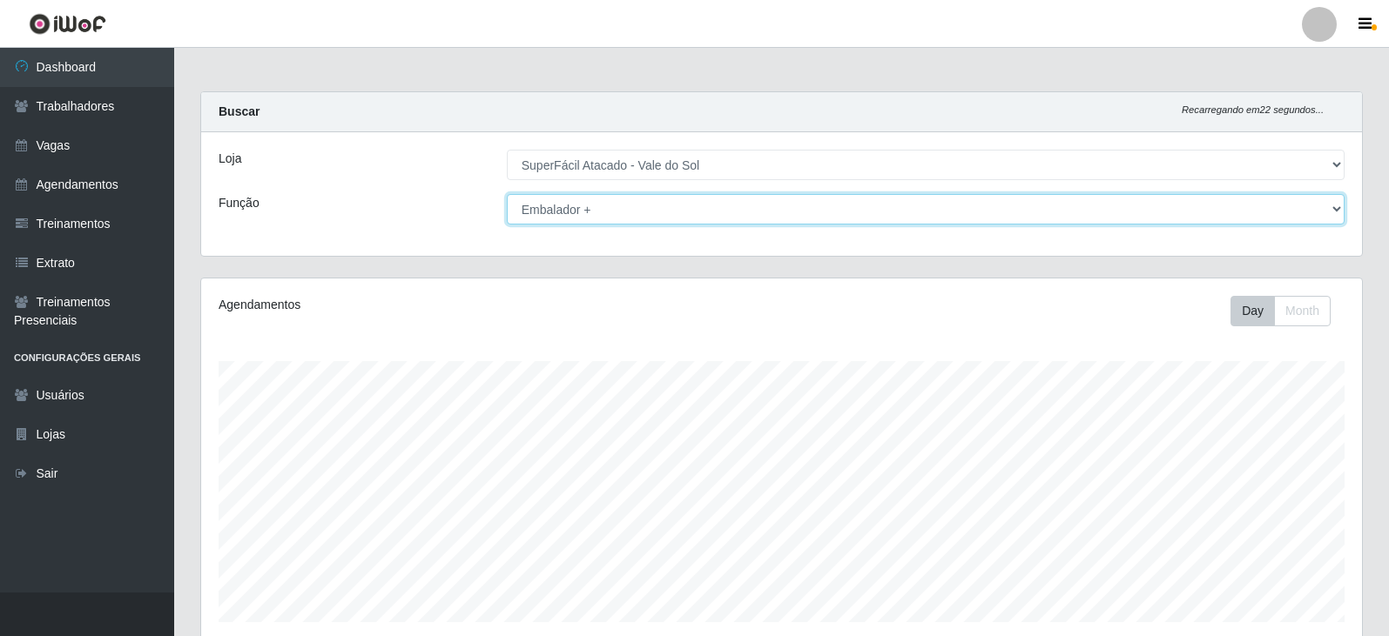
click at [645, 205] on select "[Selecione...] Embalador Embalador + Embalador ++ Operador de Caixa Operador de…" at bounding box center [926, 209] width 838 height 30
select select "72"
click at [507, 194] on select "[Selecione...] Embalador Embalador + Embalador ++ Operador de Caixa Operador de…" at bounding box center [926, 209] width 838 height 30
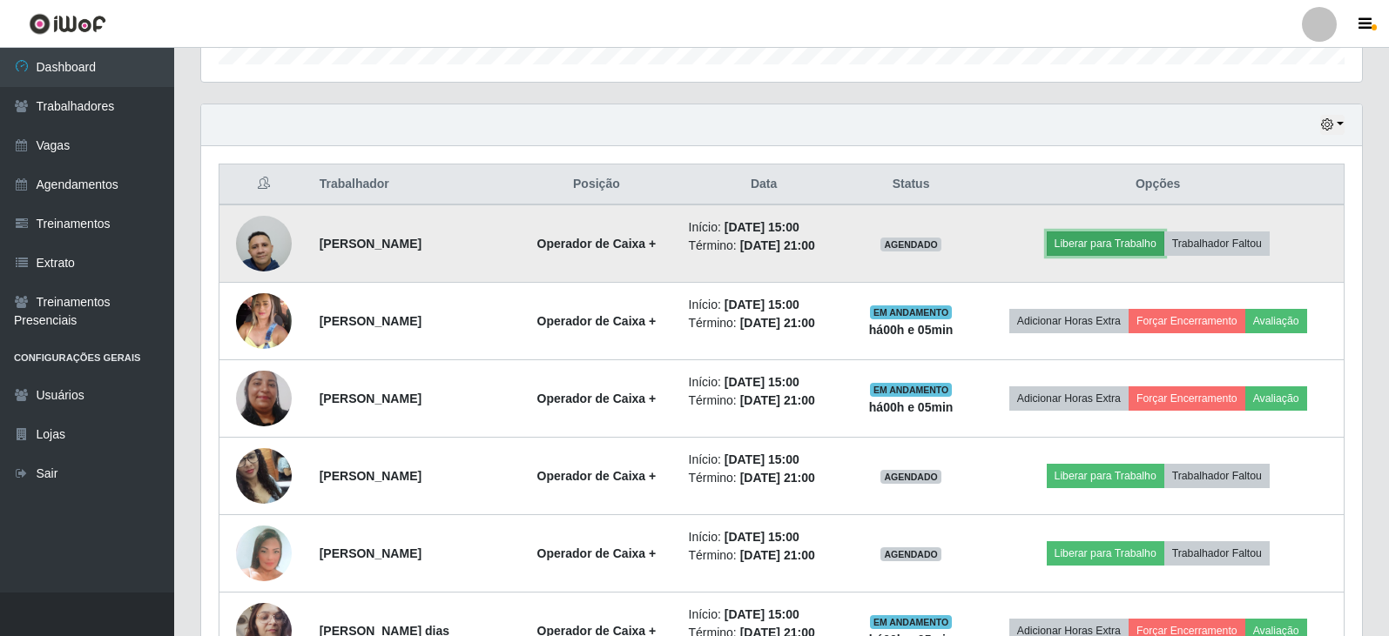
click at [1105, 242] on button "Liberar para Trabalho" at bounding box center [1106, 244] width 118 height 24
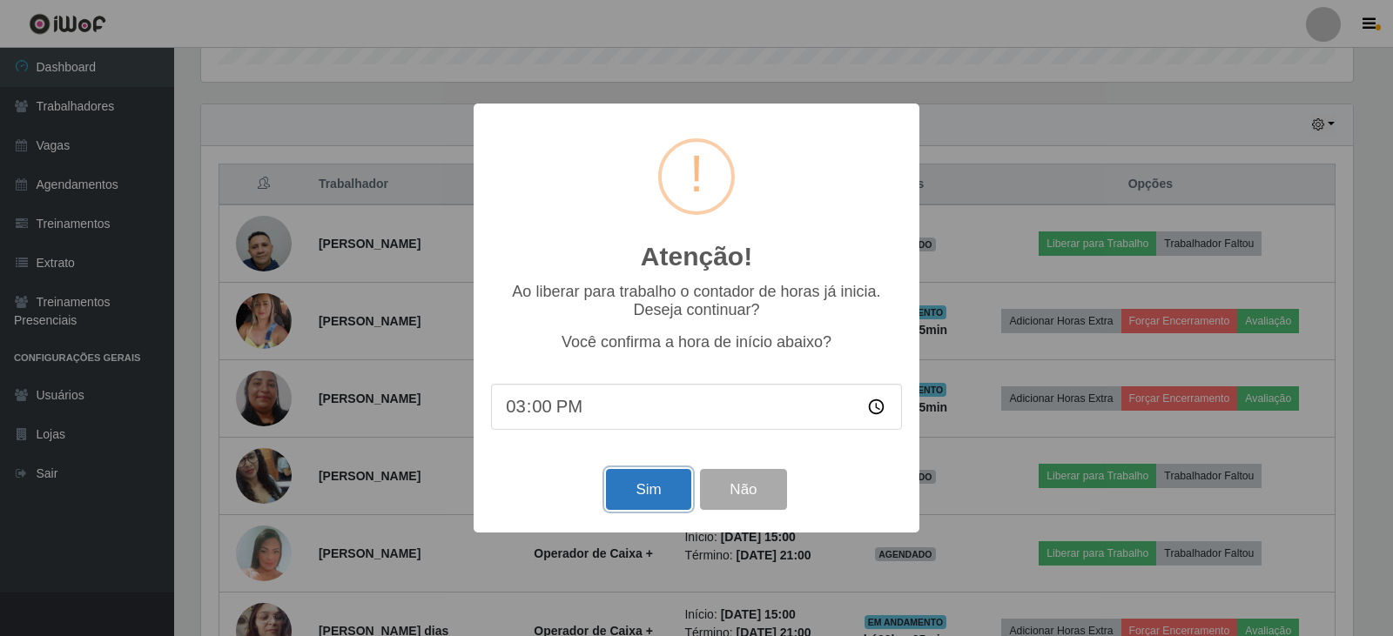
click at [636, 492] on button "Sim" at bounding box center [648, 489] width 84 height 41
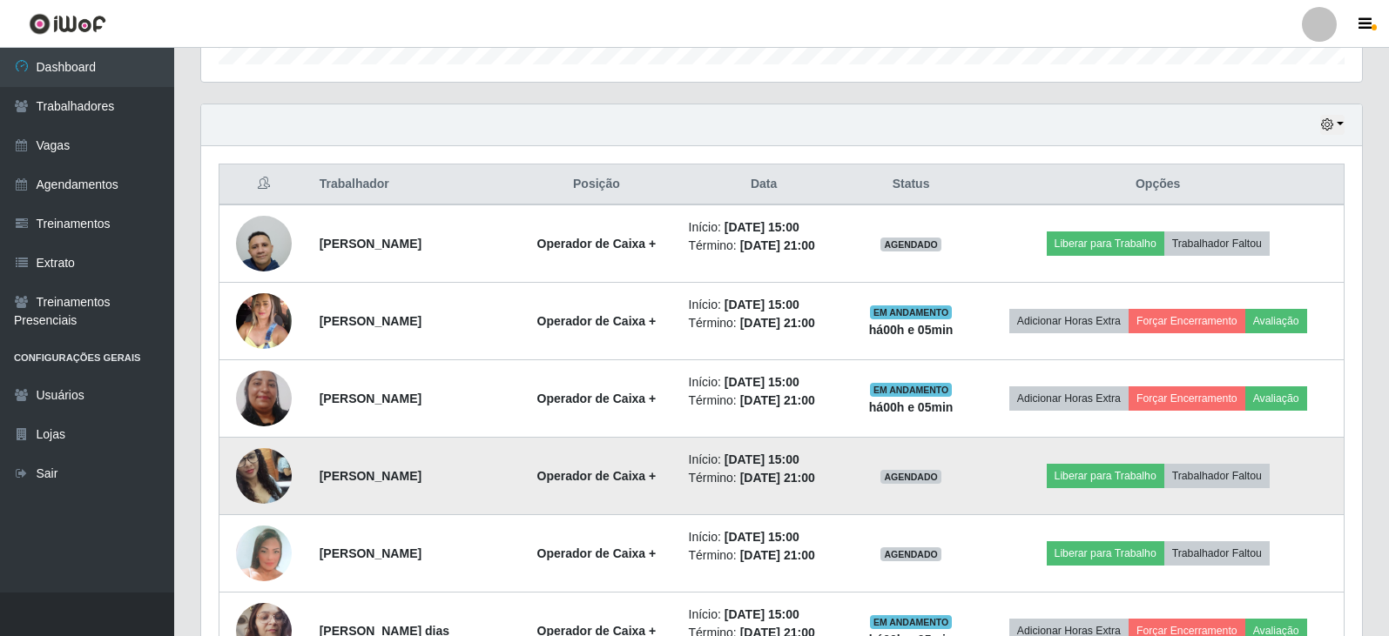
scroll to position [870319, 869528]
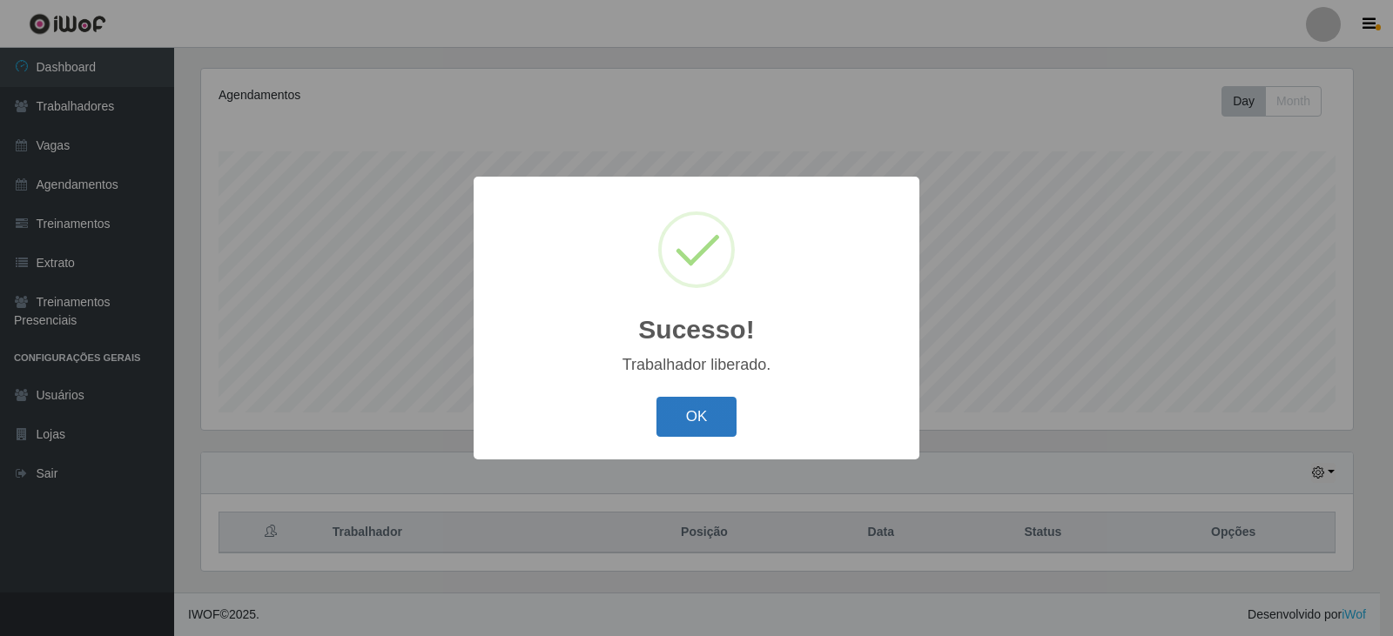
click at [690, 432] on button "OK" at bounding box center [696, 417] width 81 height 41
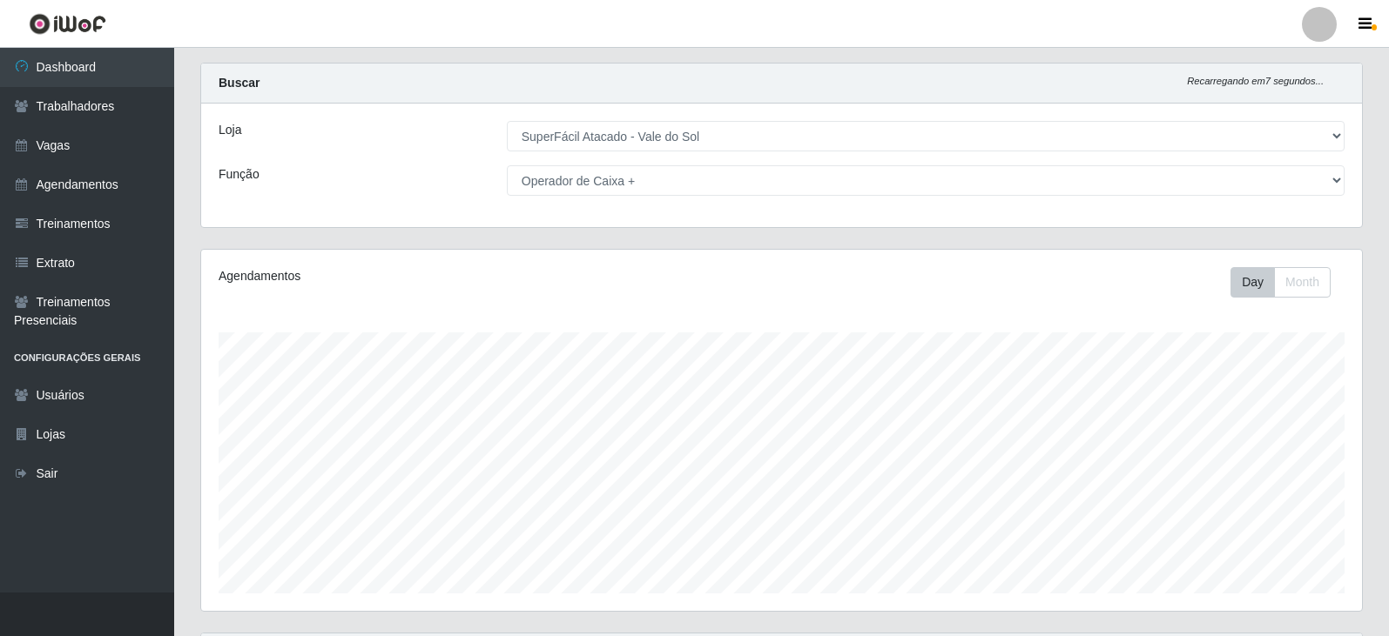
scroll to position [0, 0]
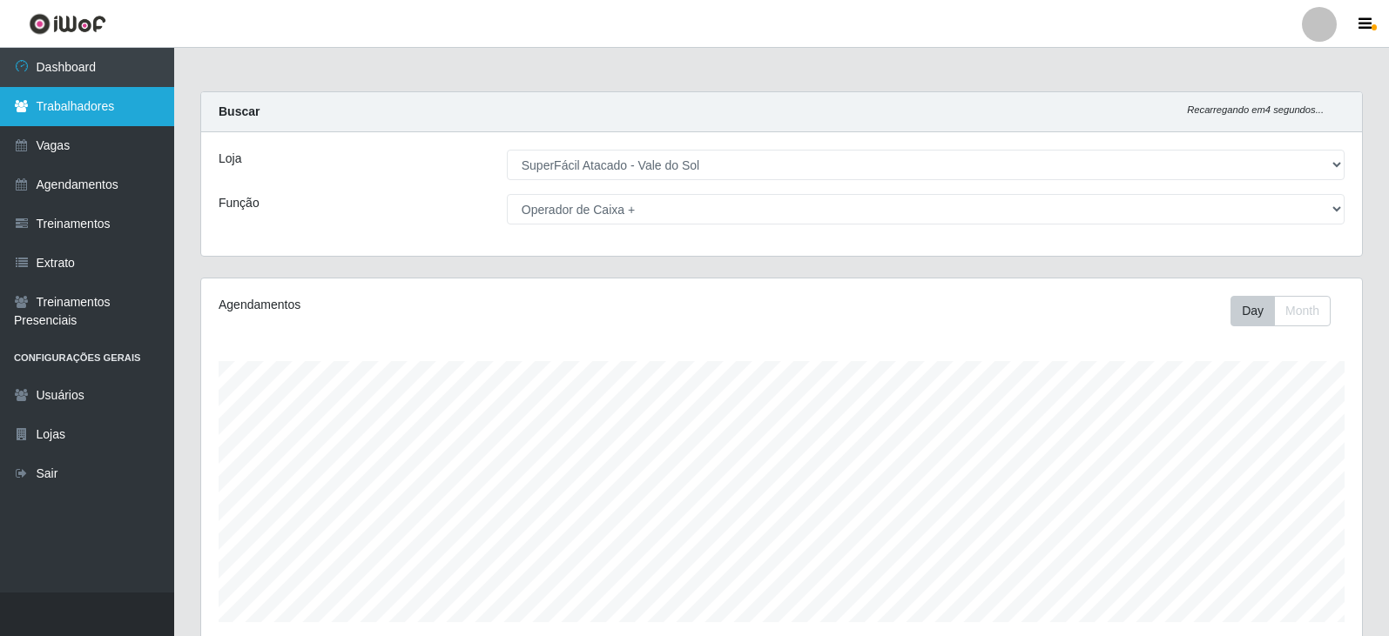
click at [69, 111] on link "Trabalhadores" at bounding box center [87, 106] width 174 height 39
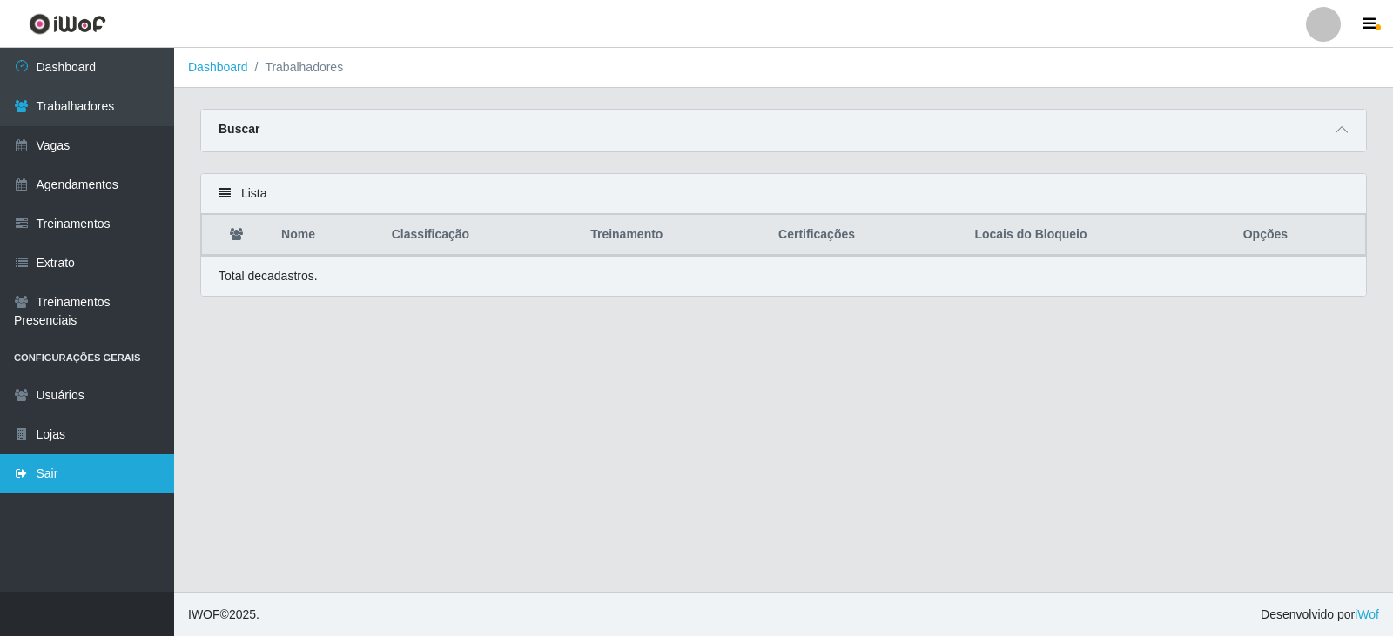
click at [63, 468] on link "Sair" at bounding box center [87, 473] width 174 height 39
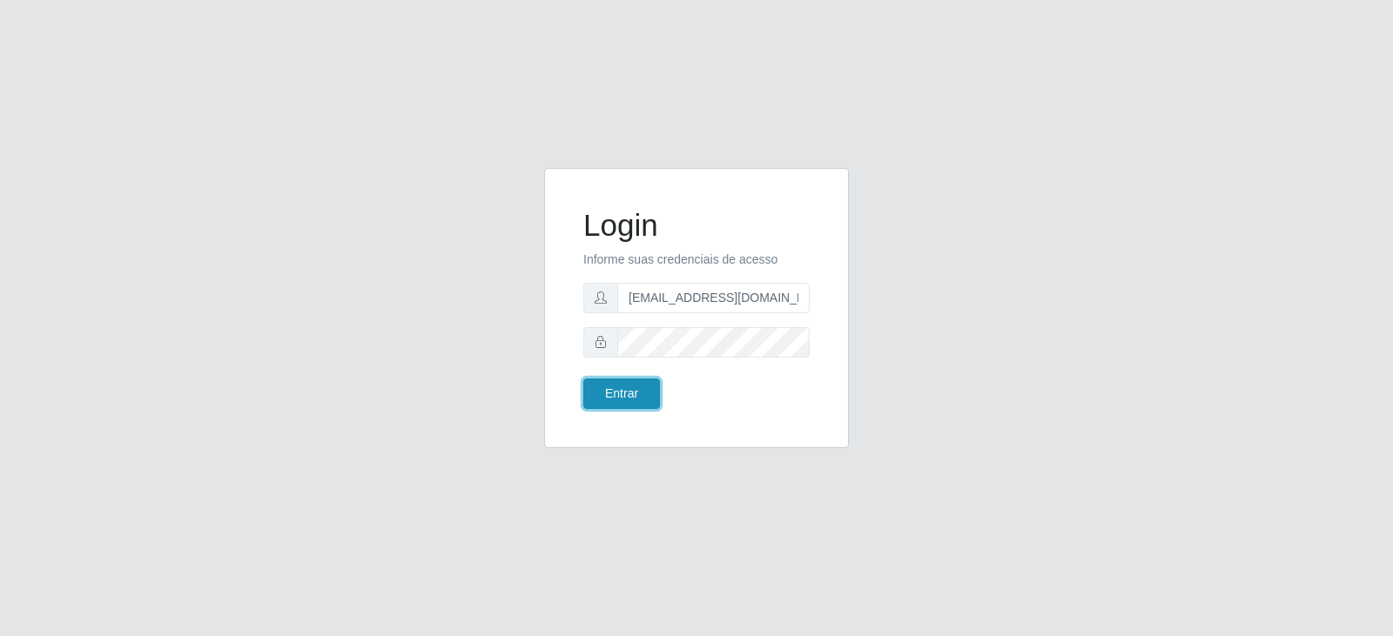
click at [617, 404] on button "Entrar" at bounding box center [621, 394] width 77 height 30
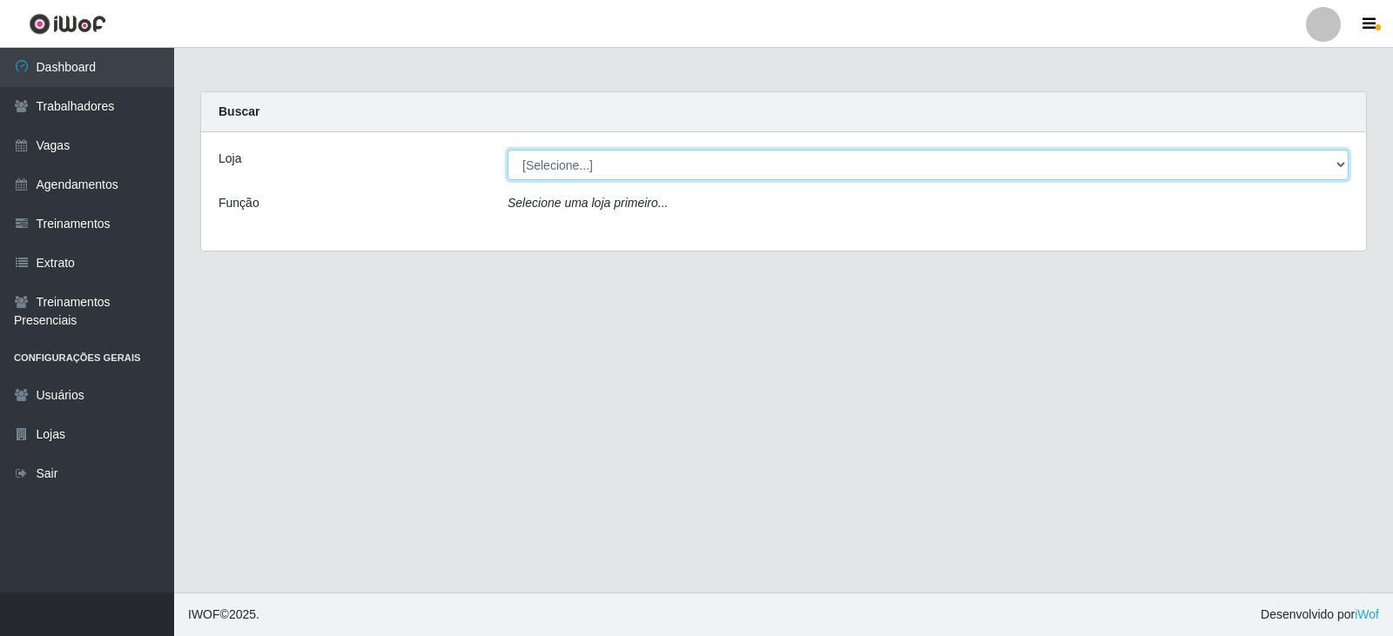
click at [755, 161] on select "[Selecione...] SuperFácil Atacado - Vale do Sol" at bounding box center [928, 165] width 841 height 30
select select "502"
click at [508, 150] on select "[Selecione...] SuperFácil Atacado - Vale do Sol" at bounding box center [928, 165] width 841 height 30
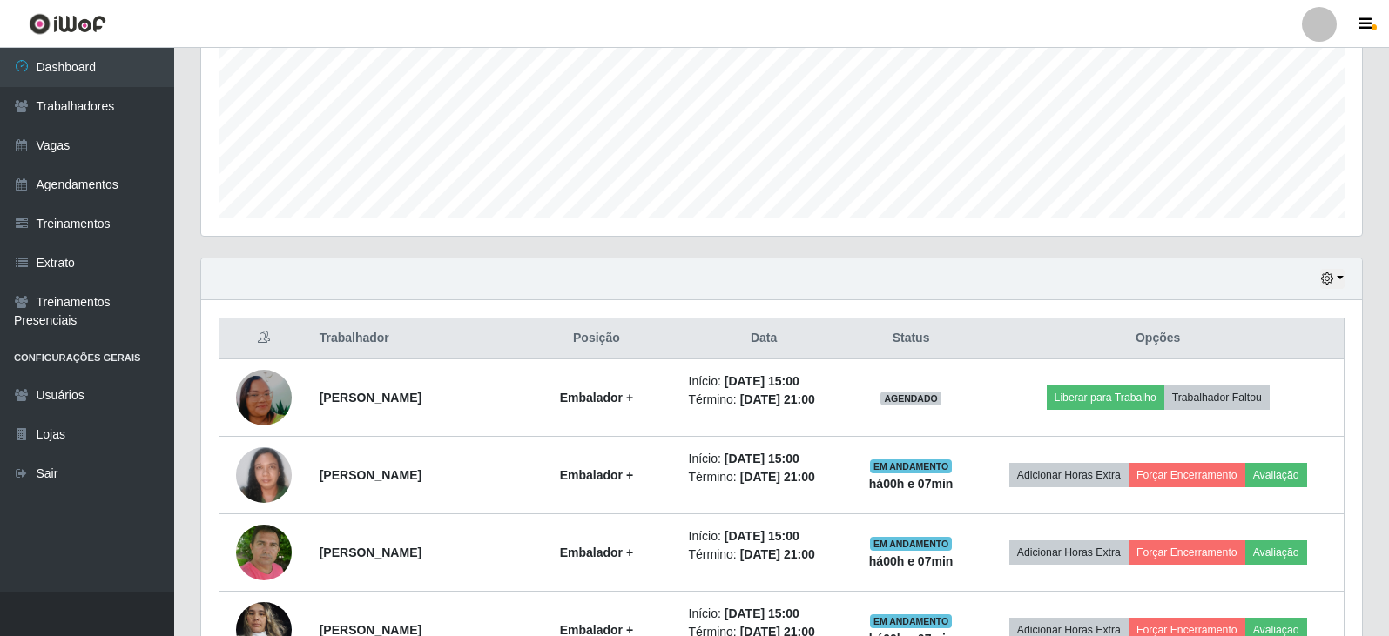
scroll to position [435, 0]
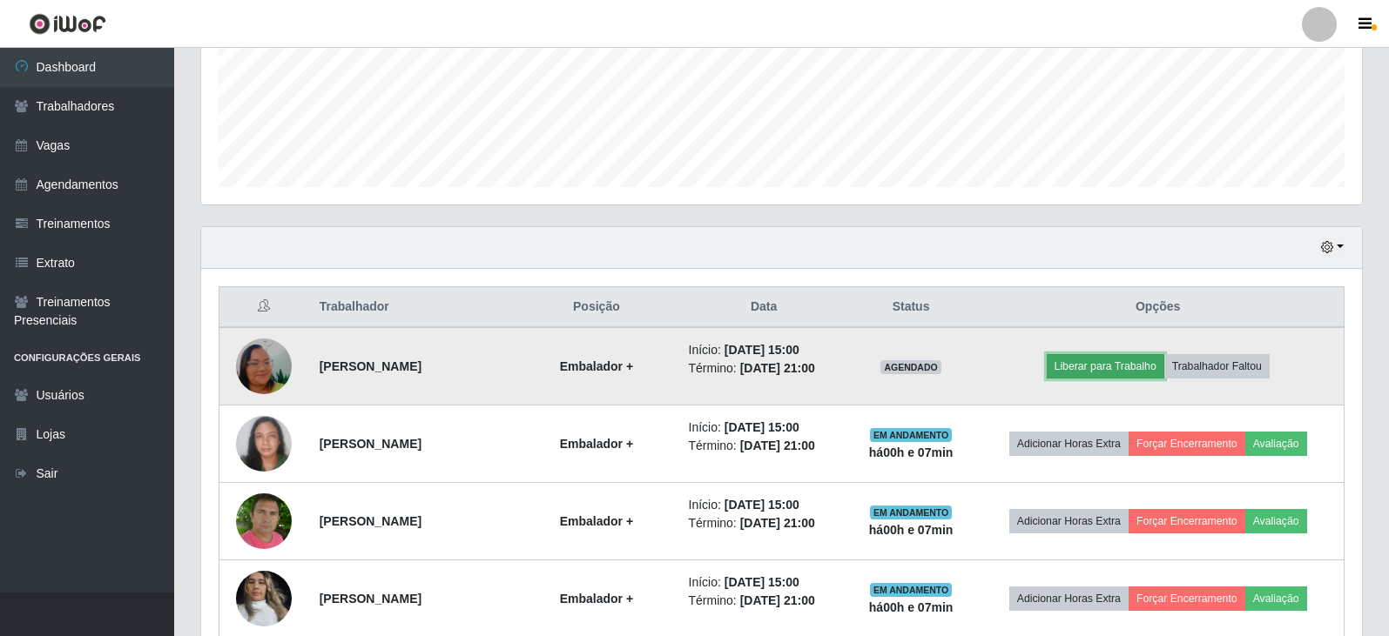
click at [1126, 368] on button "Liberar para Trabalho" at bounding box center [1106, 366] width 118 height 24
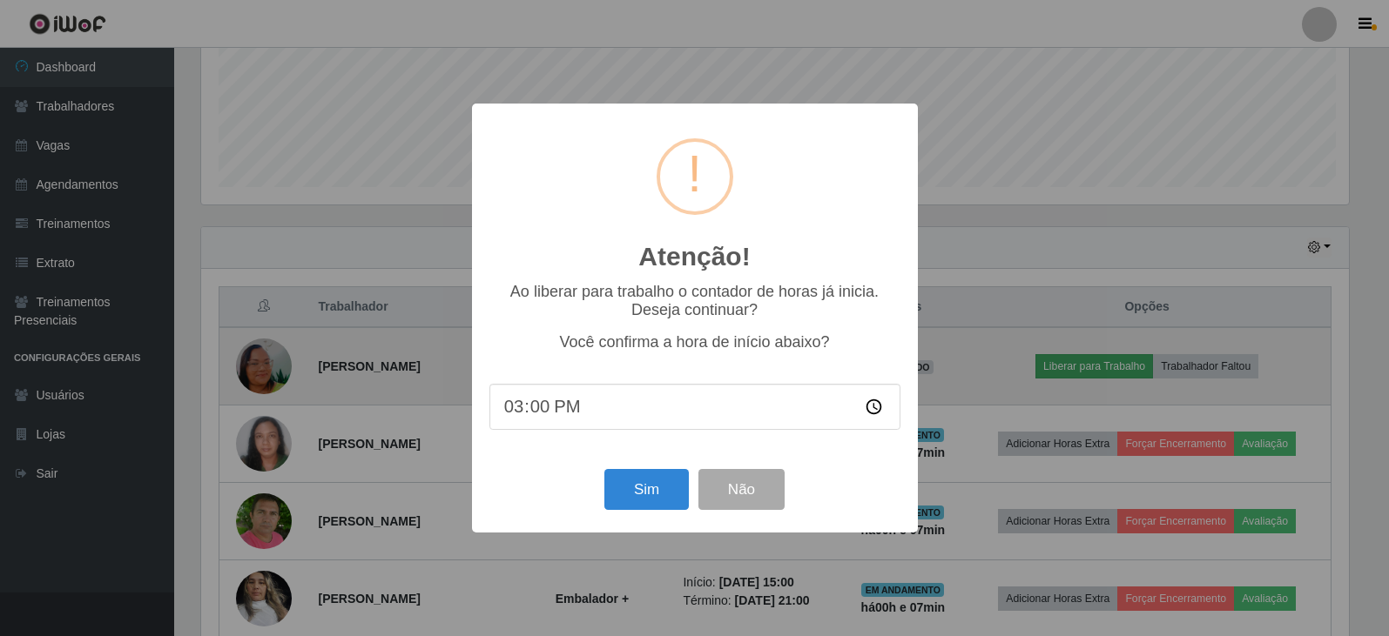
scroll to position [361, 1152]
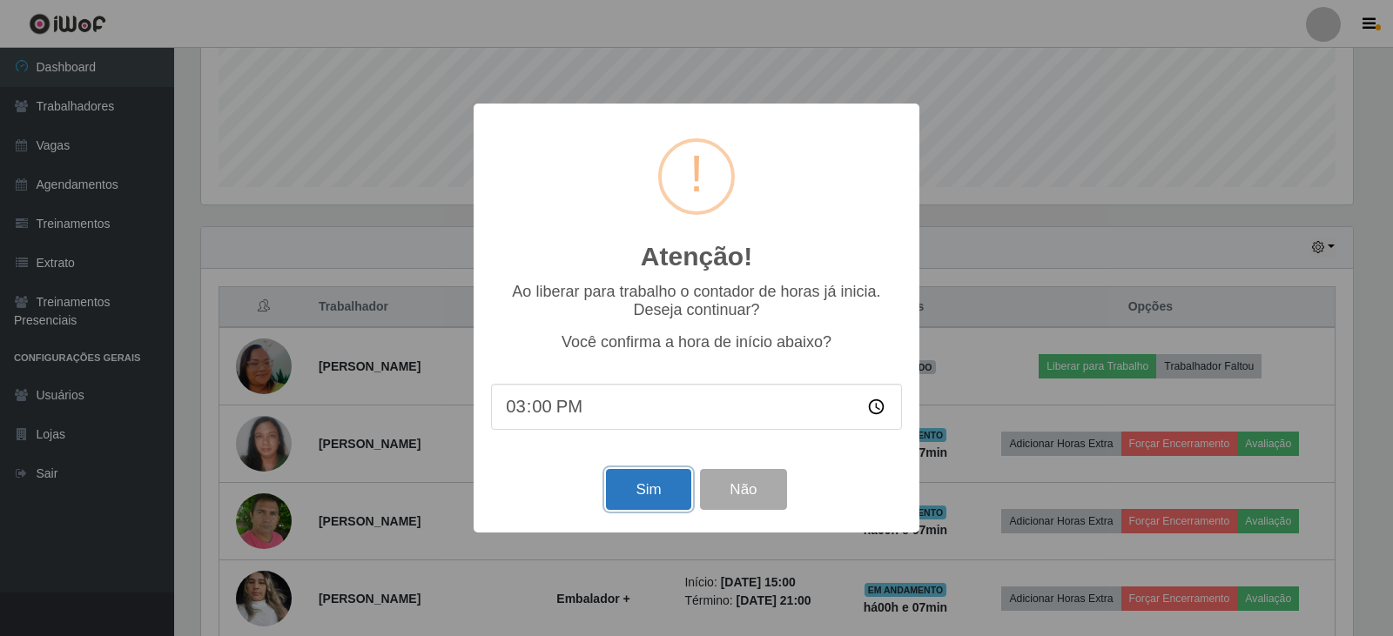
click at [649, 483] on button "Sim" at bounding box center [648, 489] width 84 height 41
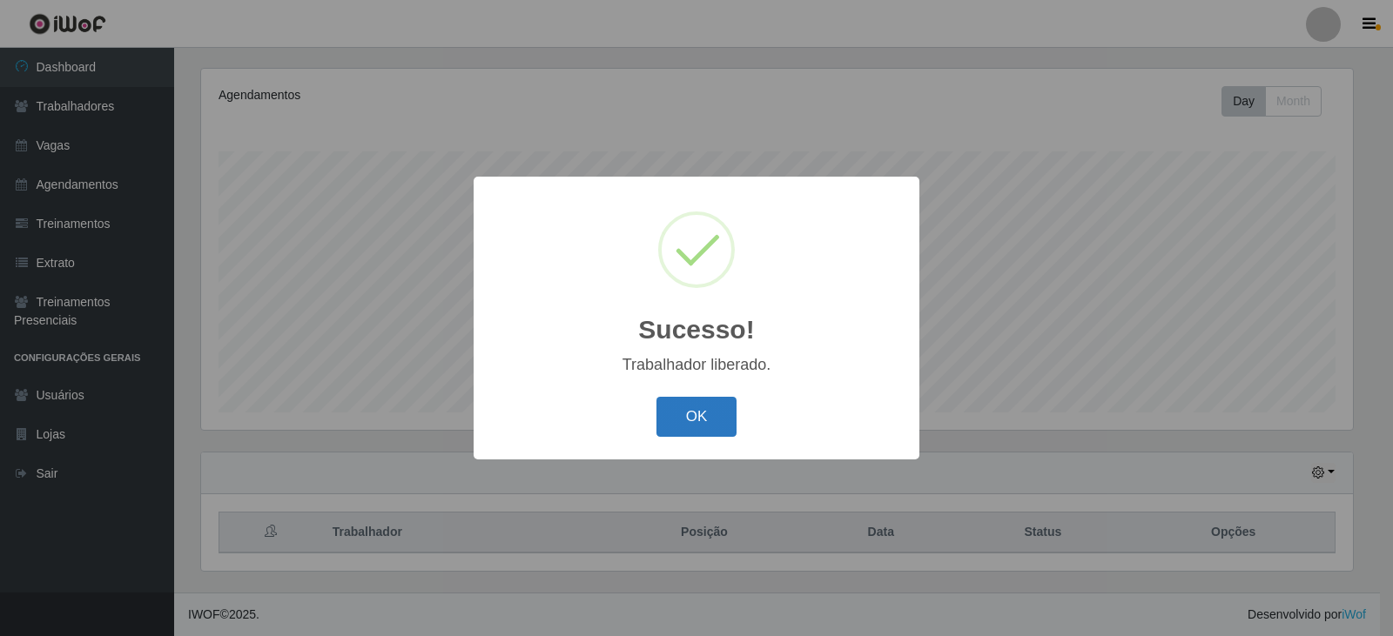
click at [710, 405] on button "OK" at bounding box center [696, 417] width 81 height 41
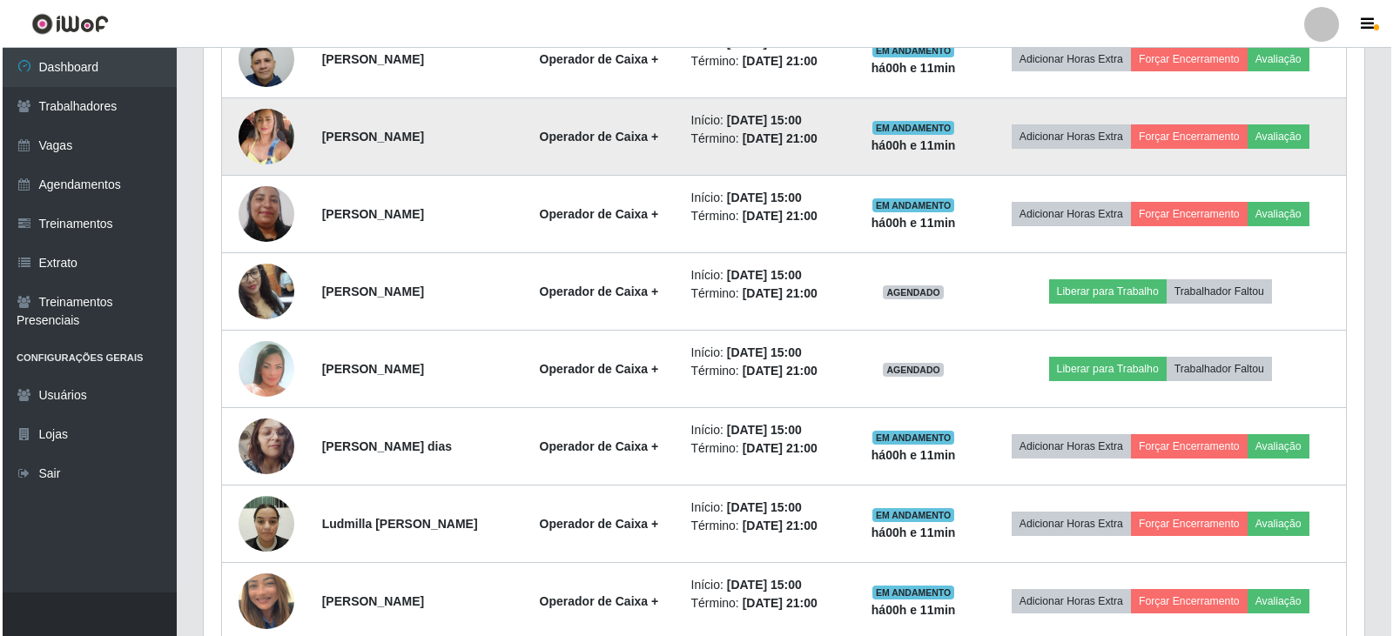
scroll to position [830, 0]
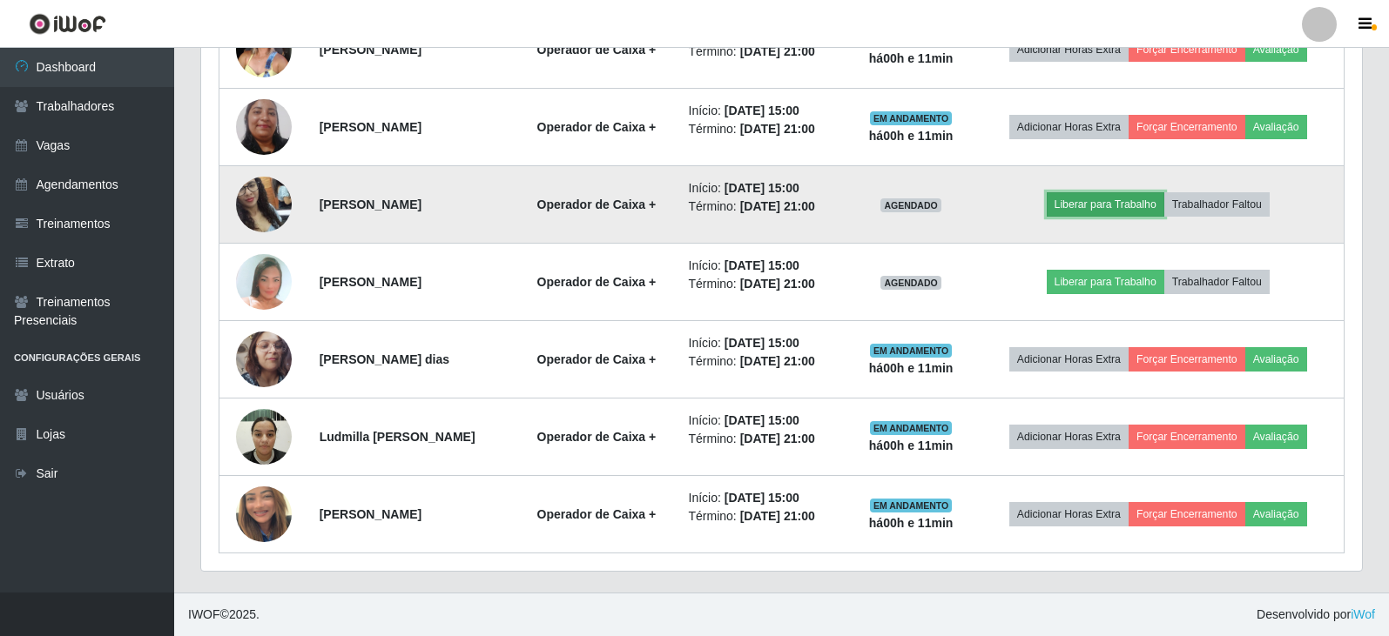
click at [1130, 205] on button "Liberar para Trabalho" at bounding box center [1106, 204] width 118 height 24
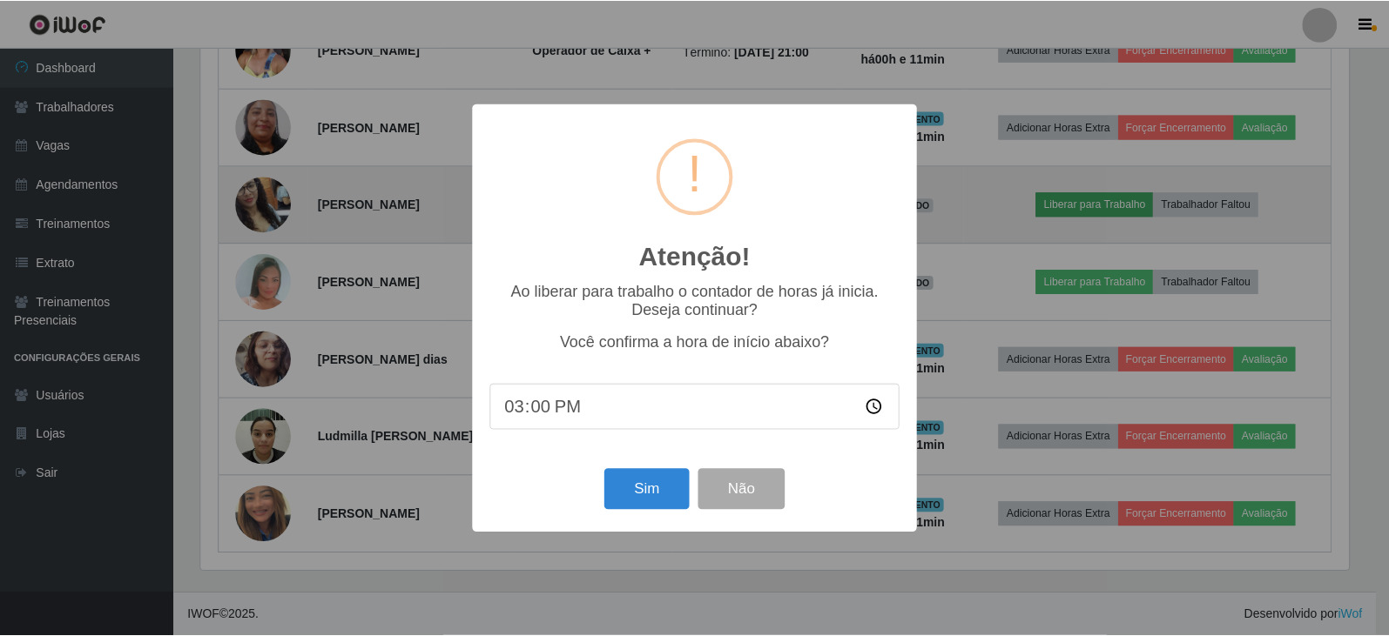
scroll to position [361, 1152]
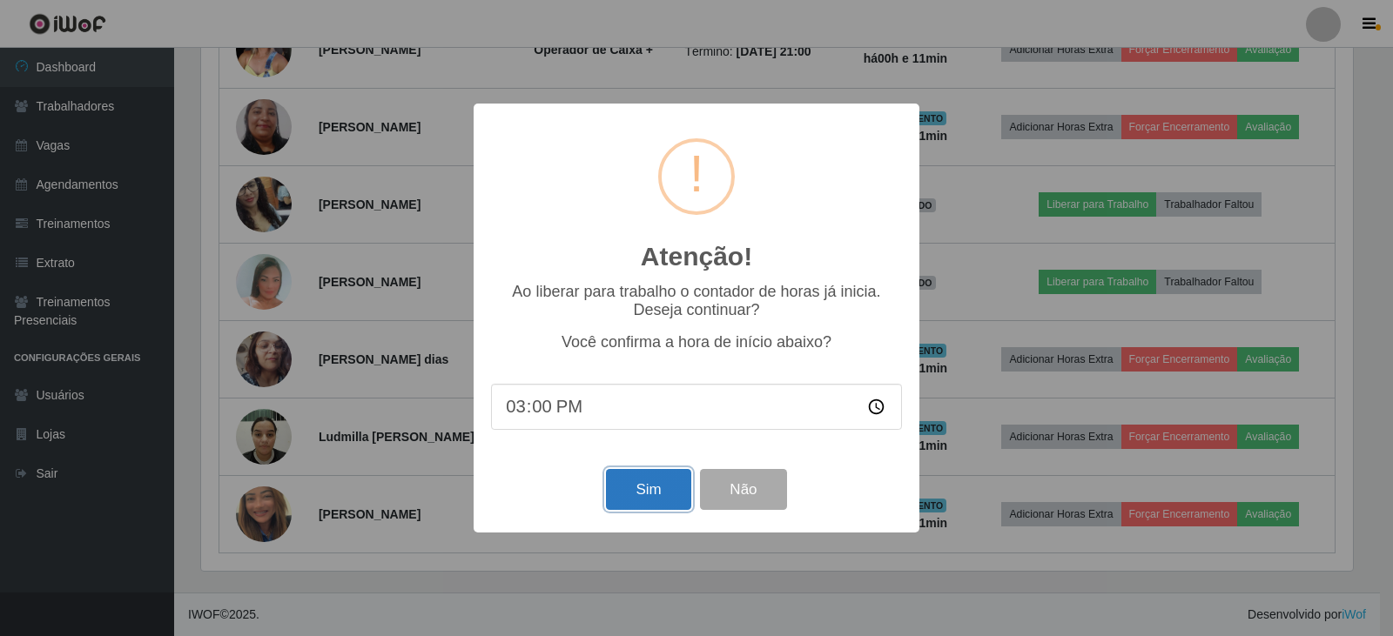
click at [643, 485] on button "Sim" at bounding box center [648, 489] width 84 height 41
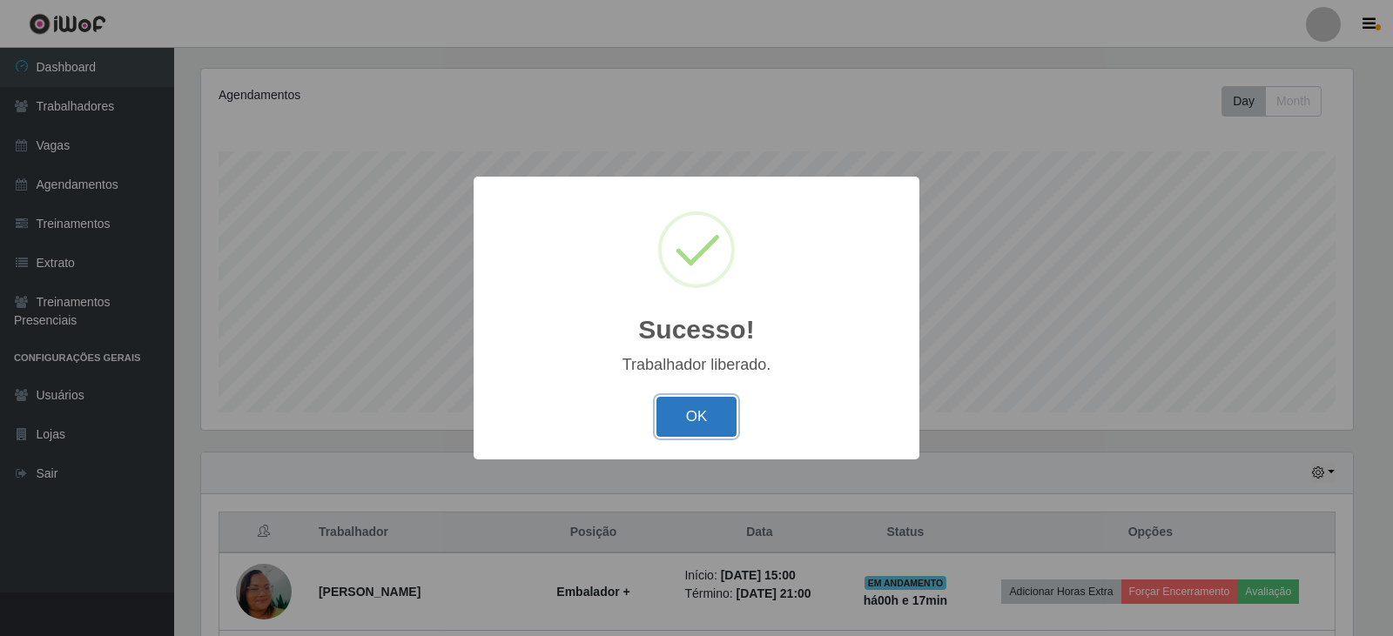
click at [706, 432] on button "OK" at bounding box center [696, 417] width 81 height 41
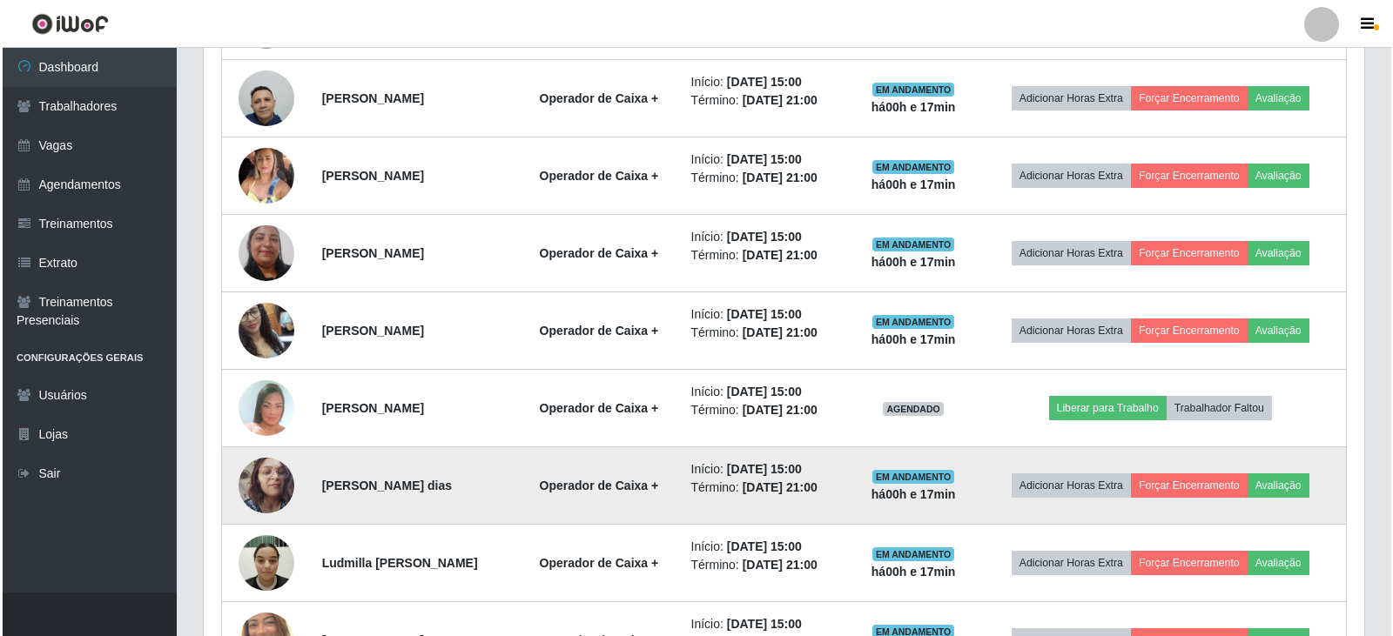
scroll to position [1168, 0]
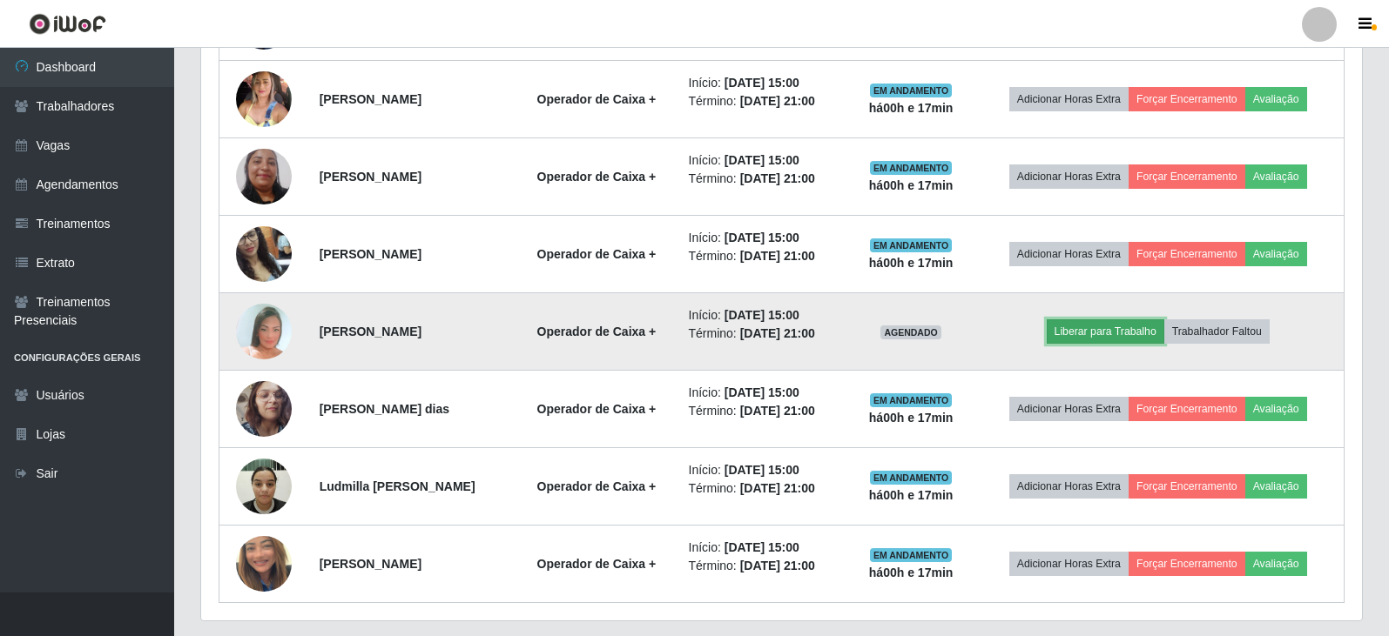
click at [1102, 329] on button "Liberar para Trabalho" at bounding box center [1106, 332] width 118 height 24
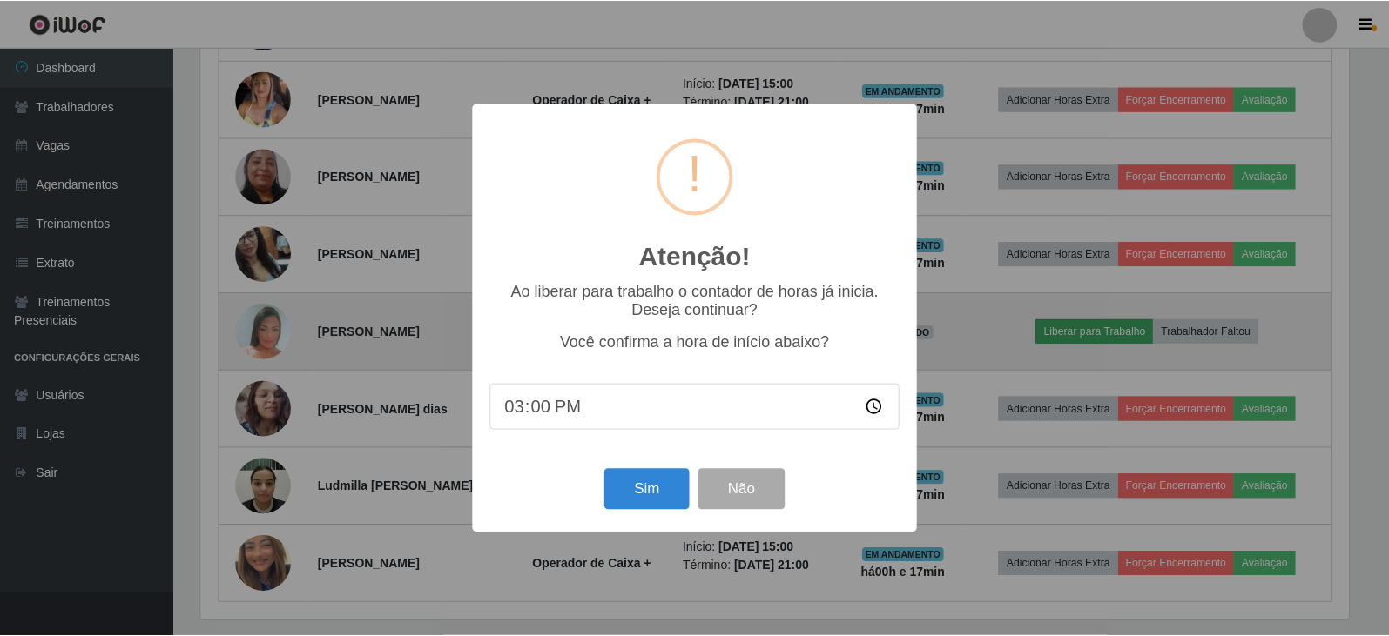
scroll to position [361, 1152]
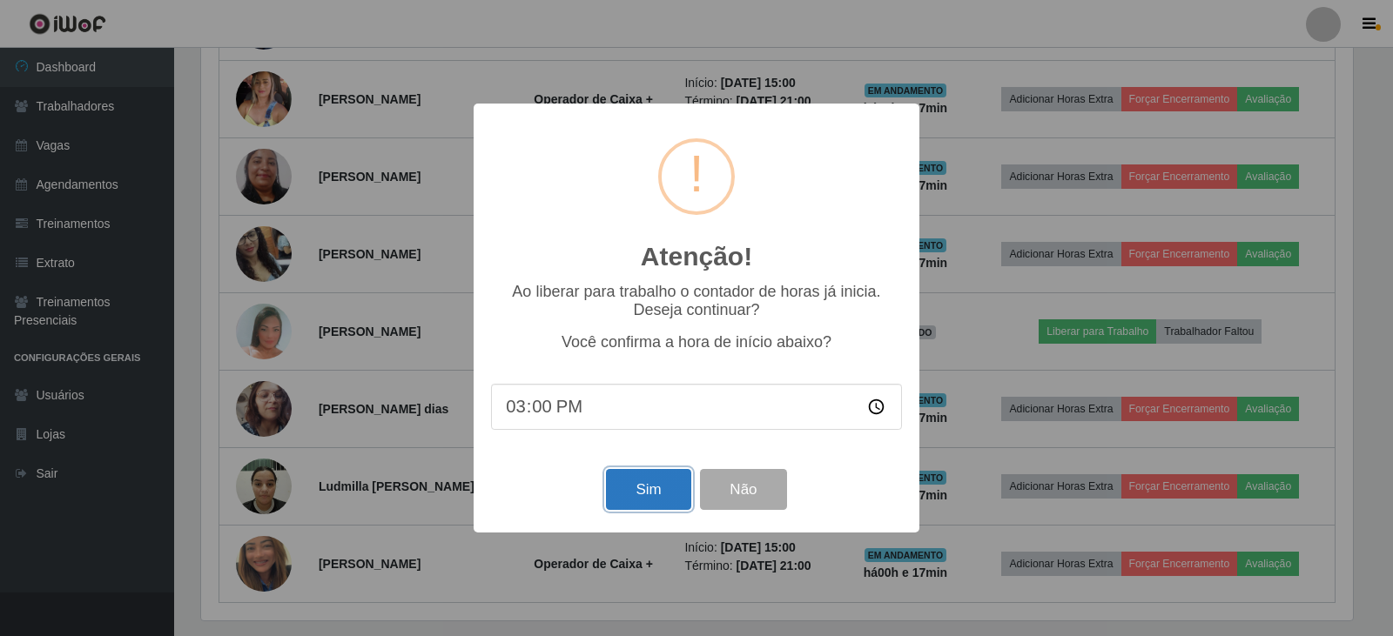
click at [641, 489] on button "Sim" at bounding box center [648, 489] width 84 height 41
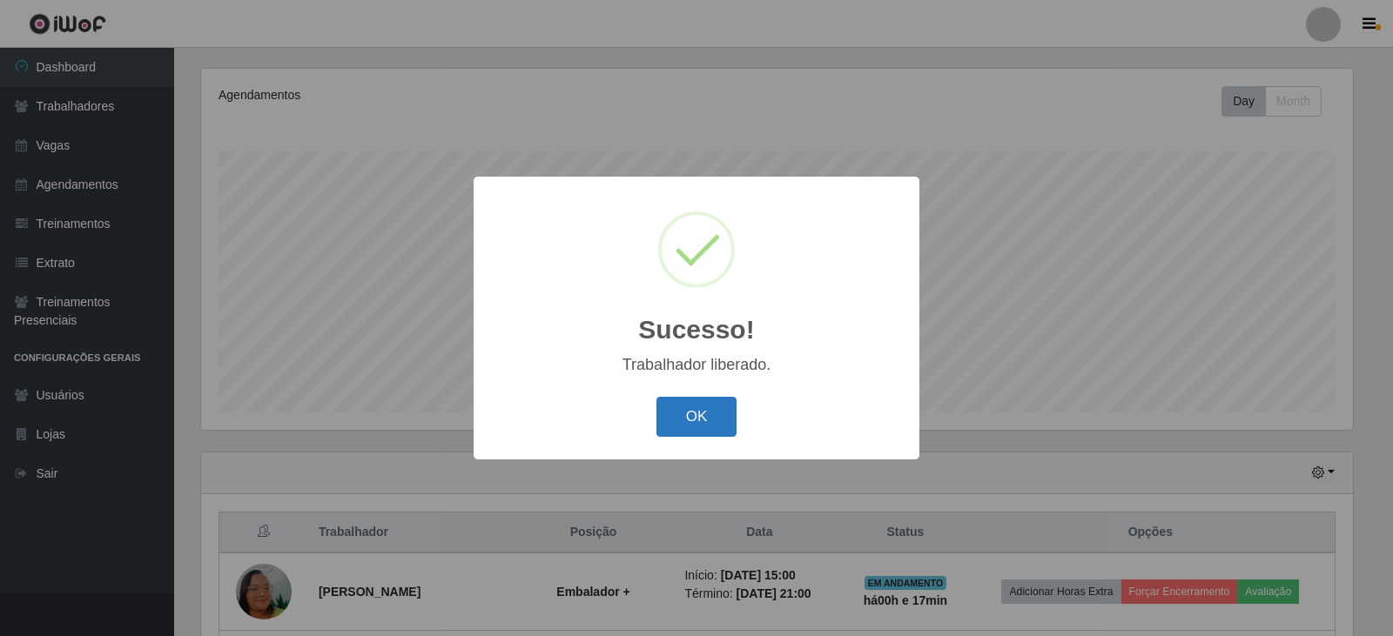
click at [701, 415] on button "OK" at bounding box center [696, 417] width 81 height 41
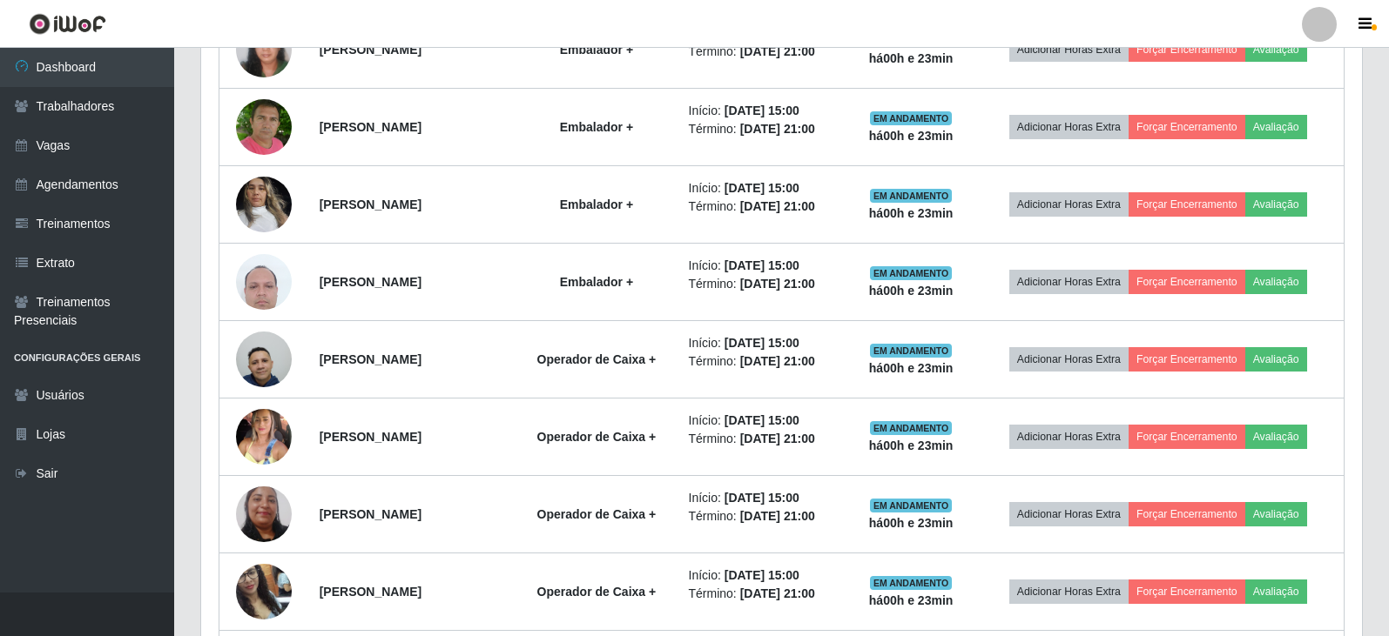
scroll to position [1168, 0]
